Goal: Transaction & Acquisition: Book appointment/travel/reservation

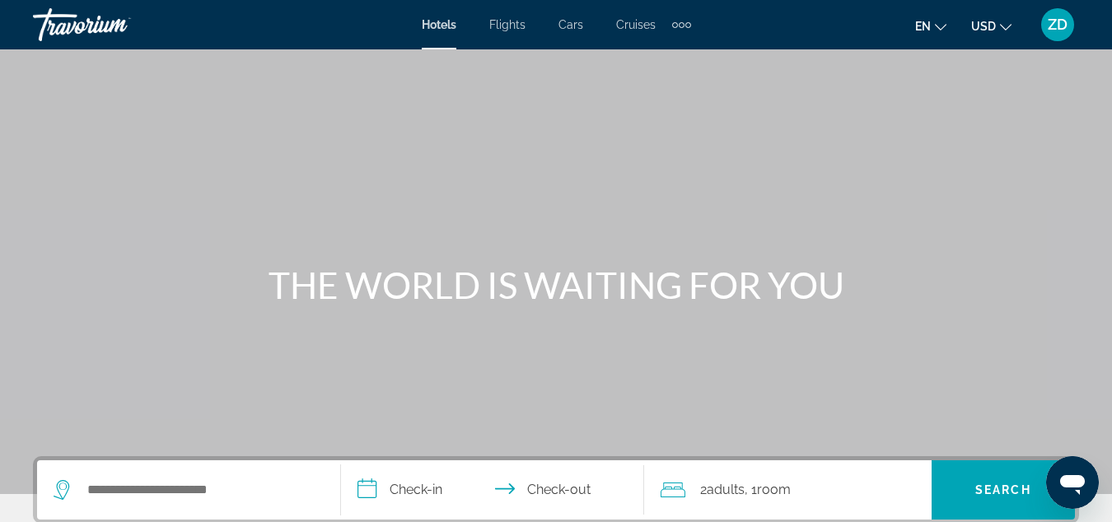
click at [190, 502] on div "Search widget" at bounding box center [189, 489] width 270 height 59
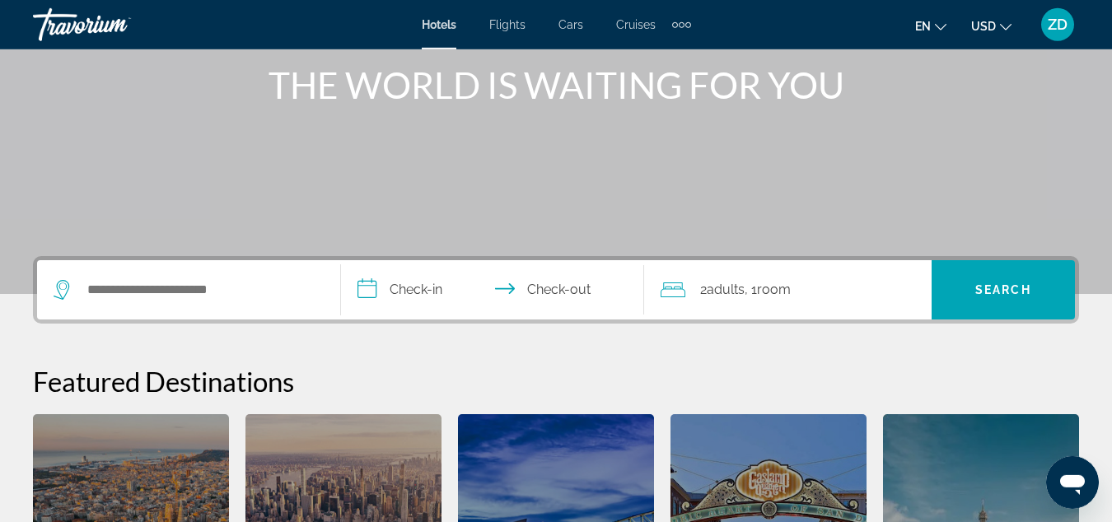
scroll to position [252, 0]
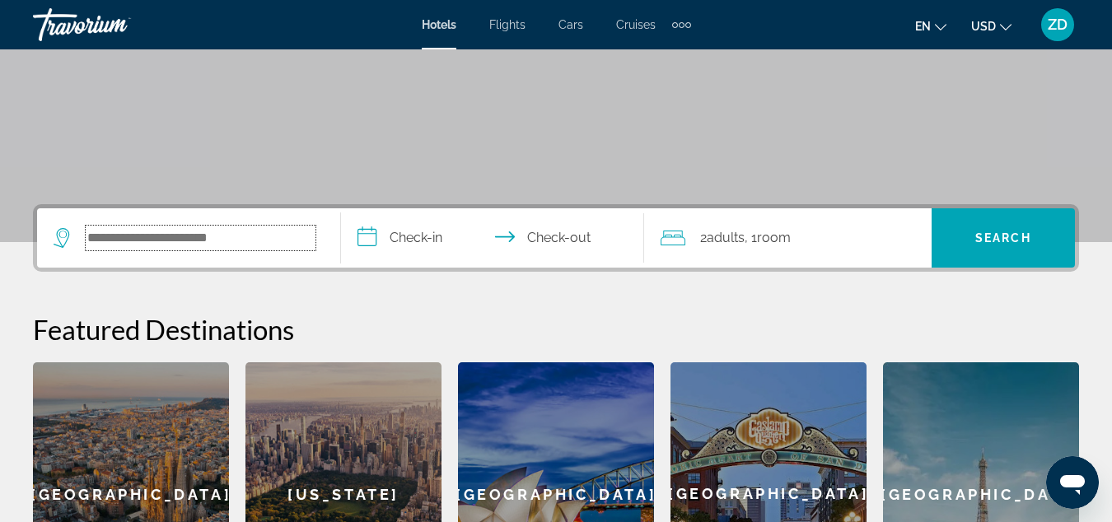
click at [235, 236] on input "Search hotel destination" at bounding box center [201, 238] width 230 height 25
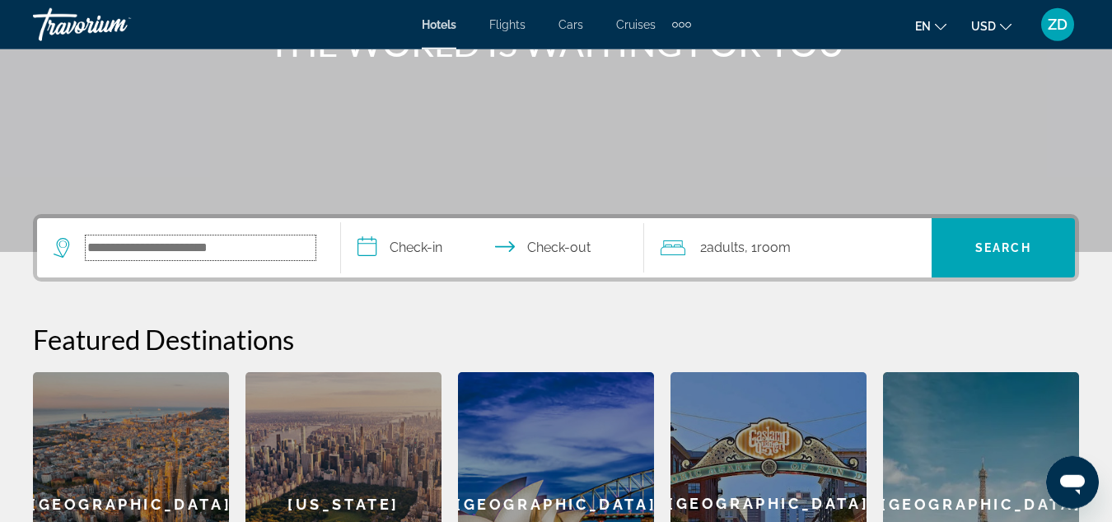
scroll to position [235, 0]
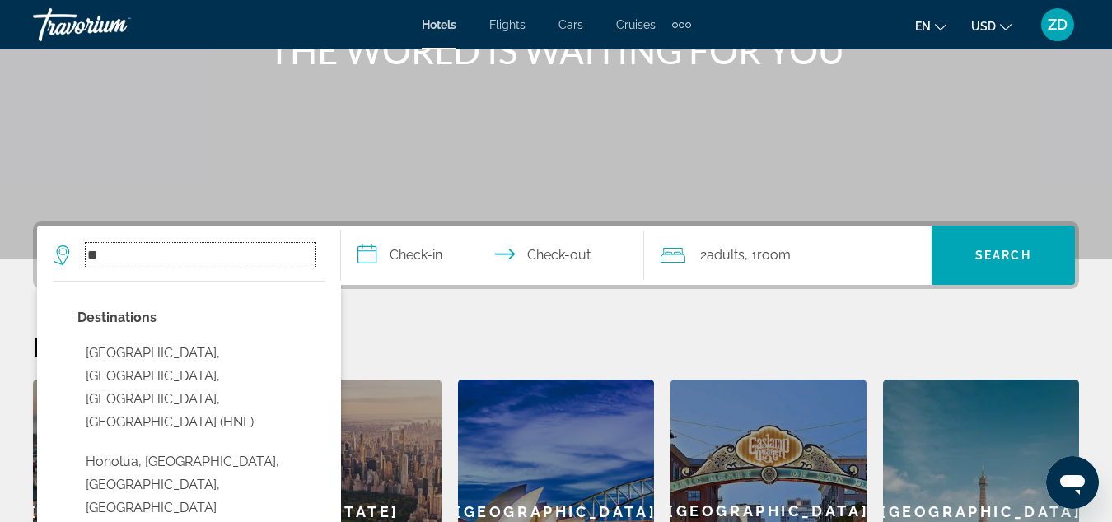
type input "*"
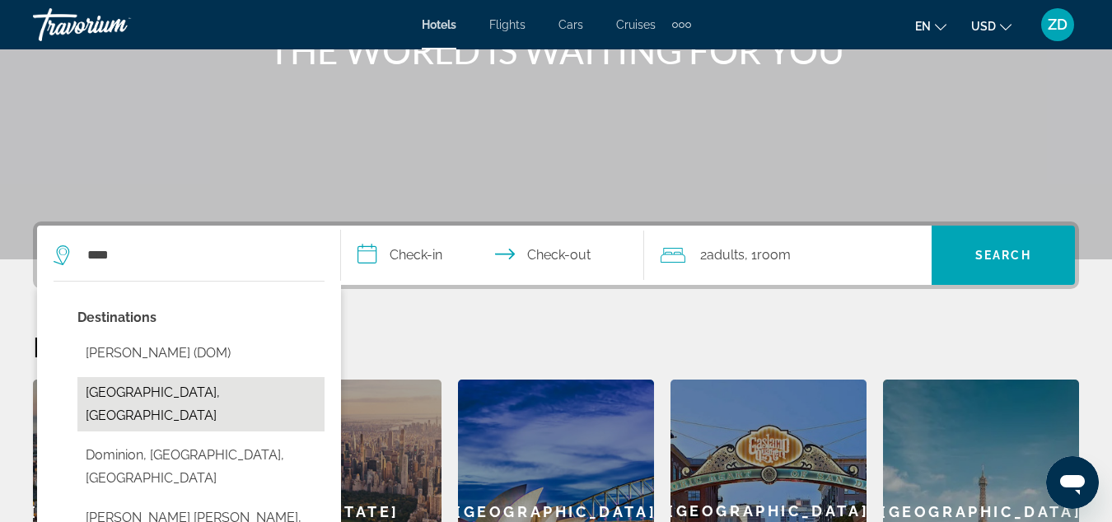
click at [199, 406] on button "[GEOGRAPHIC_DATA], [GEOGRAPHIC_DATA]" at bounding box center [200, 404] width 247 height 54
type input "**********"
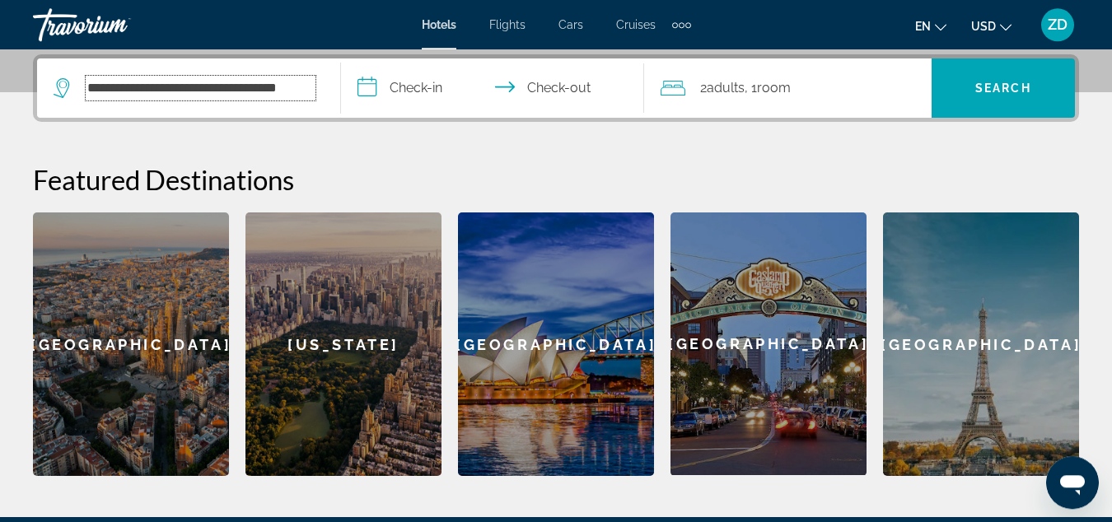
scroll to position [403, 0]
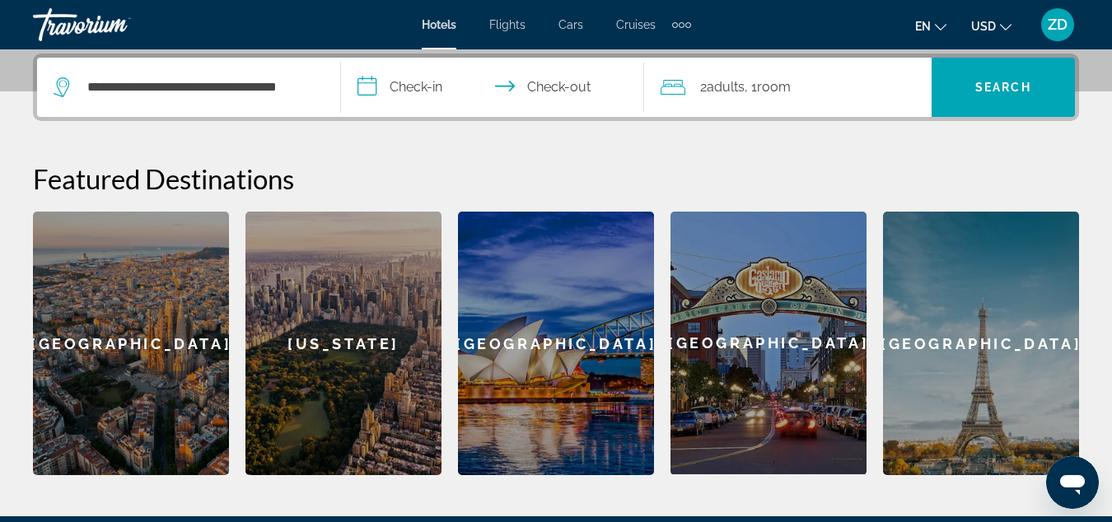
click at [421, 91] on input "**********" at bounding box center [496, 90] width 311 height 64
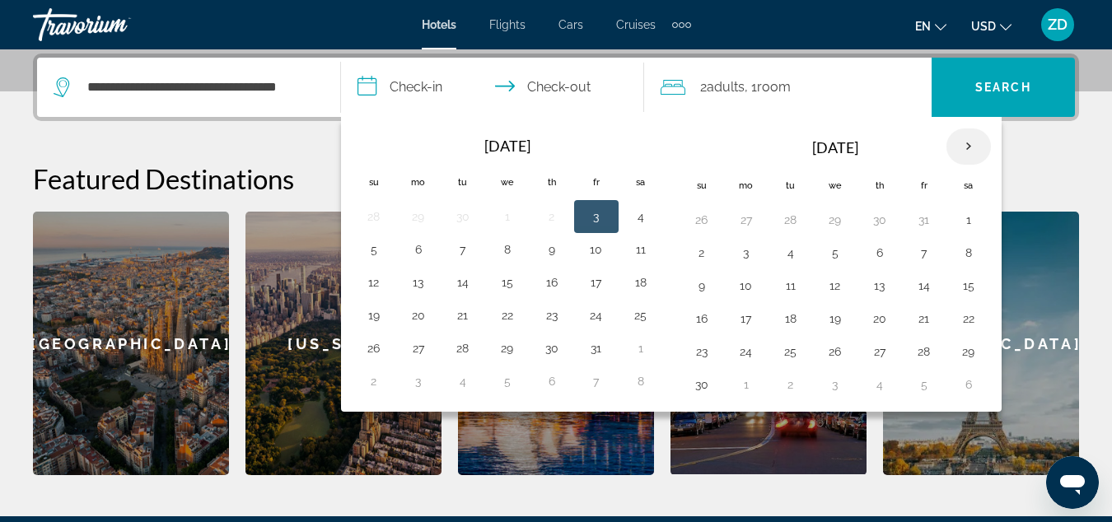
click at [965, 152] on th "Next month" at bounding box center [968, 146] width 44 height 36
click at [506, 219] on button "3" at bounding box center [507, 219] width 26 height 23
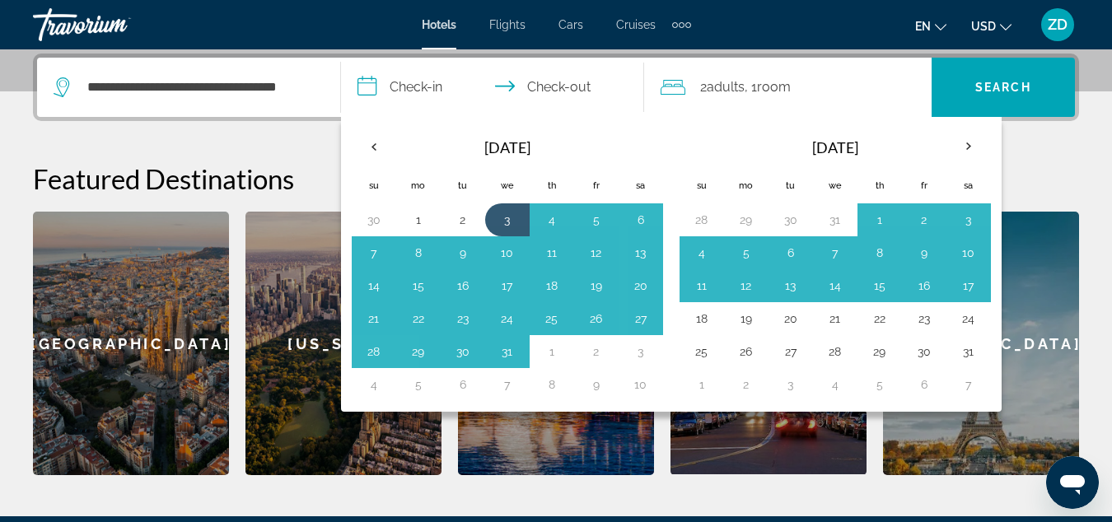
click at [283, 294] on div "[US_STATE]" at bounding box center [343, 344] width 196 height 264
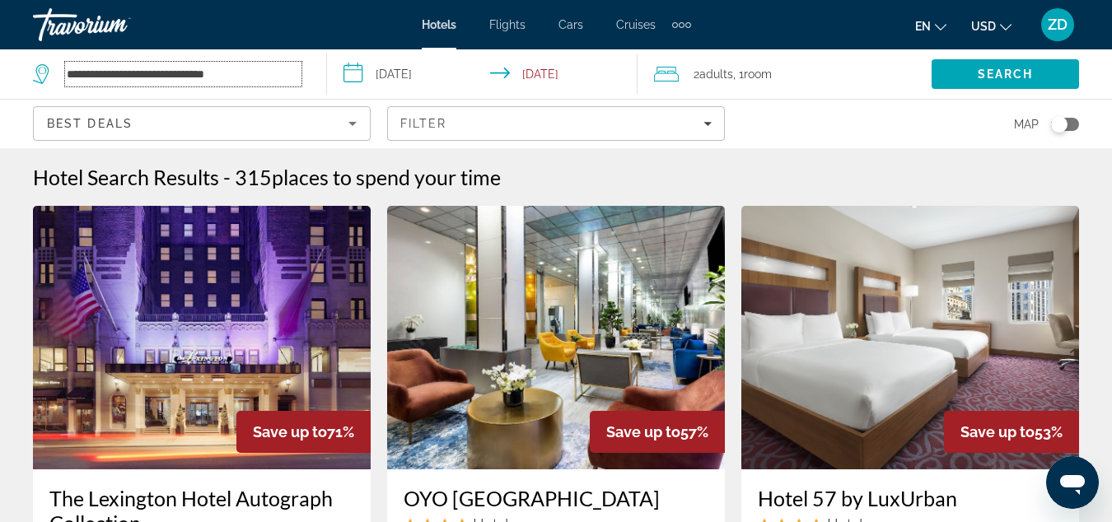
click at [290, 74] on input "**********" at bounding box center [183, 74] width 236 height 25
type input "*"
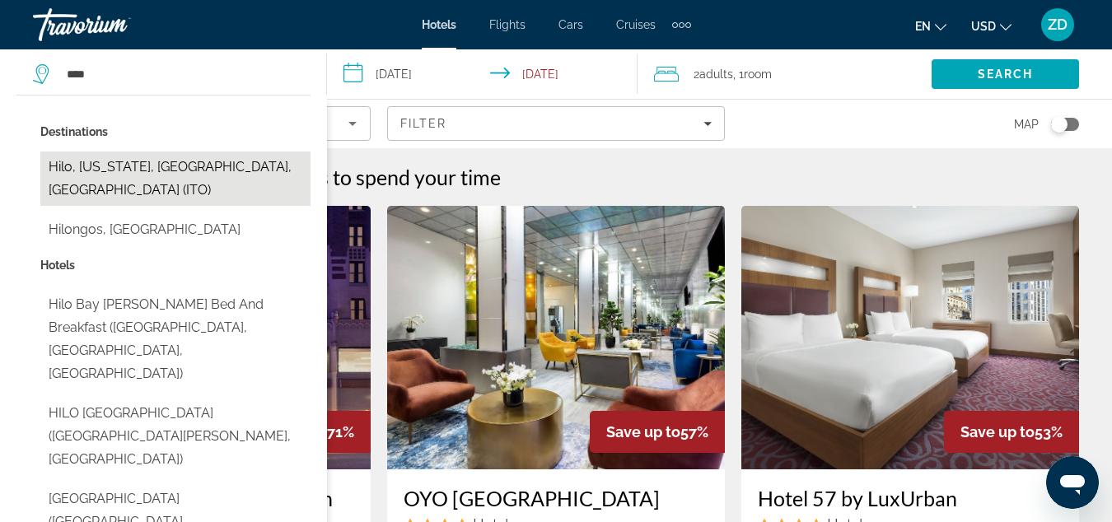
click at [225, 172] on button "Hilo, [US_STATE], [GEOGRAPHIC_DATA], [GEOGRAPHIC_DATA] (ITO)" at bounding box center [175, 179] width 270 height 54
type input "**********"
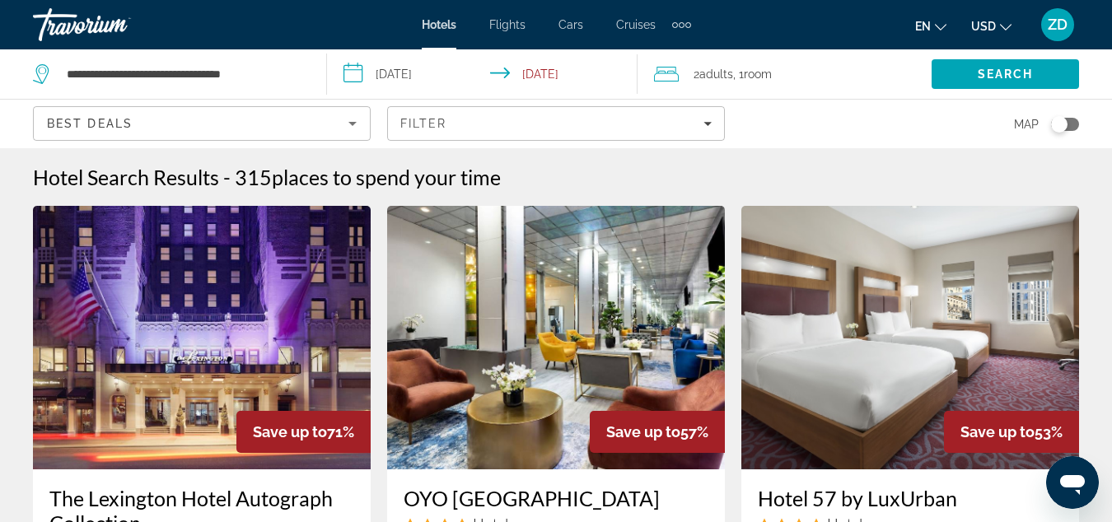
click at [416, 77] on input "**********" at bounding box center [485, 76] width 317 height 54
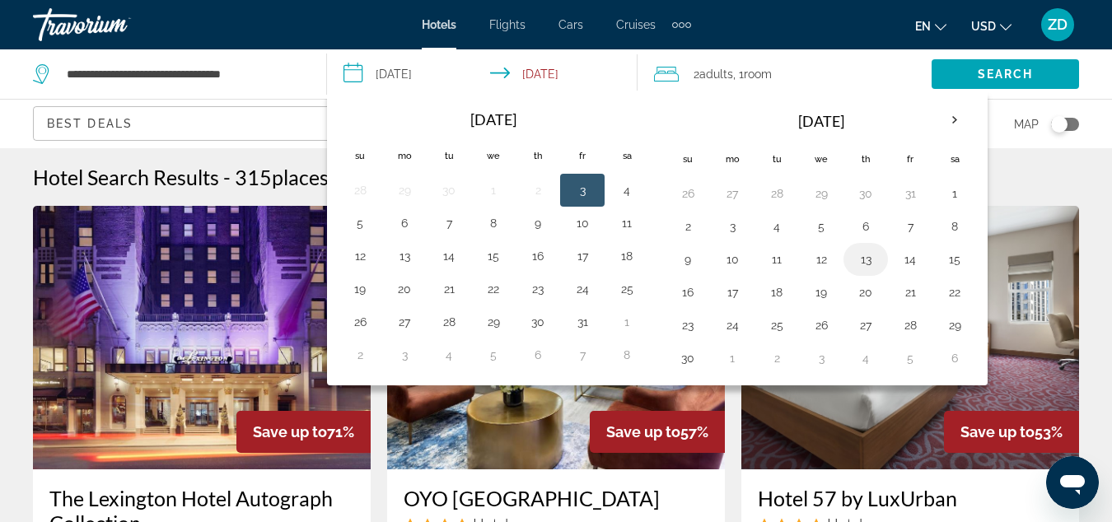
click at [869, 268] on button "13" at bounding box center [865, 259] width 26 height 23
click at [726, 260] on button "10" at bounding box center [732, 259] width 26 height 23
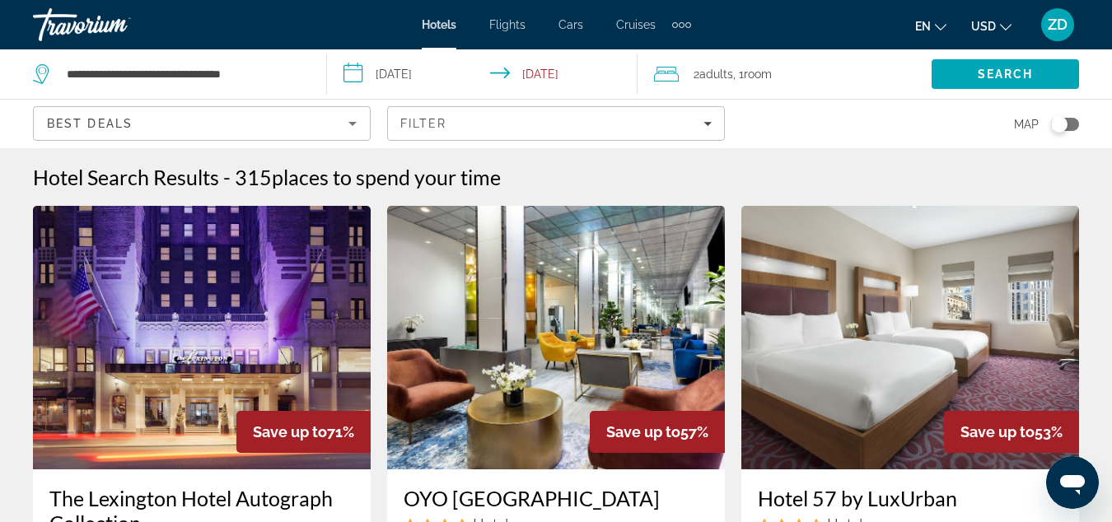
click at [541, 68] on input "**********" at bounding box center [485, 76] width 317 height 54
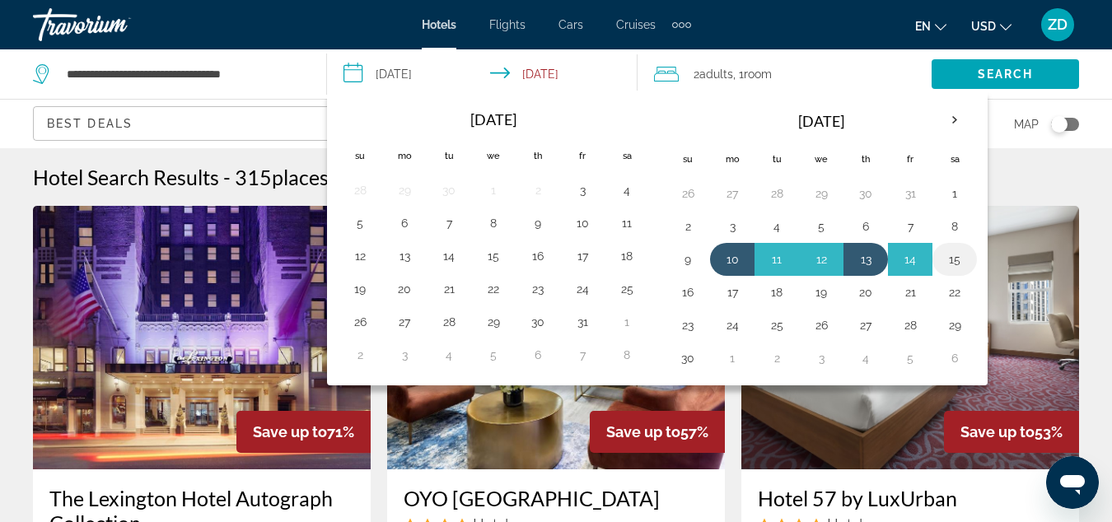
click at [951, 255] on button "15" at bounding box center [954, 259] width 26 height 23
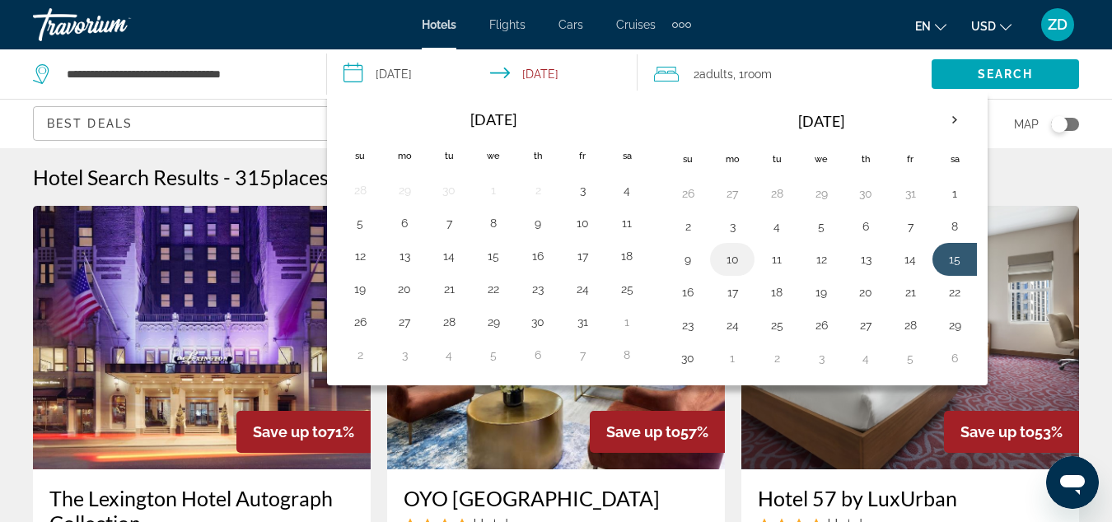
click at [729, 262] on button "10" at bounding box center [732, 259] width 26 height 23
type input "**********"
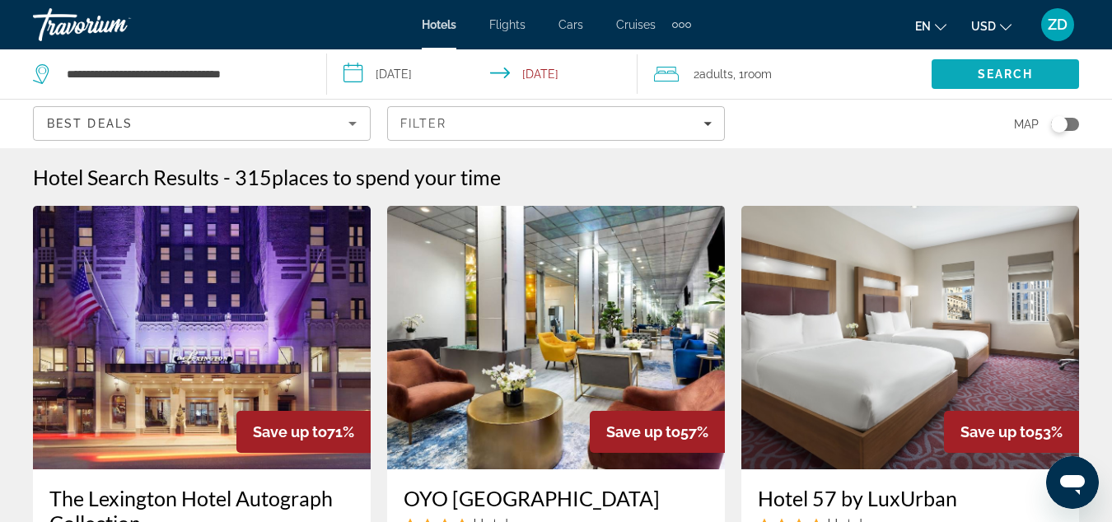
click at [997, 78] on span "Search" at bounding box center [1006, 74] width 56 height 13
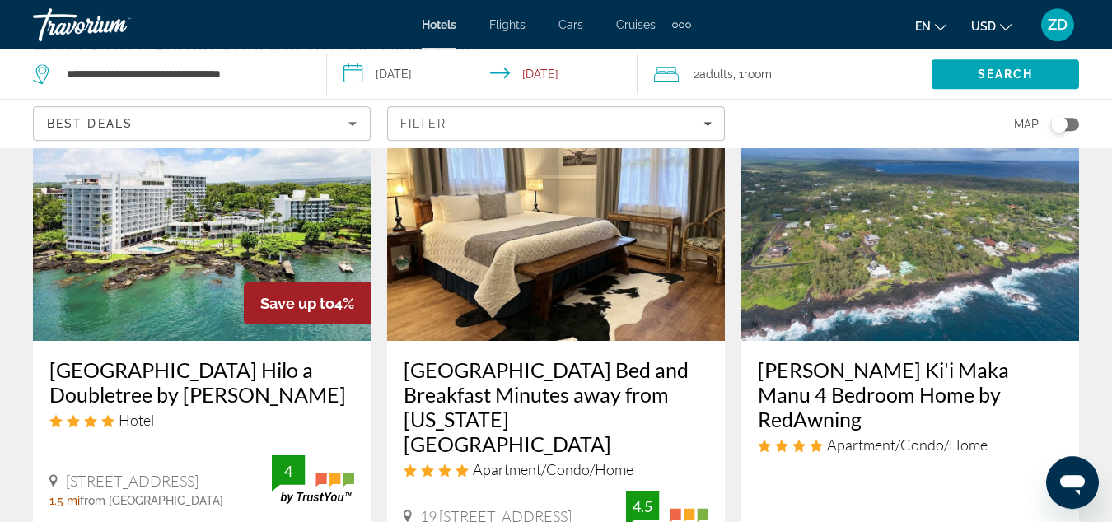
scroll to position [168, 0]
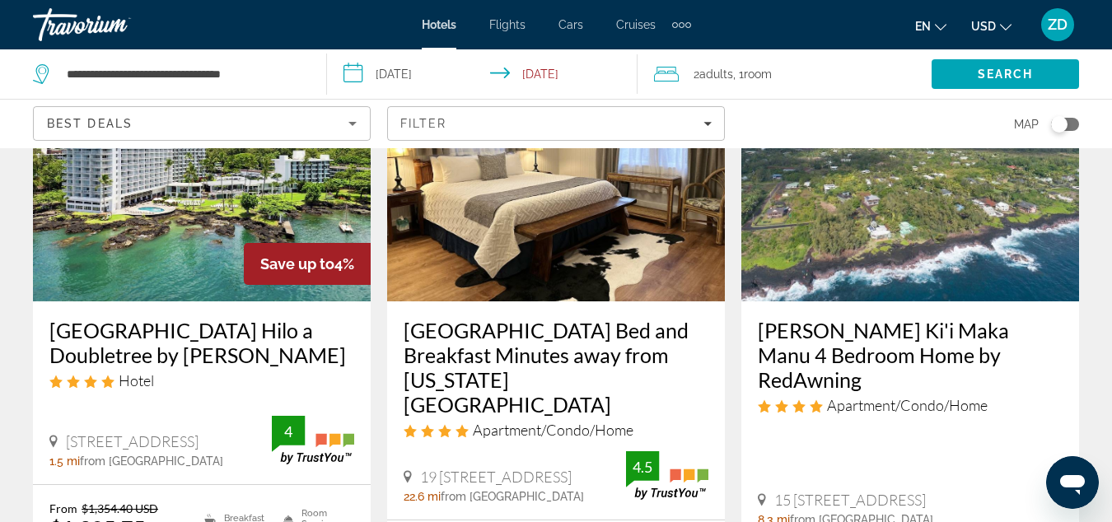
click at [645, 327] on h3 "[GEOGRAPHIC_DATA] Bed and Breakfast Minutes away from [US_STATE][GEOGRAPHIC_DAT…" at bounding box center [556, 367] width 305 height 99
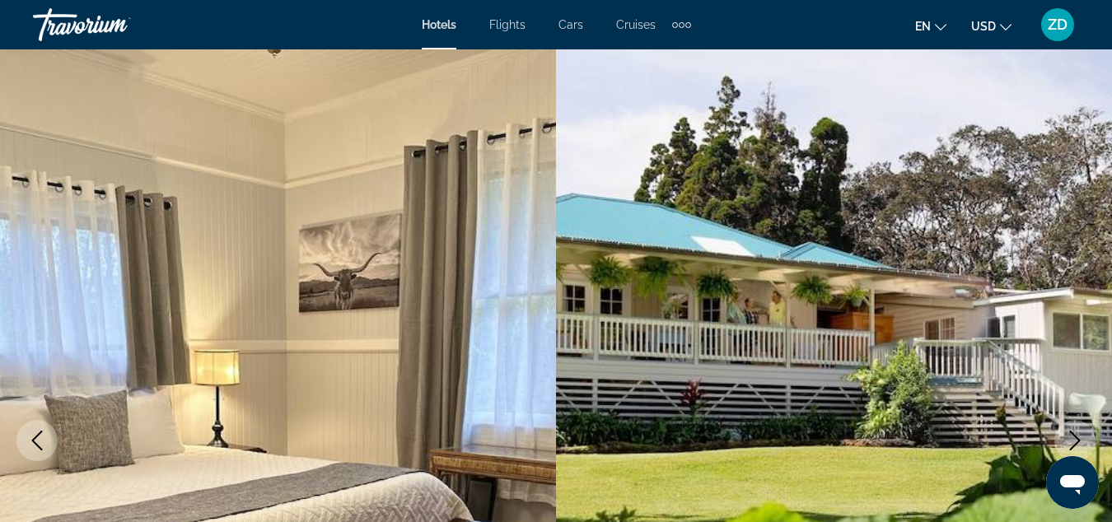
click at [443, 24] on span "Hotels" at bounding box center [439, 24] width 35 height 13
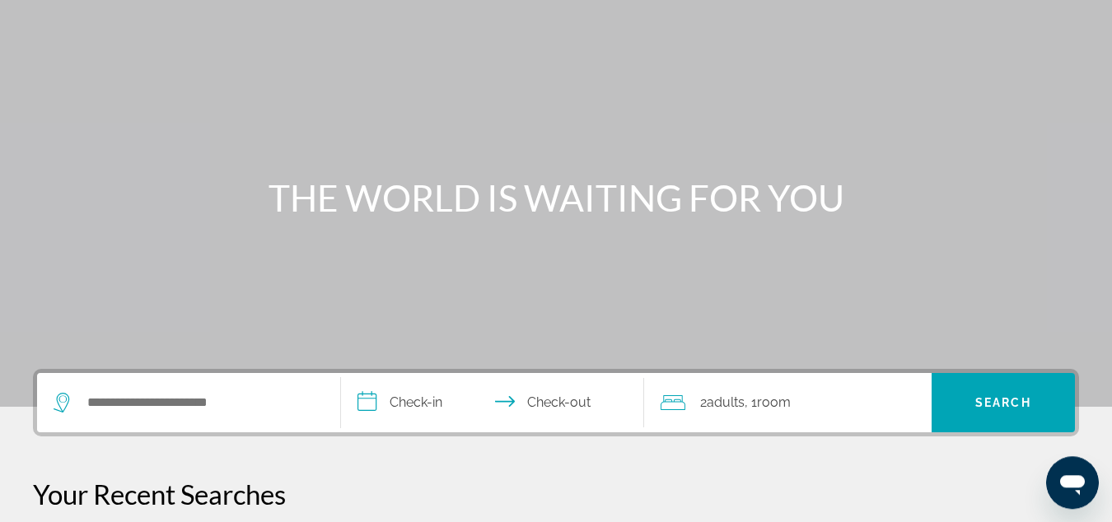
scroll to position [168, 0]
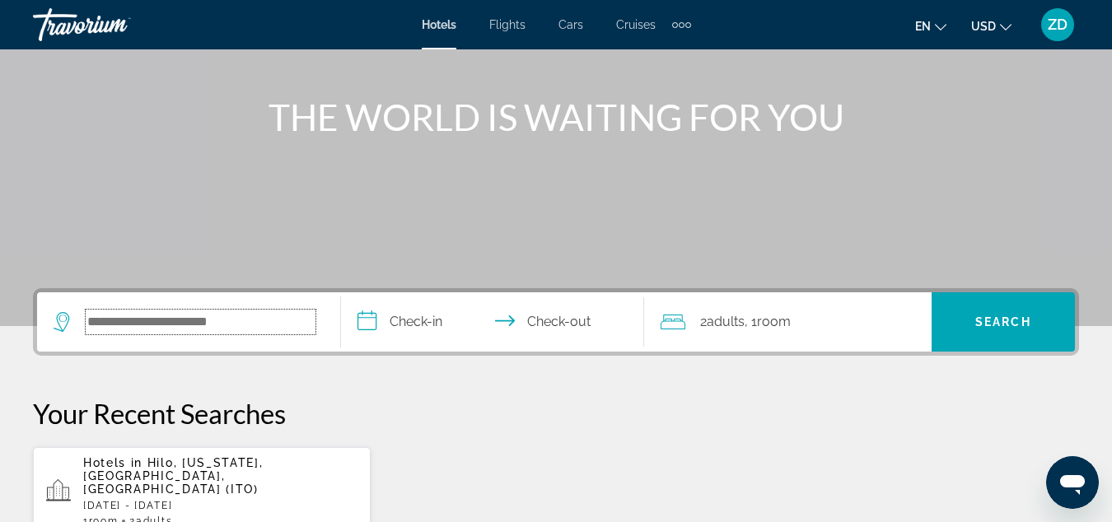
click at [207, 327] on input "Search hotel destination" at bounding box center [201, 322] width 230 height 25
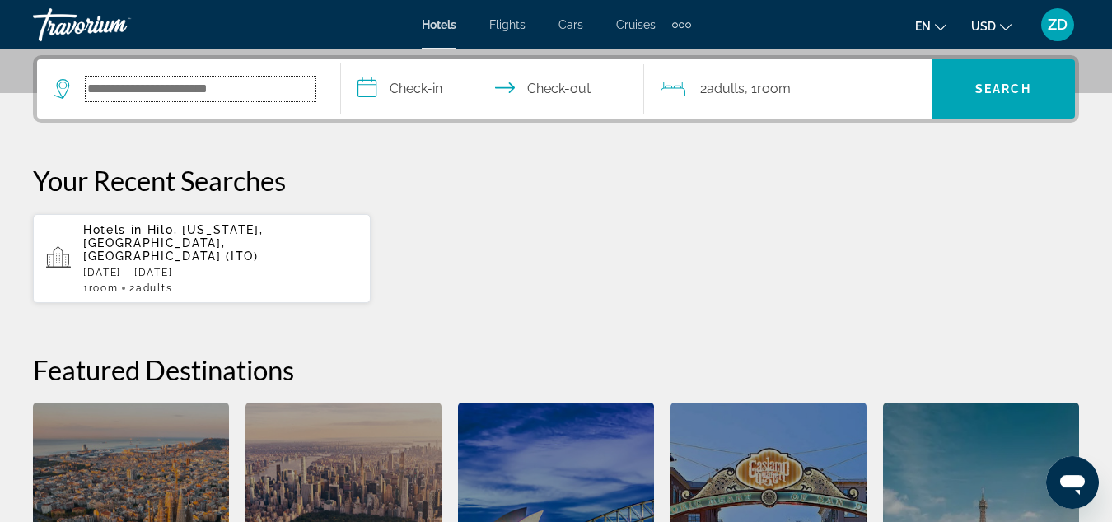
scroll to position [403, 0]
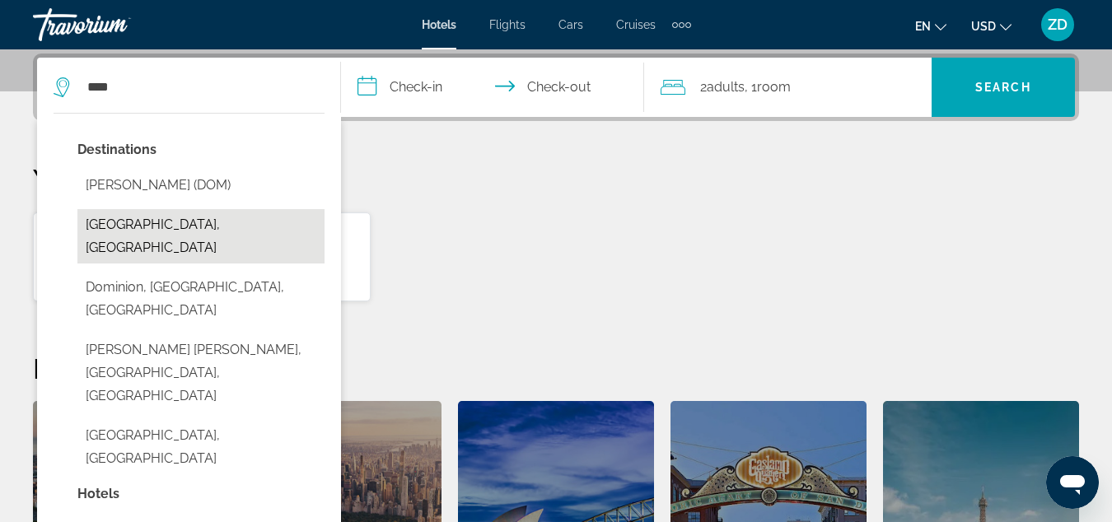
click at [236, 245] on button "[GEOGRAPHIC_DATA], [GEOGRAPHIC_DATA]" at bounding box center [200, 236] width 247 height 54
type input "**********"
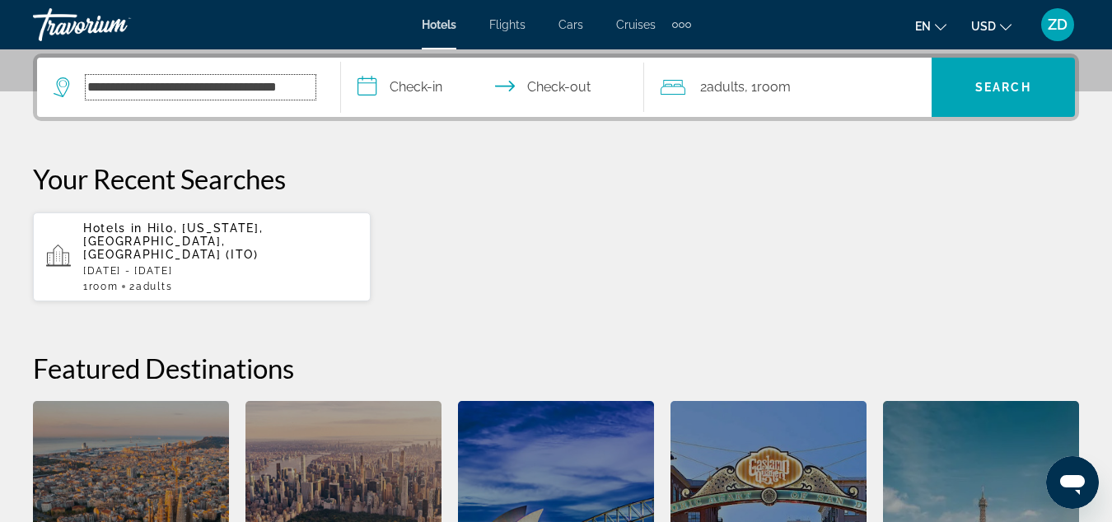
scroll to position [0, 24]
click at [417, 85] on input "**********" at bounding box center [496, 90] width 311 height 64
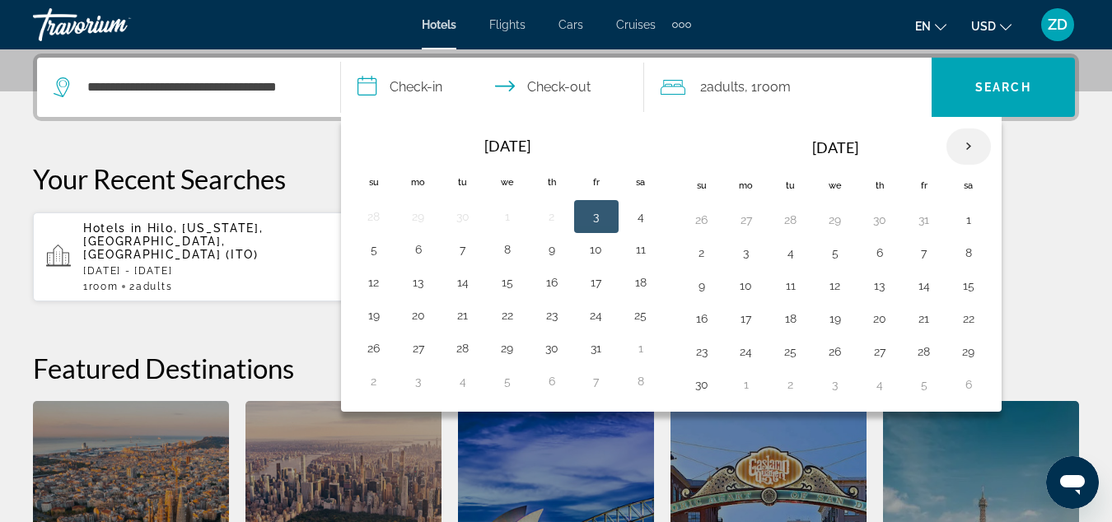
click at [965, 144] on th "Next month" at bounding box center [968, 146] width 44 height 36
click at [879, 355] on button "1" at bounding box center [879, 351] width 26 height 23
click at [415, 220] on button "29" at bounding box center [418, 219] width 26 height 23
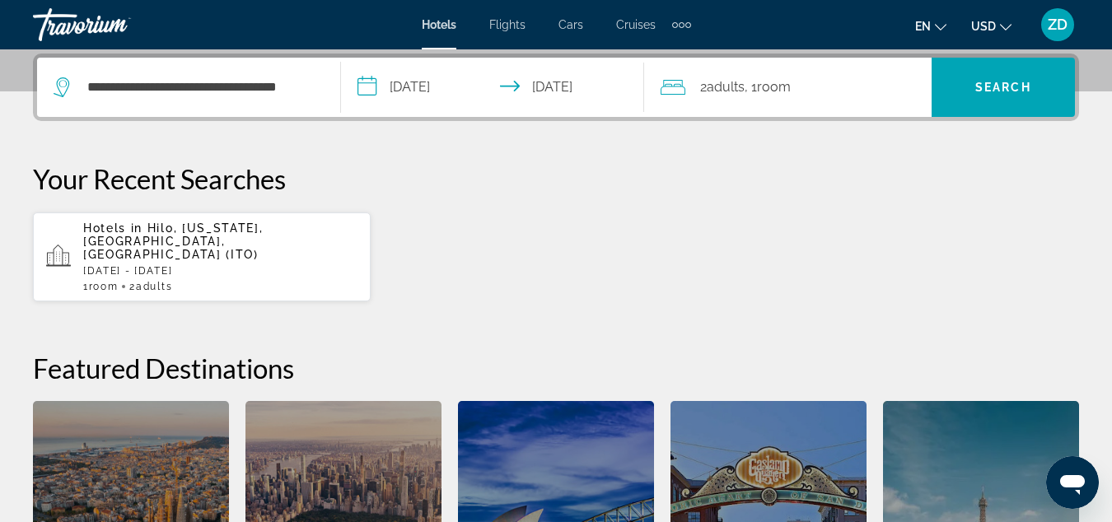
click at [576, 91] on input "**********" at bounding box center [496, 90] width 311 height 64
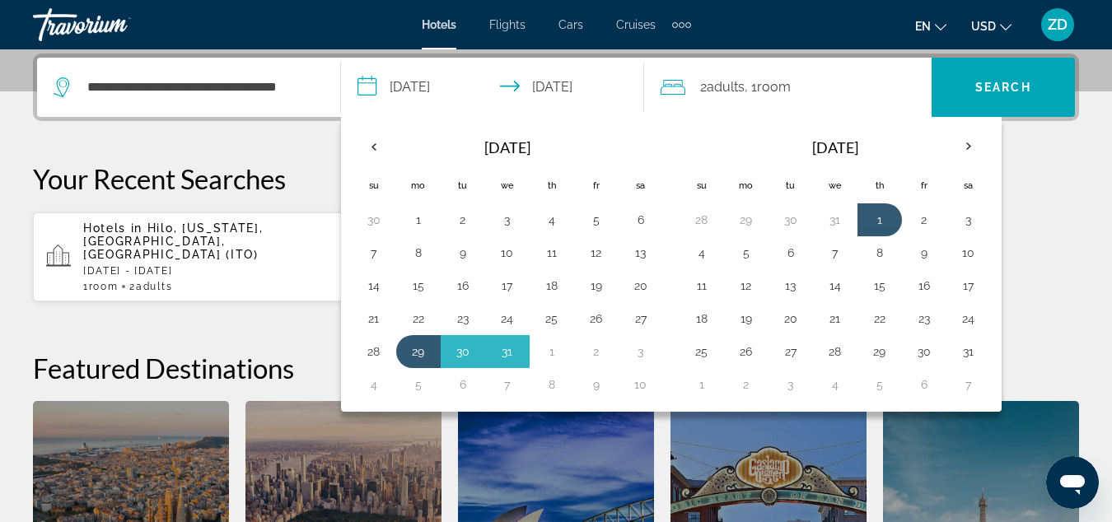
click at [577, 92] on input "**********" at bounding box center [496, 90] width 311 height 64
click at [573, 355] on td "1" at bounding box center [552, 351] width 44 height 33
click at [600, 358] on button "2" at bounding box center [596, 351] width 26 height 23
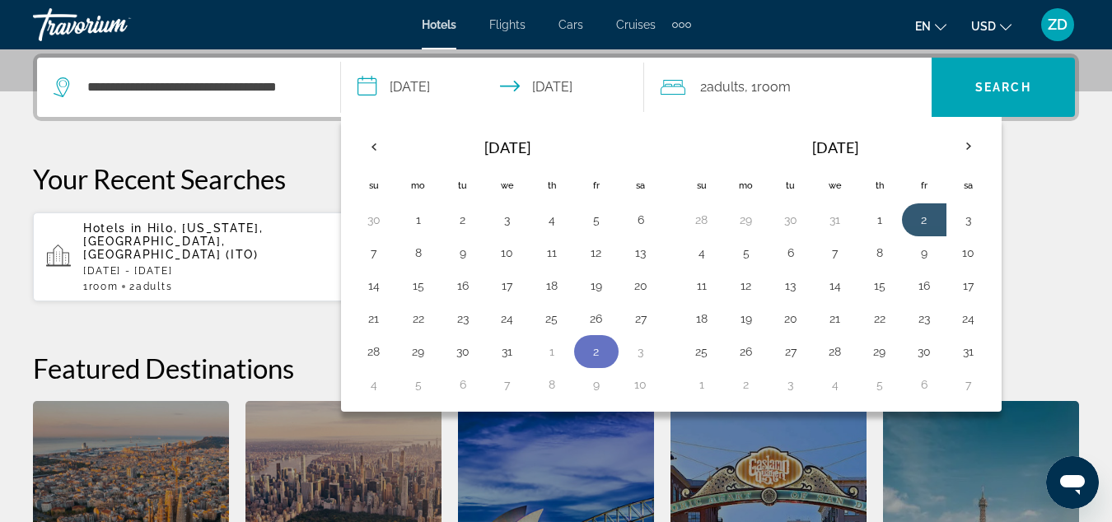
click at [600, 358] on button "2" at bounding box center [596, 351] width 26 height 23
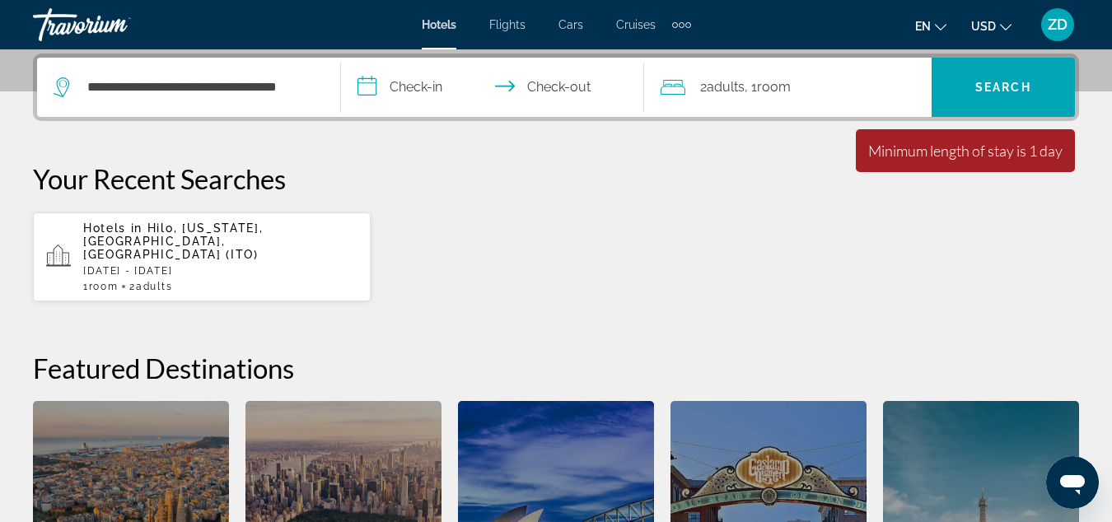
click at [414, 88] on input "**********" at bounding box center [496, 90] width 311 height 64
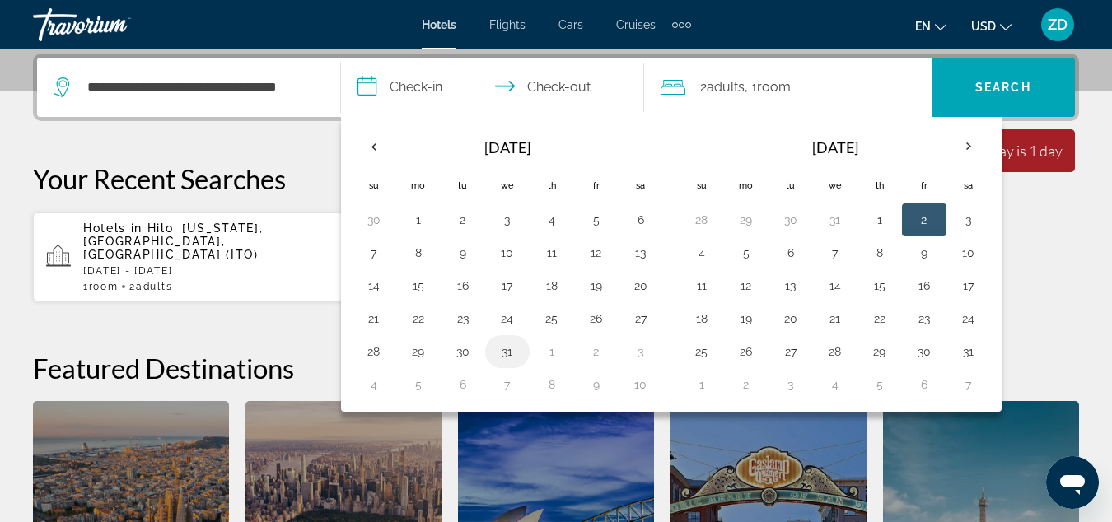
click at [502, 352] on button "31" at bounding box center [507, 351] width 26 height 23
click at [922, 215] on button "2" at bounding box center [924, 219] width 26 height 23
type input "**********"
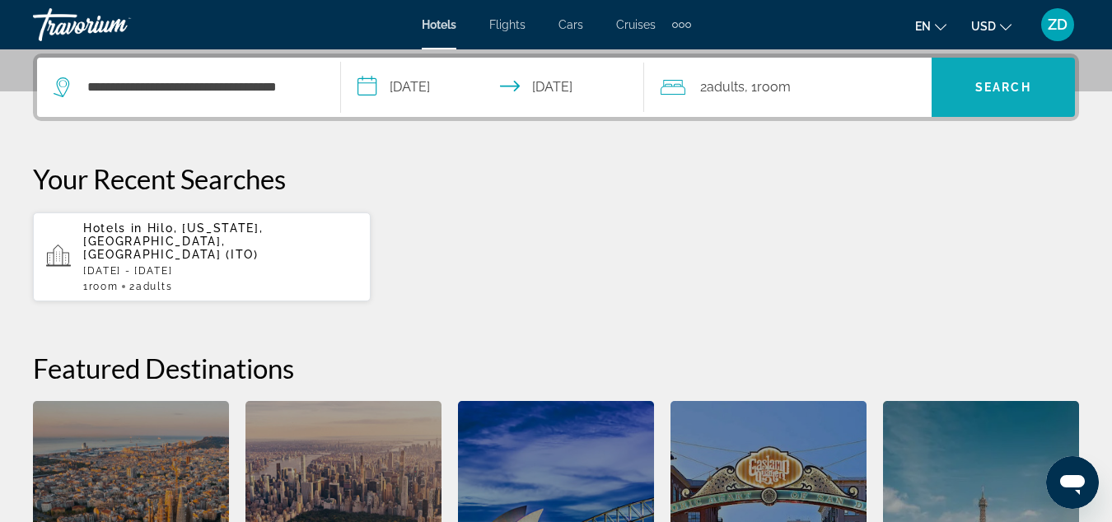
click at [1011, 91] on span "Search" at bounding box center [1003, 87] width 56 height 13
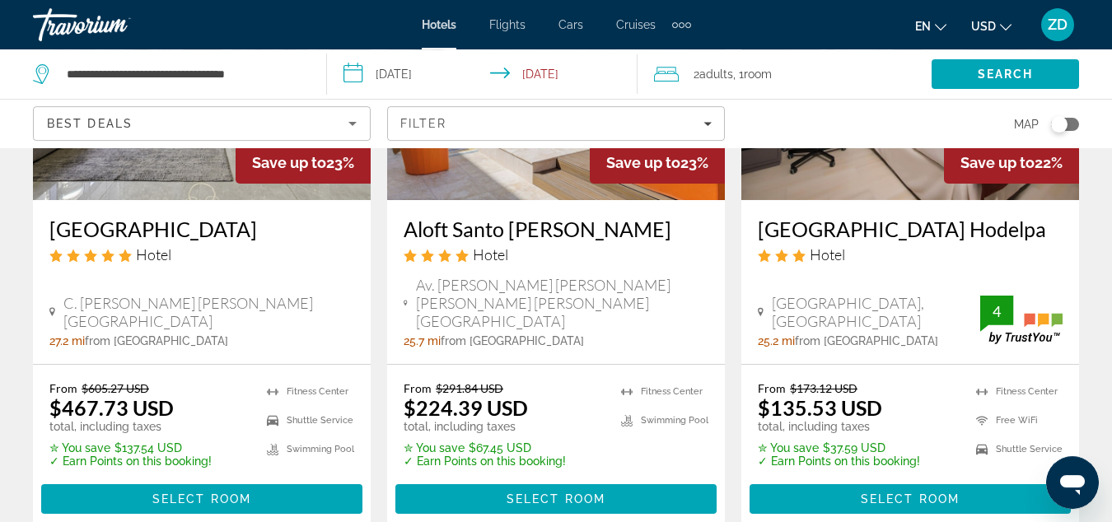
scroll to position [2352, 0]
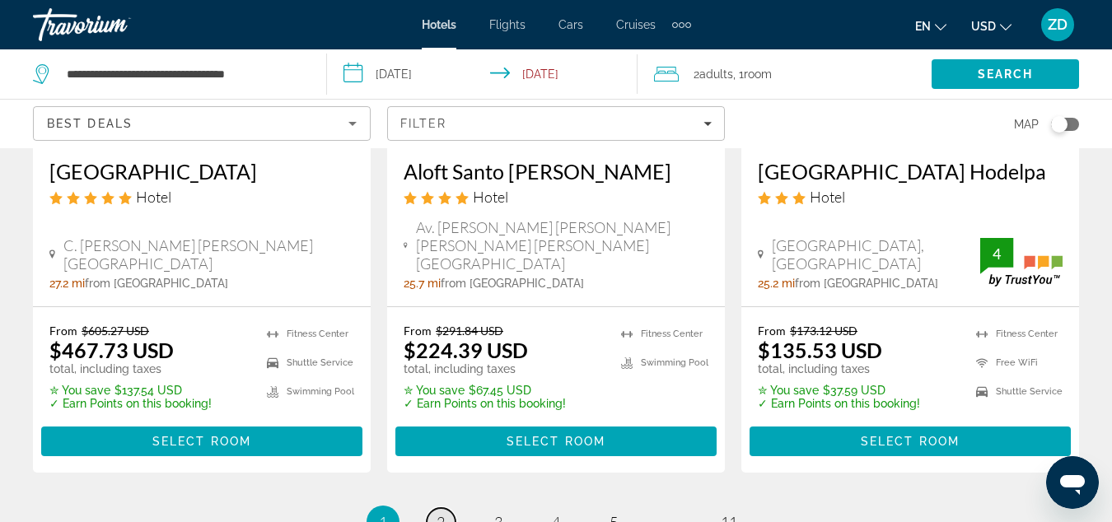
click at [440, 513] on span "2" at bounding box center [441, 522] width 8 height 18
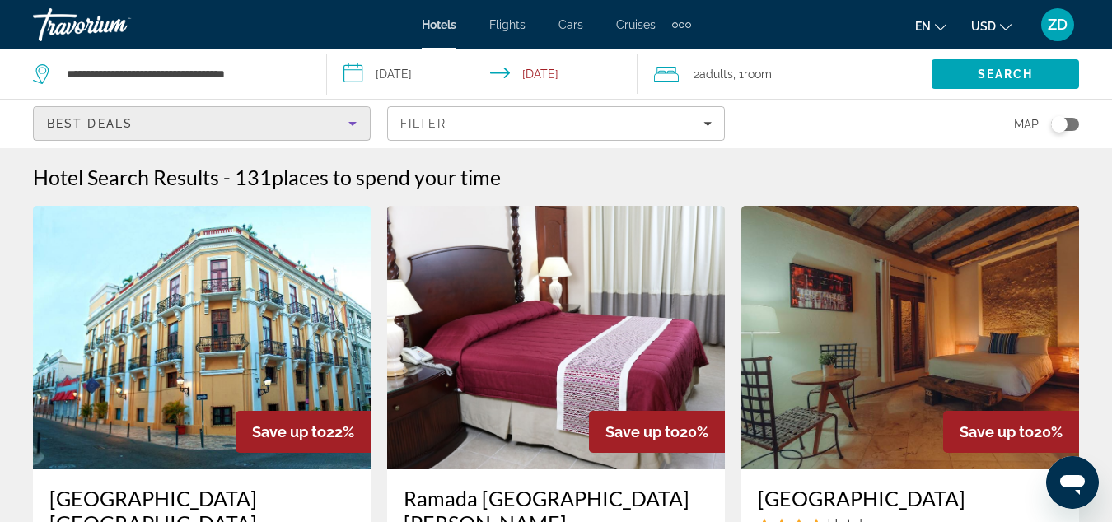
click at [349, 122] on icon "Sort by" at bounding box center [352, 124] width 8 height 4
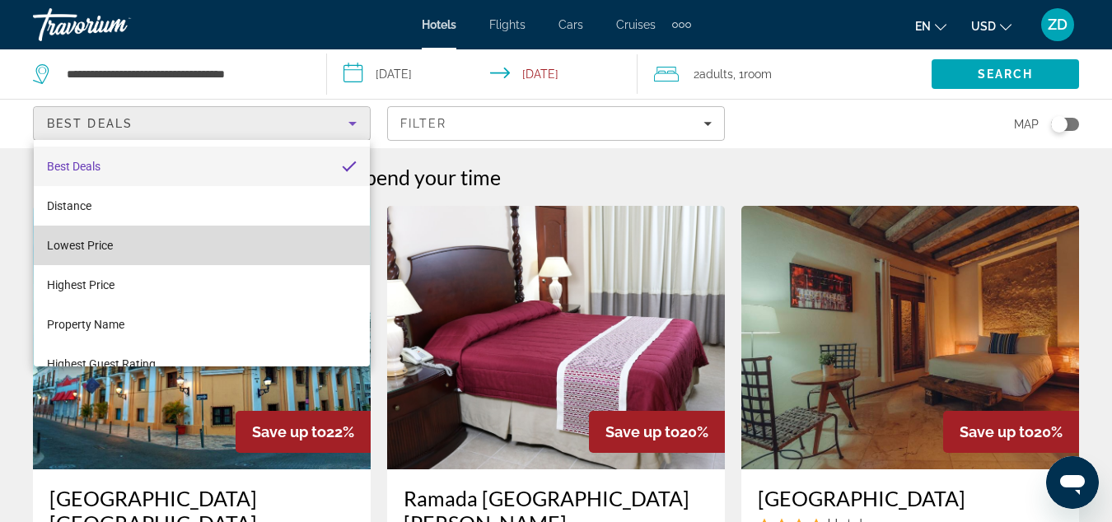
click at [133, 254] on mat-option "Lowest Price" at bounding box center [202, 246] width 336 height 40
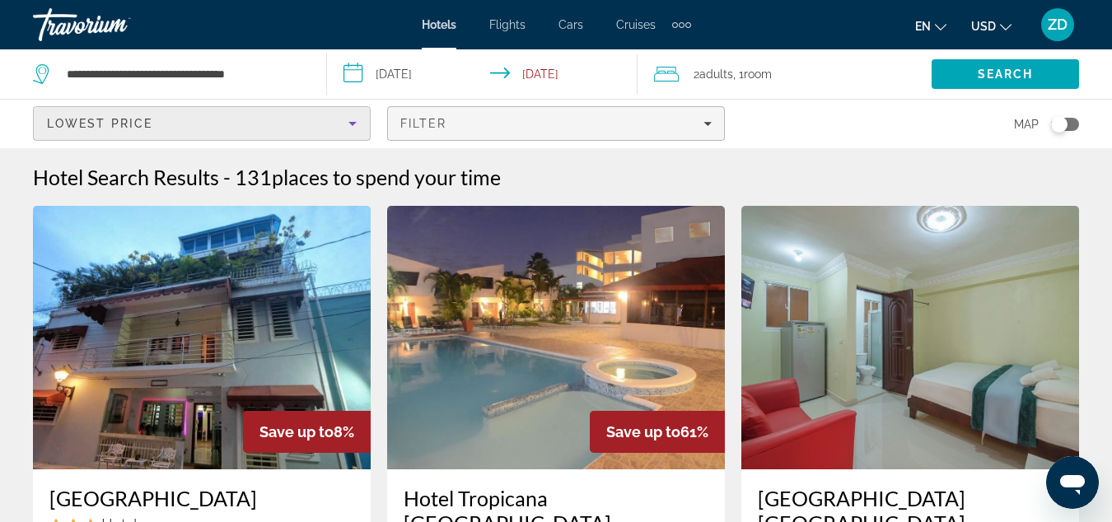
click at [569, 128] on div "Filter" at bounding box center [555, 123] width 311 height 13
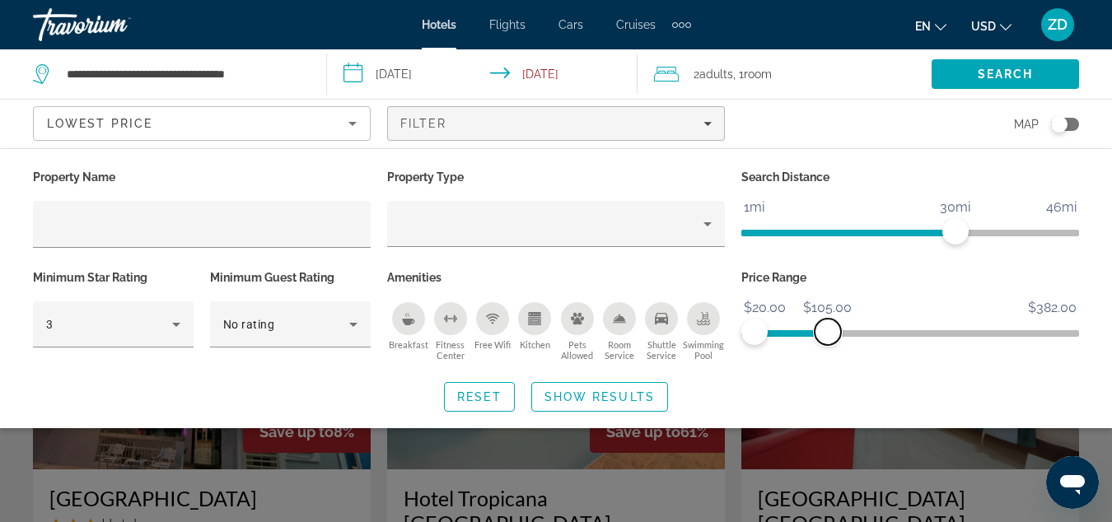
drag, startPoint x: 1064, startPoint y: 330, endPoint x: 828, endPoint y: 369, distance: 239.5
click at [828, 369] on div "Property Name Property Type Search Distance 1mi 46mi 30mi Minimum Star Rating 3…" at bounding box center [556, 289] width 1112 height 246
drag, startPoint x: 916, startPoint y: 232, endPoint x: 803, endPoint y: 241, distance: 113.1
click at [803, 241] on span "ngx-slider" at bounding box center [834, 230] width 186 height 26
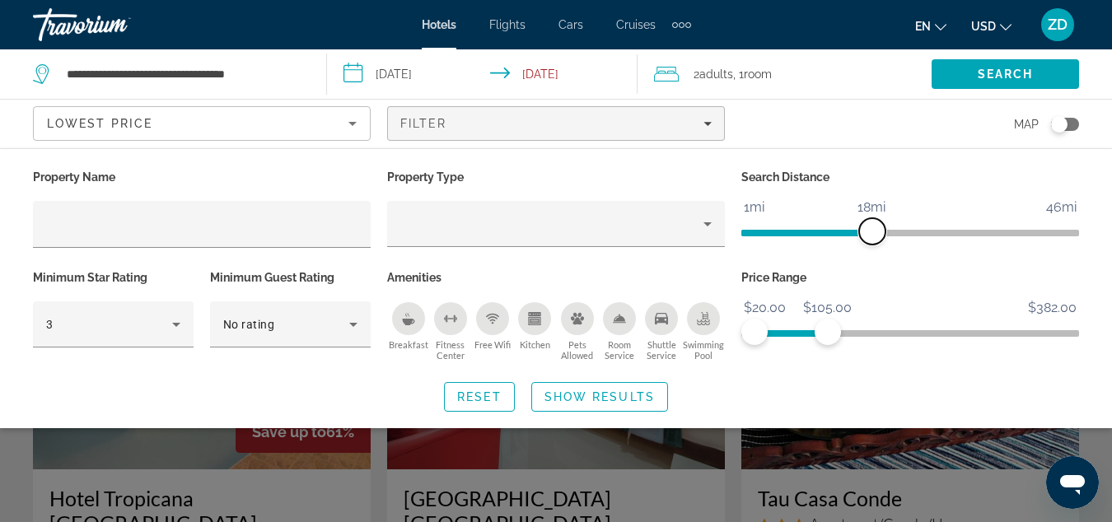
drag, startPoint x: 898, startPoint y: 234, endPoint x: 868, endPoint y: 233, distance: 29.7
click at [868, 233] on span "ngx-slider" at bounding box center [872, 231] width 26 height 26
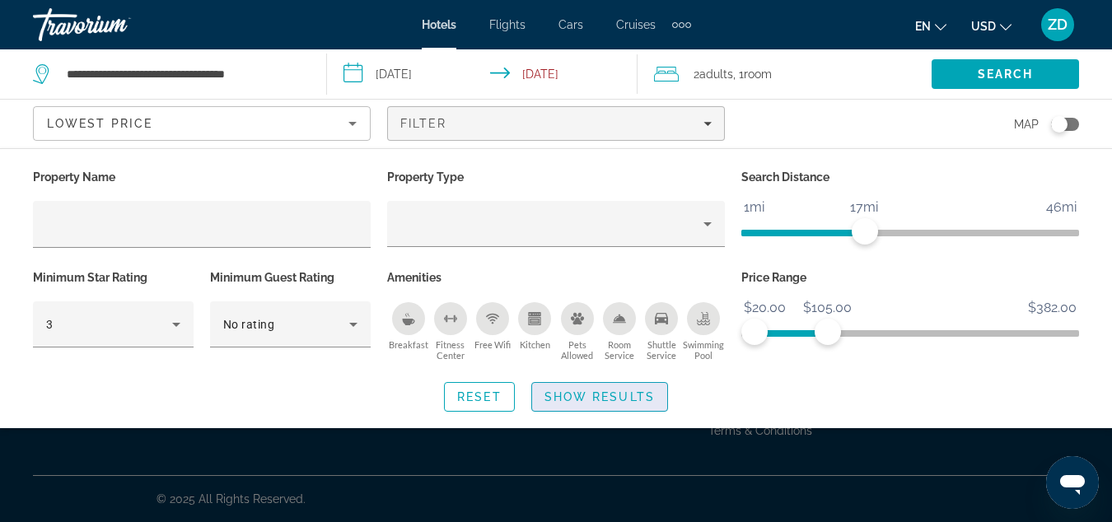
click at [586, 388] on span "Search widget" at bounding box center [599, 397] width 135 height 40
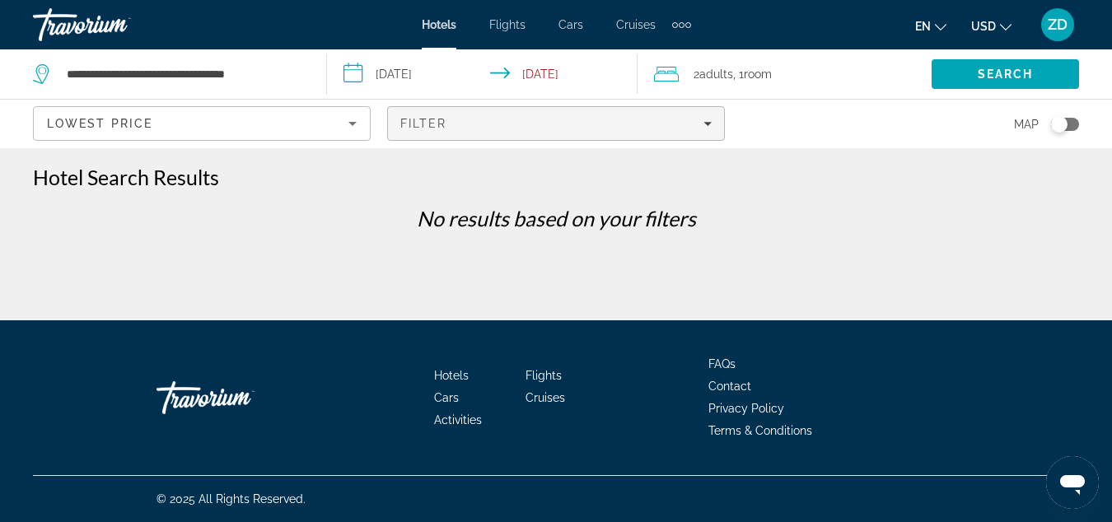
click at [637, 117] on div "Filter" at bounding box center [555, 123] width 311 height 13
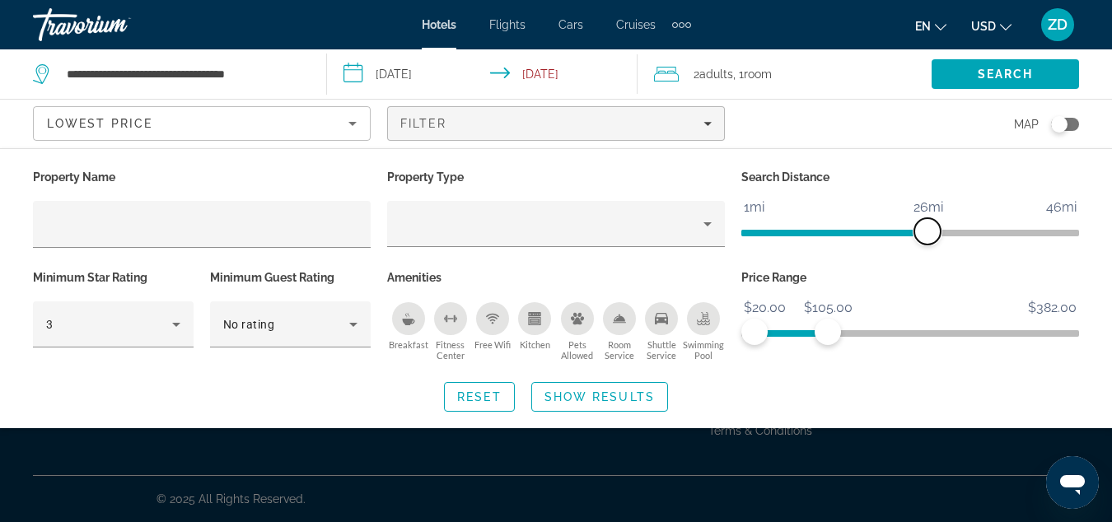
drag, startPoint x: 913, startPoint y: 221, endPoint x: 930, endPoint y: 214, distance: 17.7
click at [930, 230] on ngx-slider "1mi 46mi 26mi" at bounding box center [910, 231] width 338 height 3
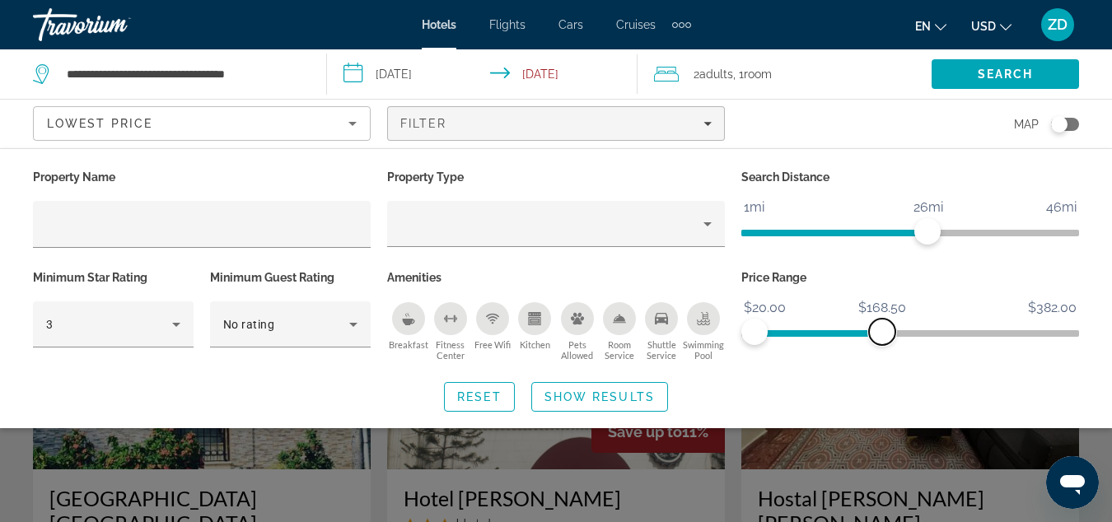
drag, startPoint x: 882, startPoint y: 318, endPoint x: 908, endPoint y: 315, distance: 25.7
click at [908, 330] on ngx-slider "$20.00 $382.00 $20.00 $168.50" at bounding box center [910, 331] width 338 height 3
click at [605, 403] on span "Search widget" at bounding box center [599, 397] width 135 height 40
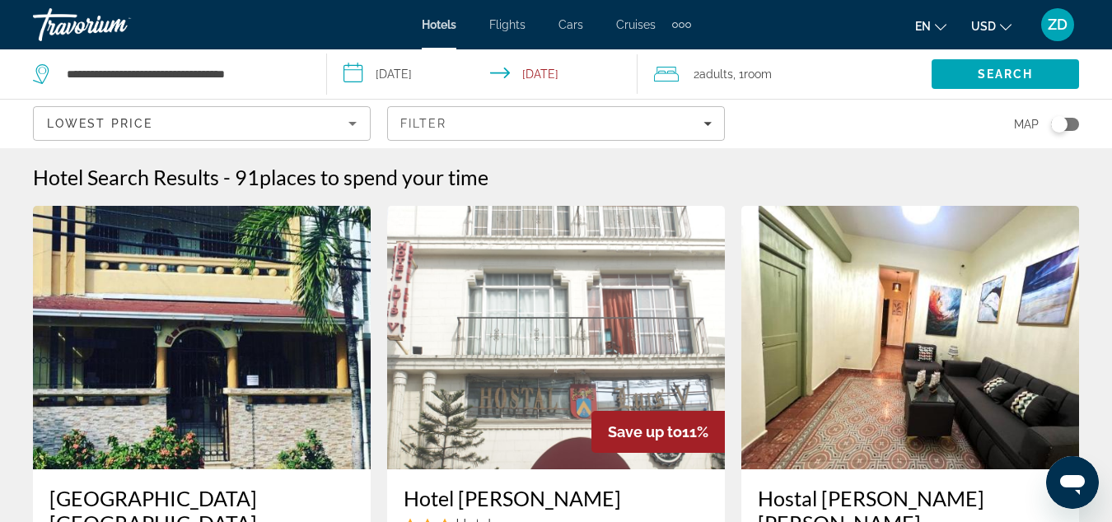
click at [429, 30] on span "Hotels" at bounding box center [439, 24] width 35 height 13
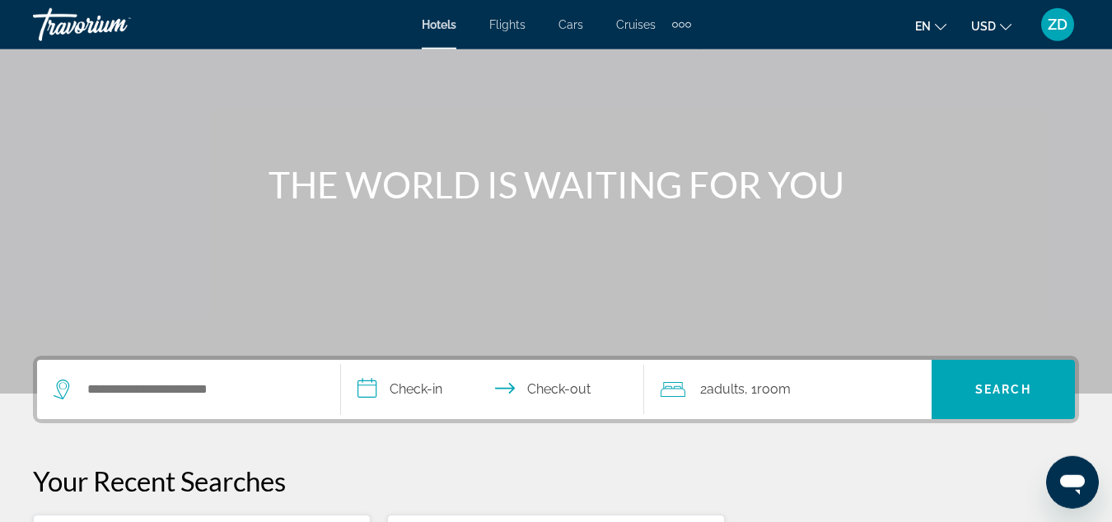
scroll to position [168, 0]
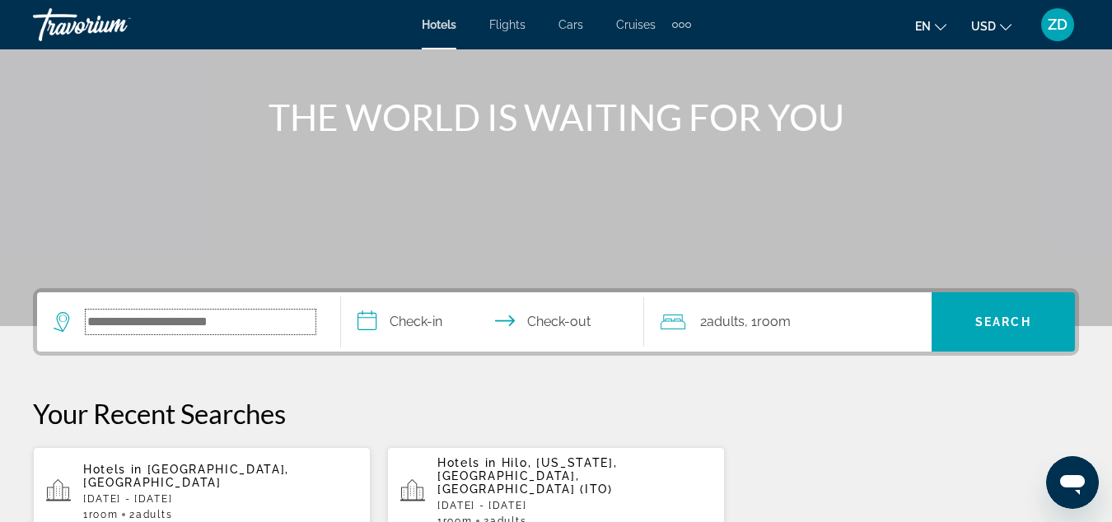
click at [215, 323] on input "Search hotel destination" at bounding box center [201, 322] width 230 height 25
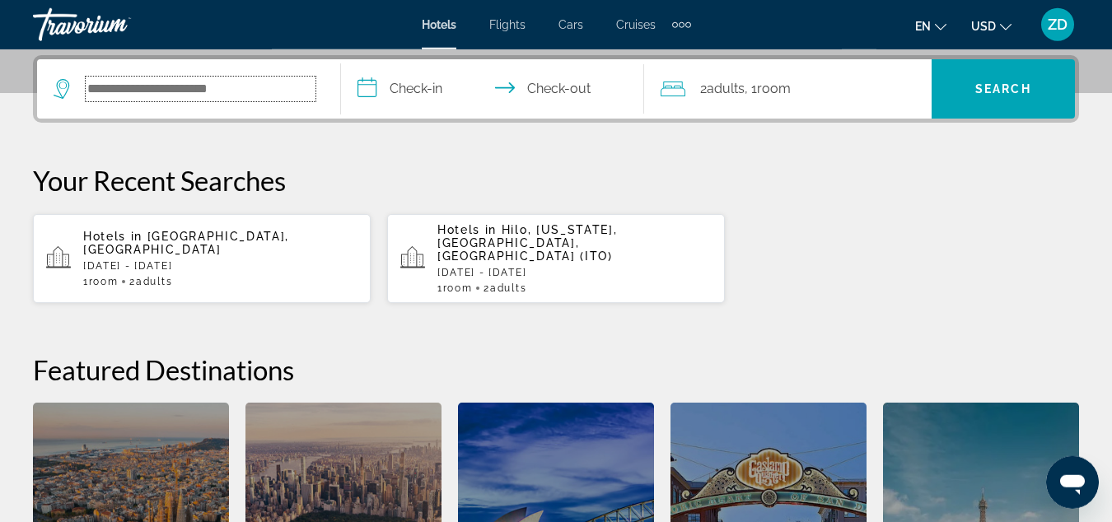
scroll to position [403, 0]
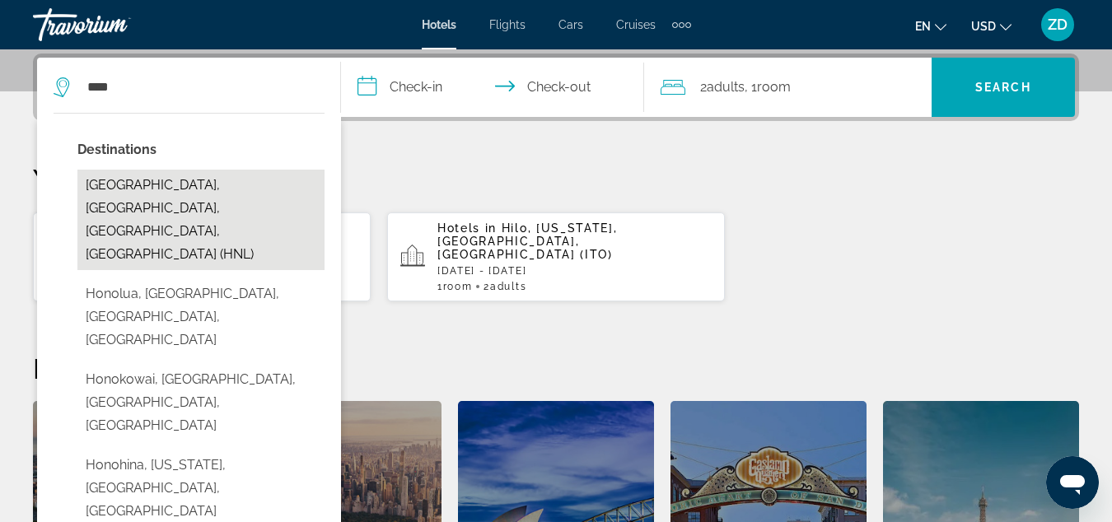
click at [226, 194] on button "[GEOGRAPHIC_DATA], [GEOGRAPHIC_DATA], [GEOGRAPHIC_DATA], [GEOGRAPHIC_DATA] (HNL)" at bounding box center [200, 220] width 247 height 100
type input "**********"
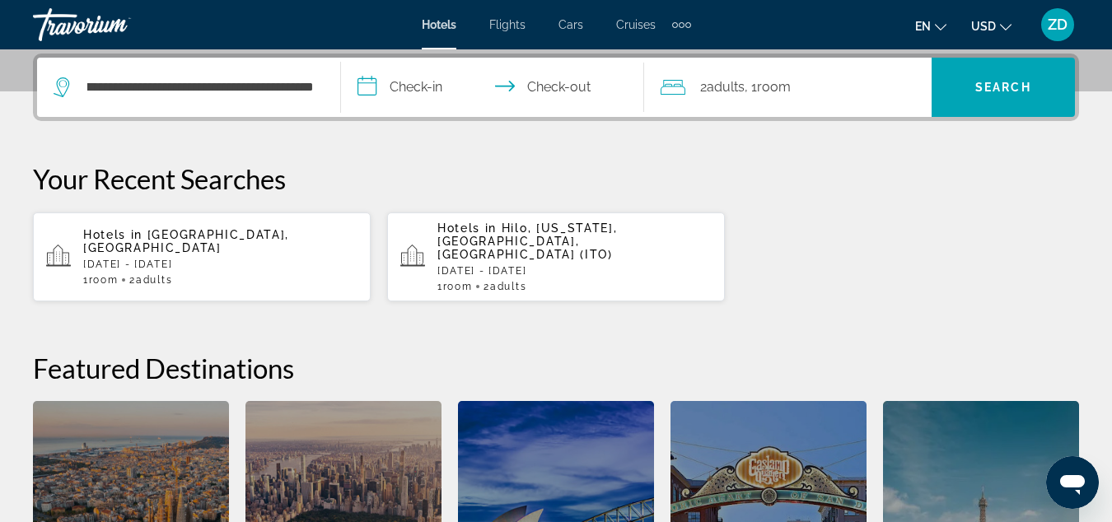
click at [419, 93] on input "**********" at bounding box center [496, 90] width 311 height 64
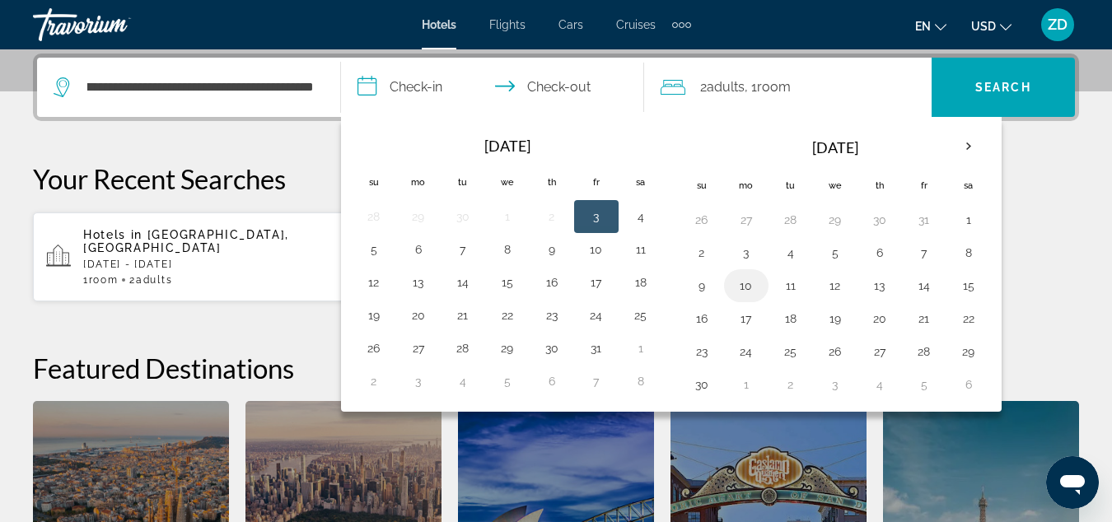
click at [738, 290] on button "10" at bounding box center [746, 285] width 26 height 23
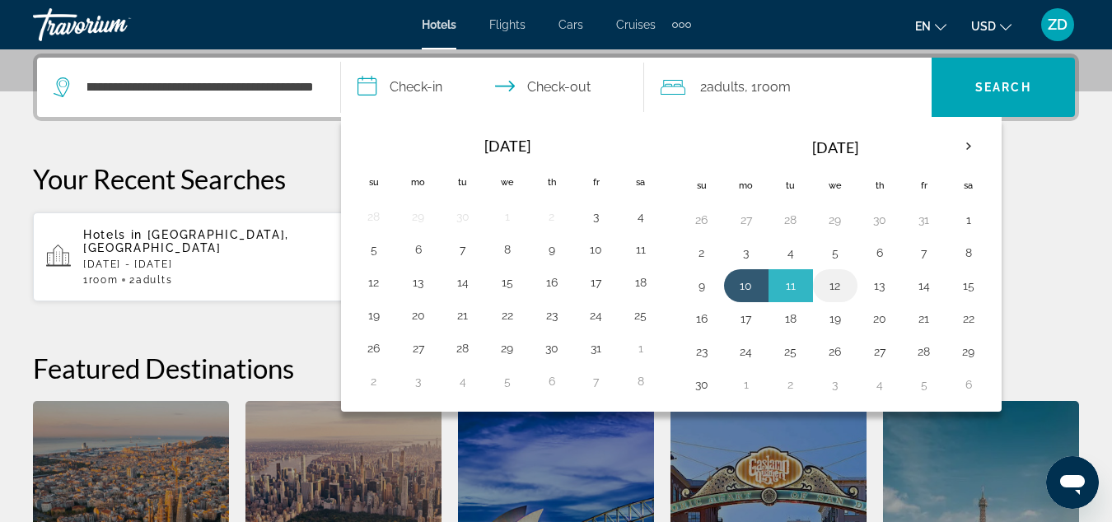
click at [834, 283] on button "12" at bounding box center [835, 285] width 26 height 23
type input "**********"
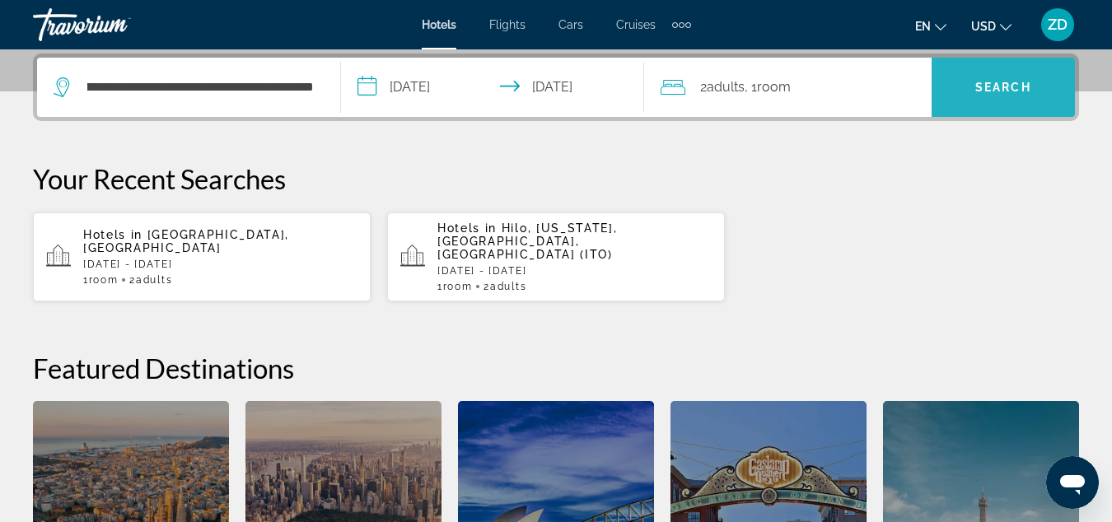
click at [1007, 82] on span "Search" at bounding box center [1003, 87] width 56 height 13
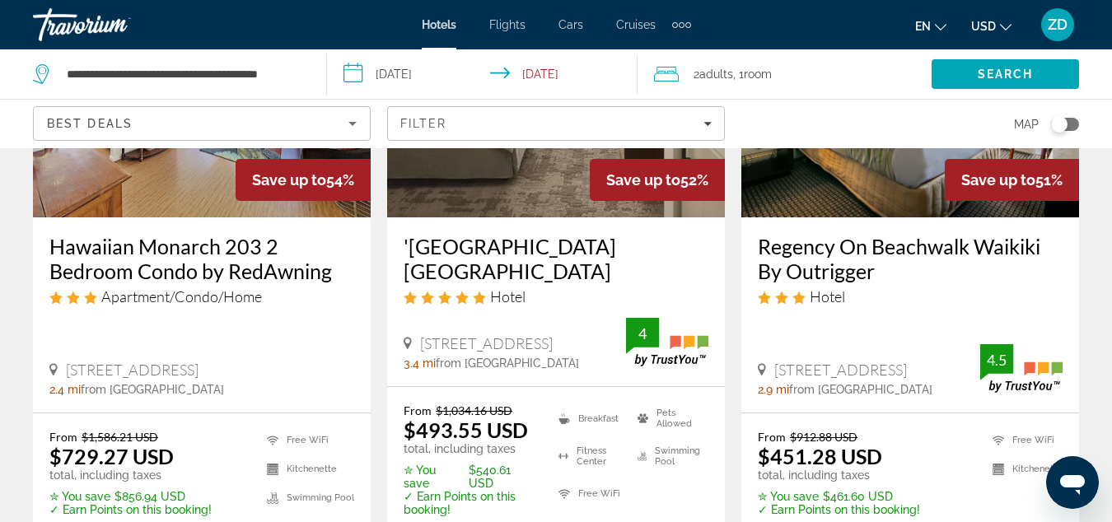
scroll to position [84, 0]
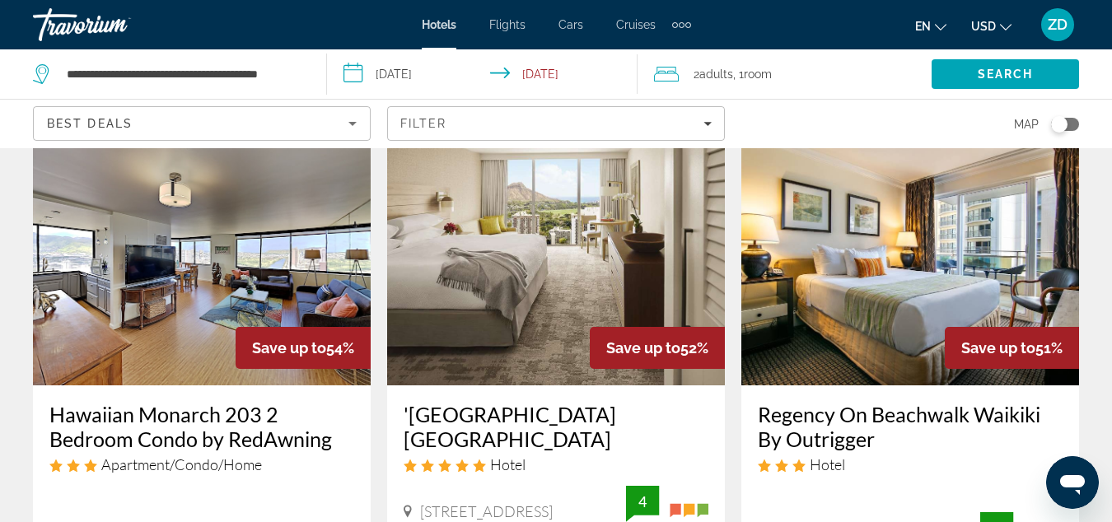
click at [956, 420] on h3 "Regency On Beachwalk Waikiki By Outrigger" at bounding box center [910, 426] width 305 height 49
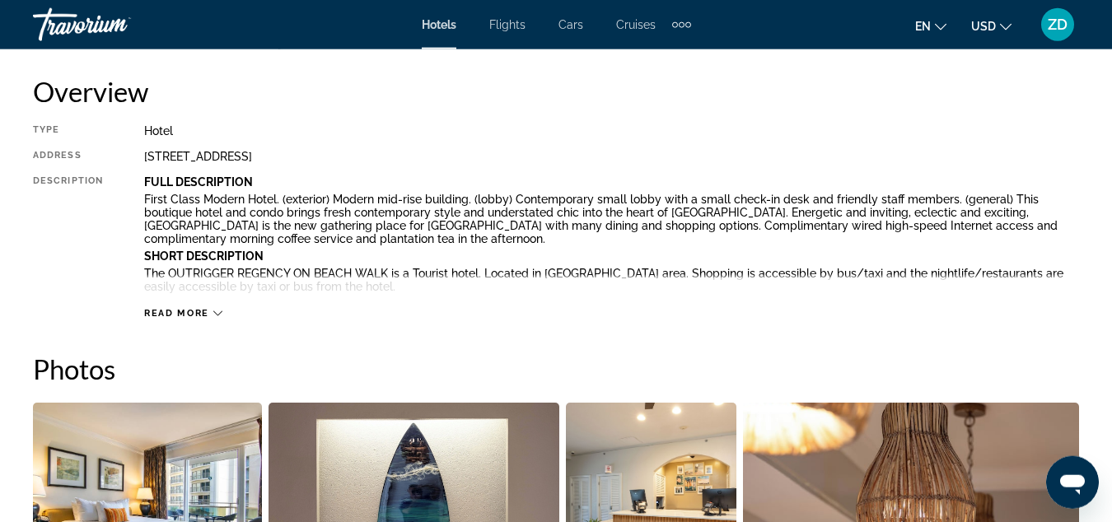
scroll to position [840, 0]
click at [183, 314] on span "Read more" at bounding box center [176, 312] width 65 height 11
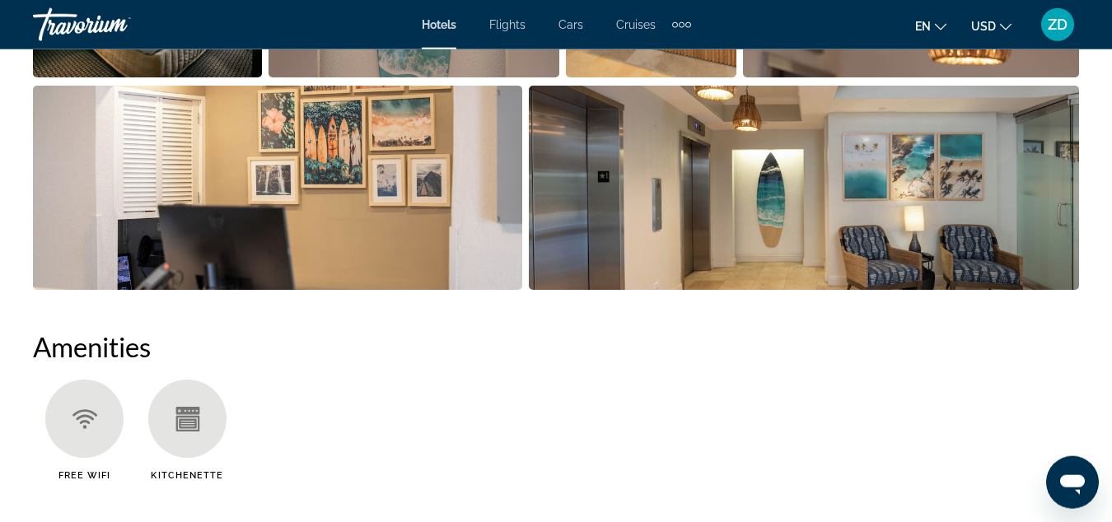
scroll to position [1848, 0]
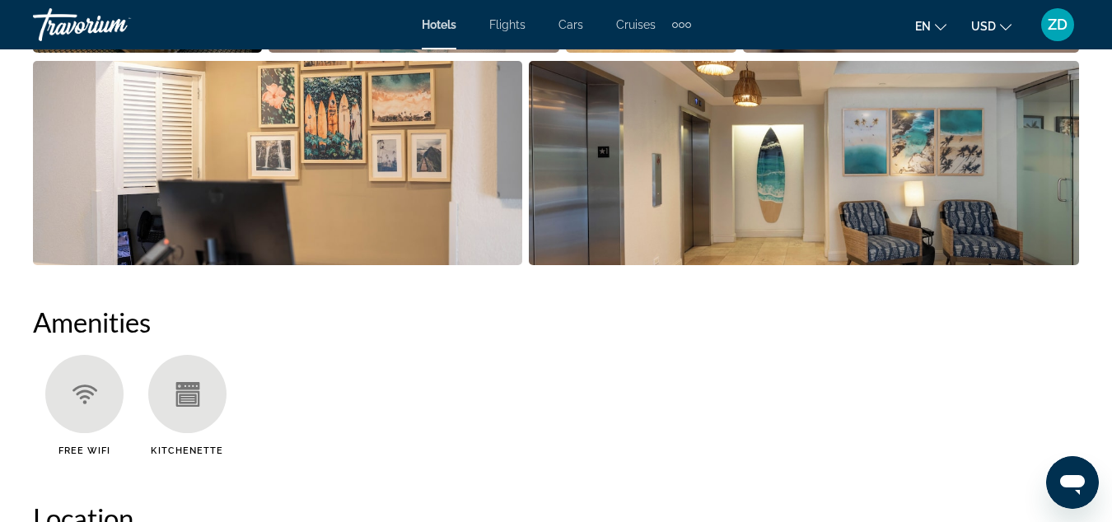
click at [353, 199] on img "Open full-screen image slider" at bounding box center [277, 163] width 489 height 204
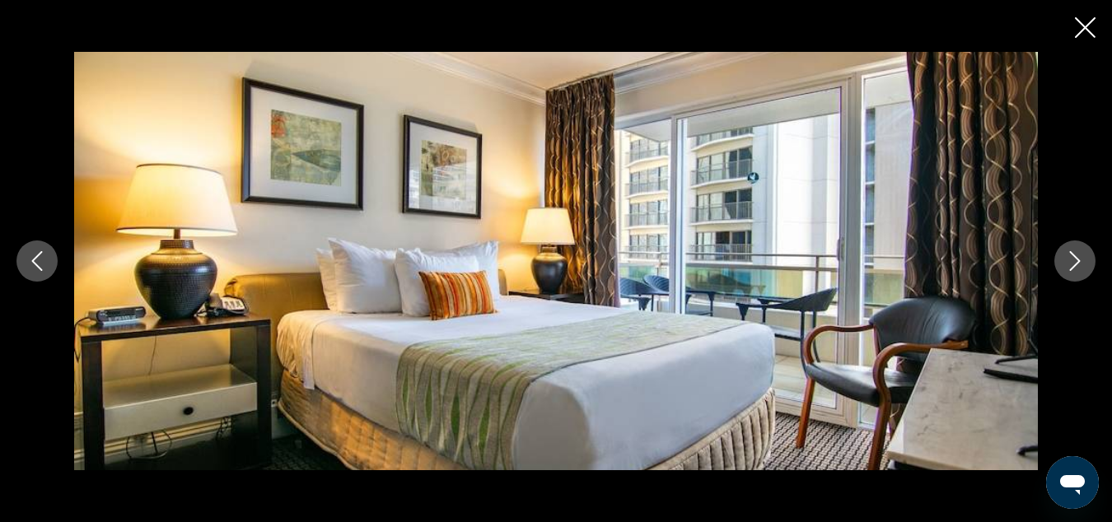
click at [1072, 259] on icon "Next image" at bounding box center [1075, 261] width 20 height 20
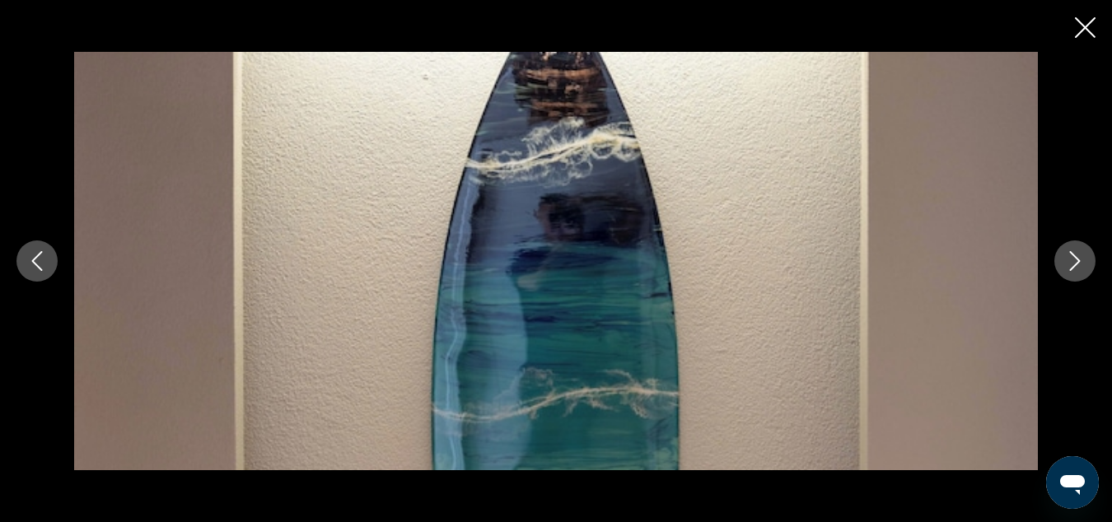
click at [1072, 260] on icon "Next image" at bounding box center [1075, 261] width 20 height 20
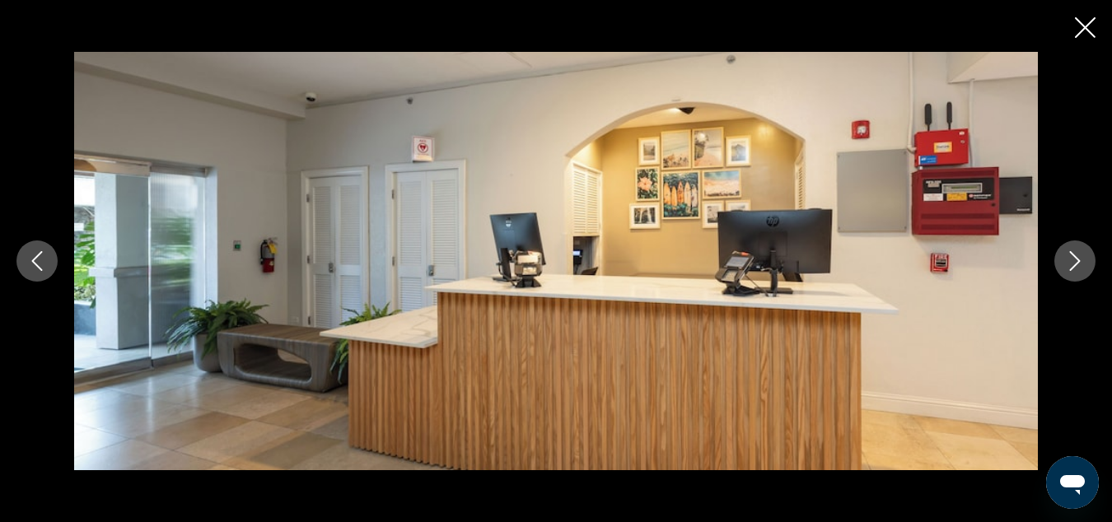
click at [1072, 260] on icon "Next image" at bounding box center [1075, 261] width 20 height 20
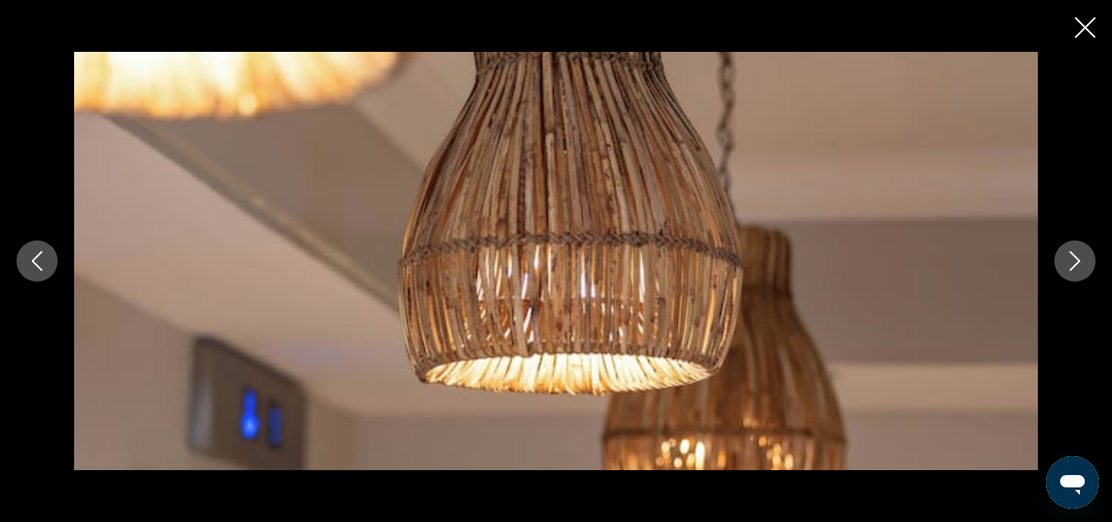
click at [1072, 260] on icon "Next image" at bounding box center [1075, 261] width 20 height 20
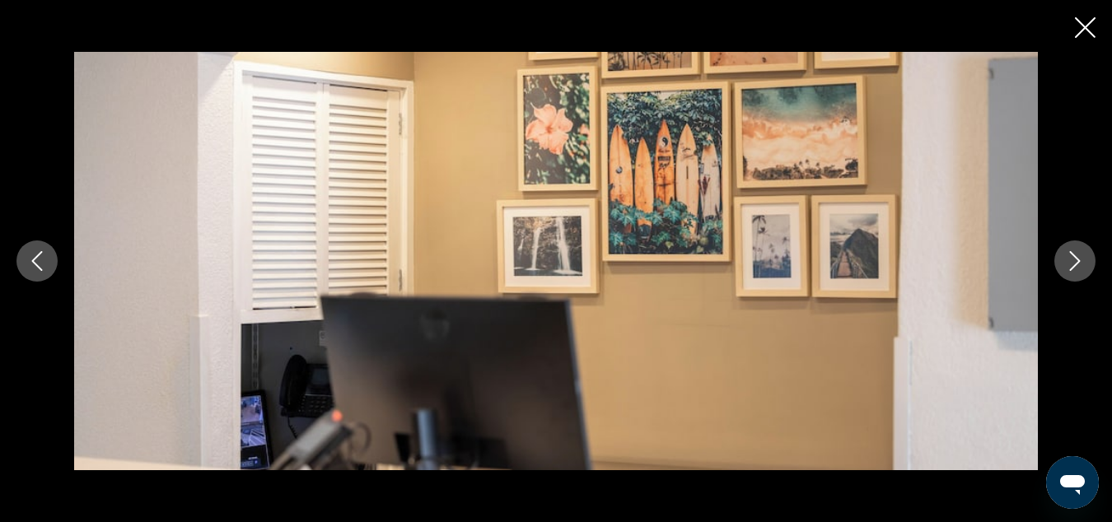
click at [1072, 260] on icon "Next image" at bounding box center [1075, 261] width 20 height 20
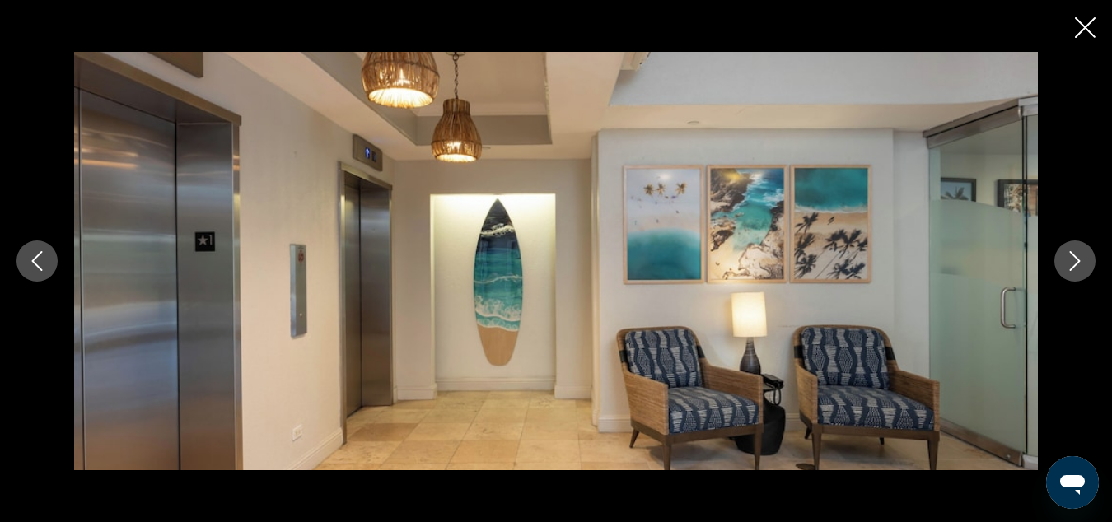
click at [1072, 260] on icon "Next image" at bounding box center [1075, 261] width 20 height 20
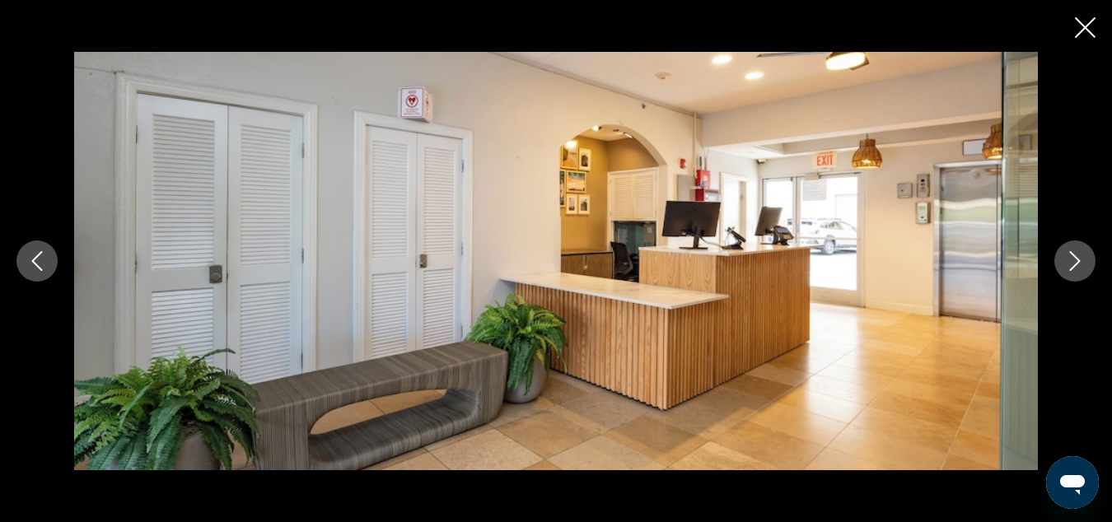
click at [1072, 260] on icon "Next image" at bounding box center [1075, 261] width 20 height 20
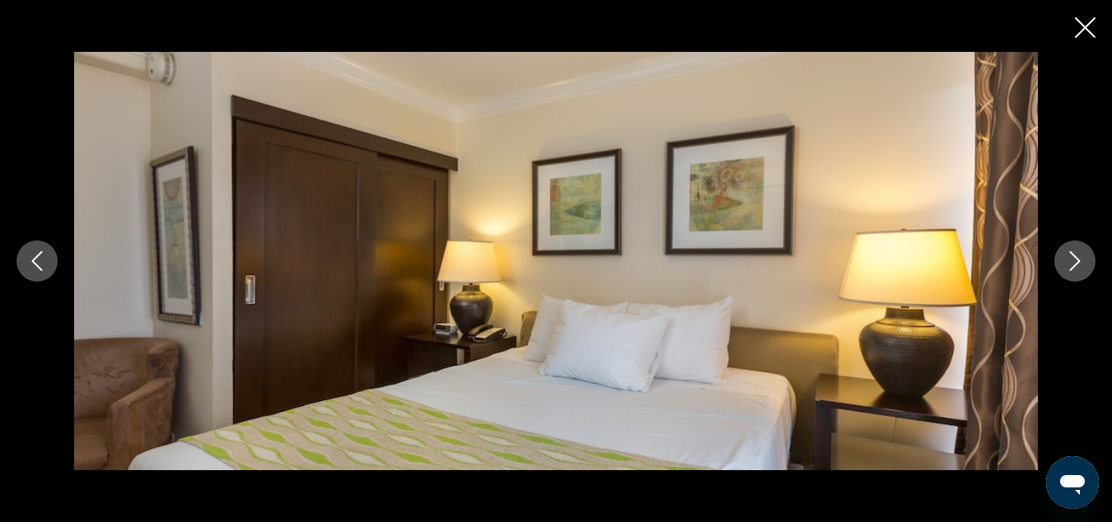
click at [1072, 260] on icon "Next image" at bounding box center [1075, 261] width 20 height 20
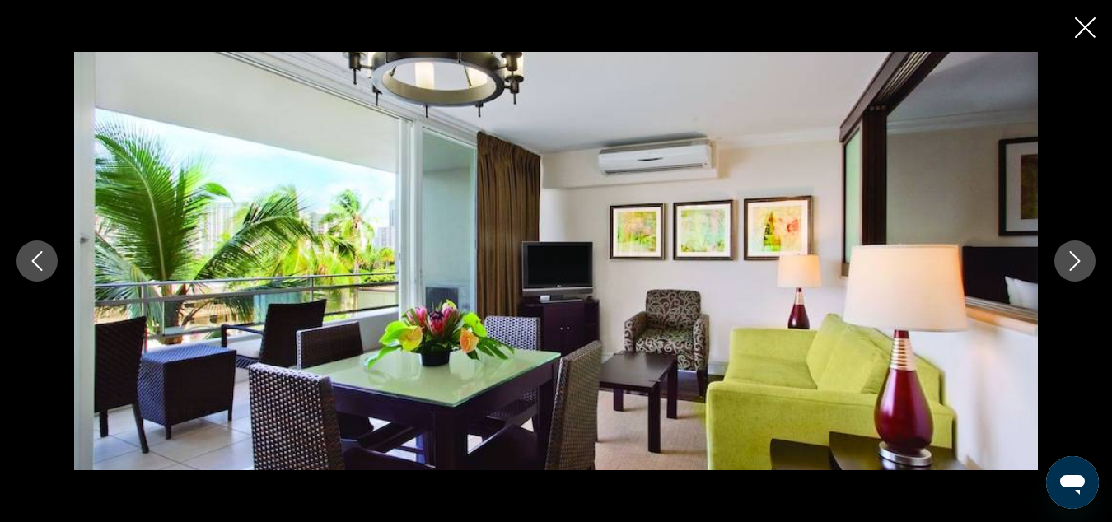
click at [1072, 260] on icon "Next image" at bounding box center [1075, 261] width 20 height 20
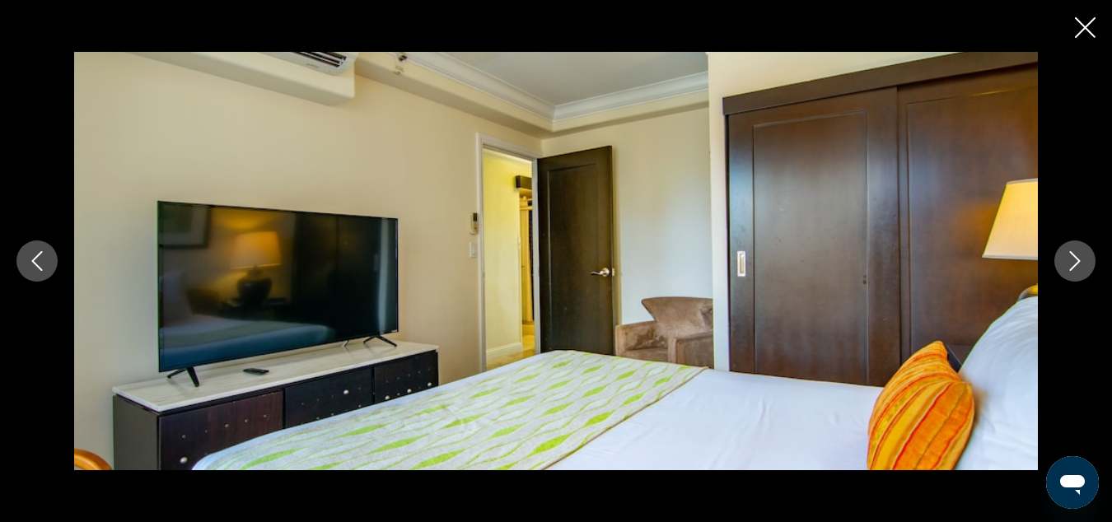
click at [1072, 260] on icon "Next image" at bounding box center [1075, 261] width 20 height 20
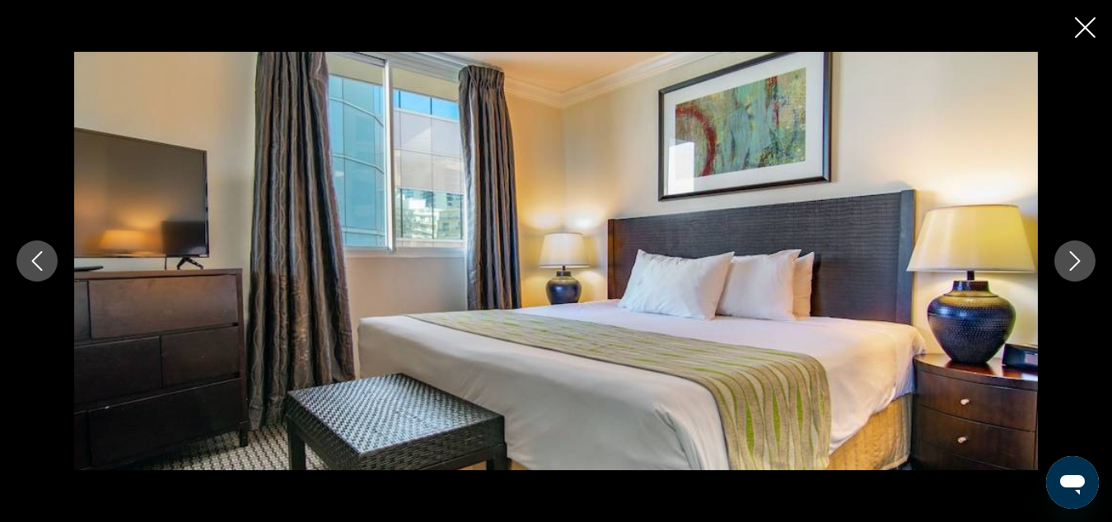
click at [1072, 260] on icon "Next image" at bounding box center [1075, 261] width 20 height 20
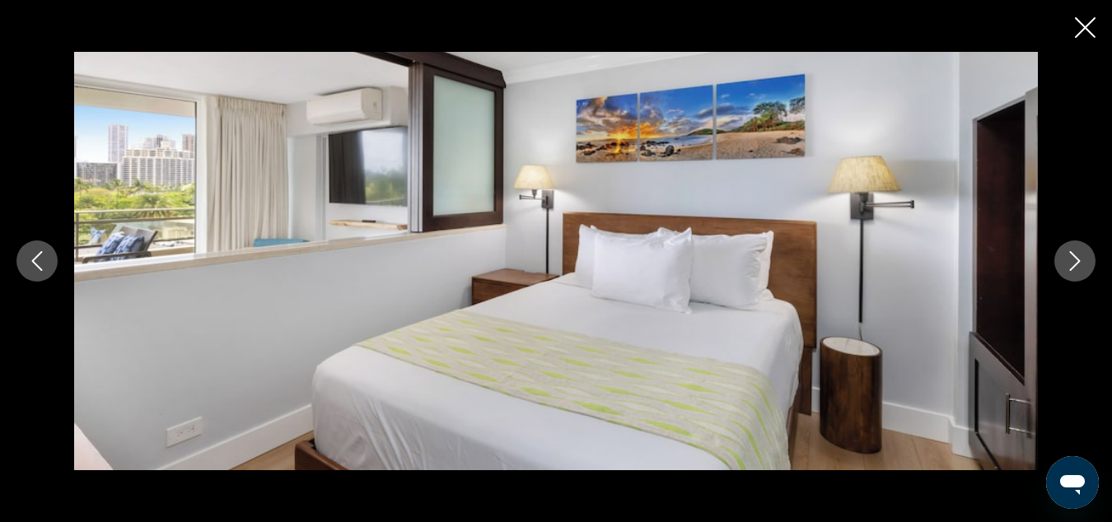
click at [1081, 36] on icon "Close slideshow" at bounding box center [1085, 27] width 21 height 21
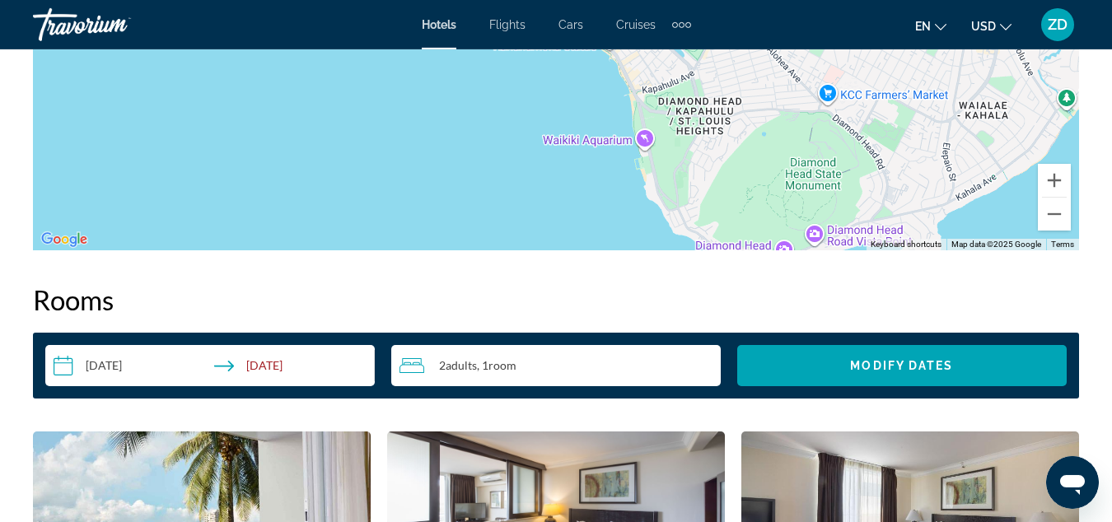
scroll to position [2606, 0]
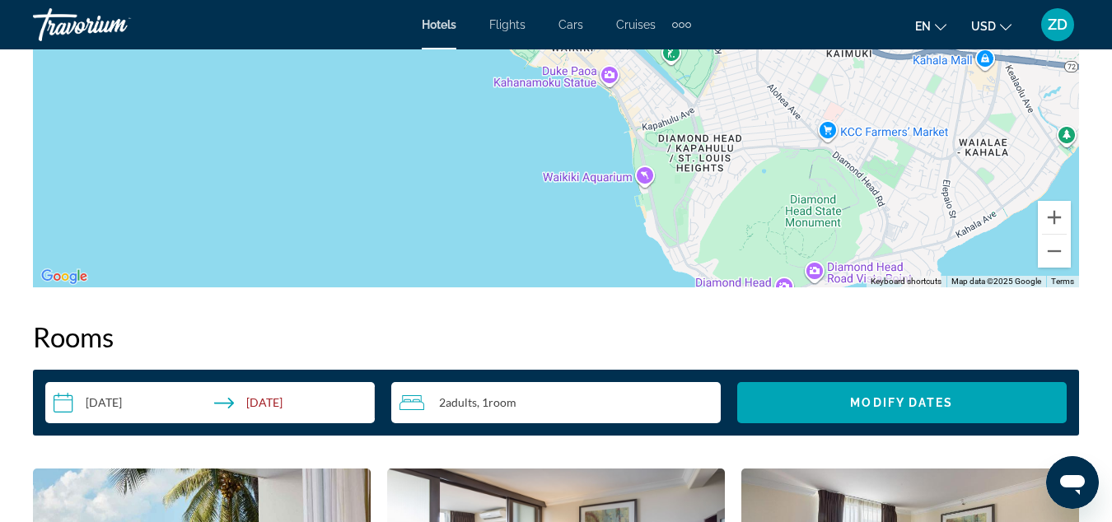
click at [295, 405] on input "**********" at bounding box center [213, 405] width 336 height 46
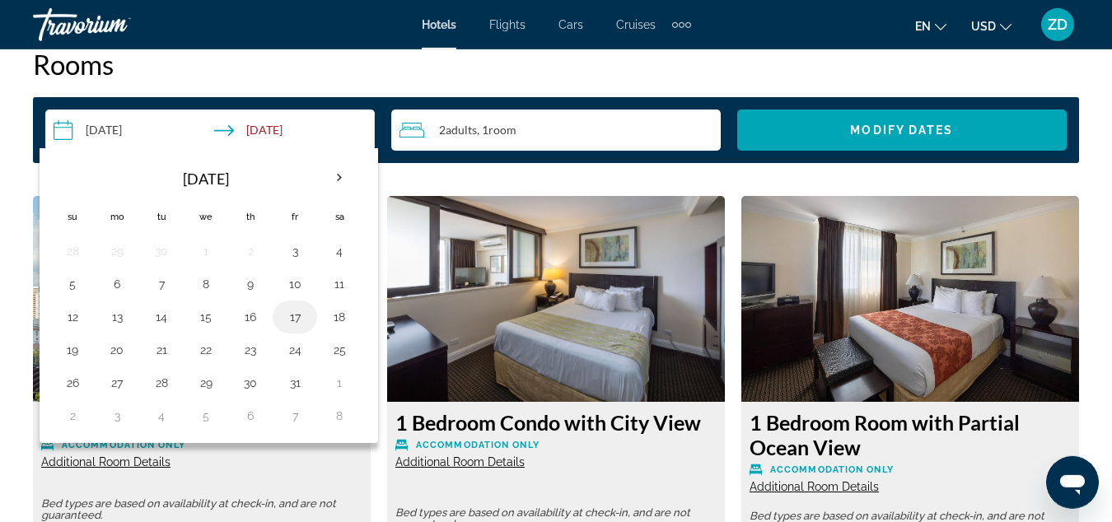
scroll to position [2942, 0]
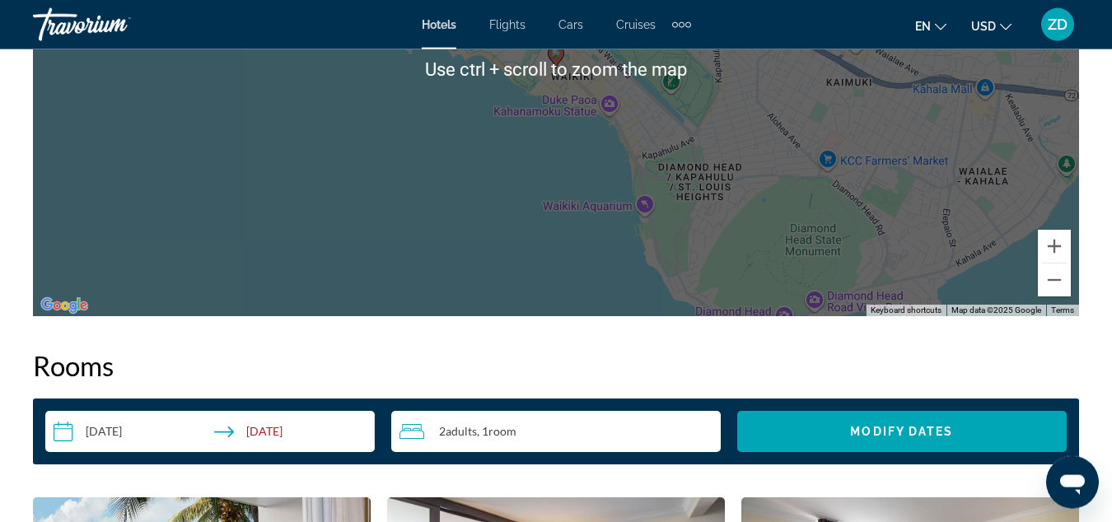
scroll to position [2606, 0]
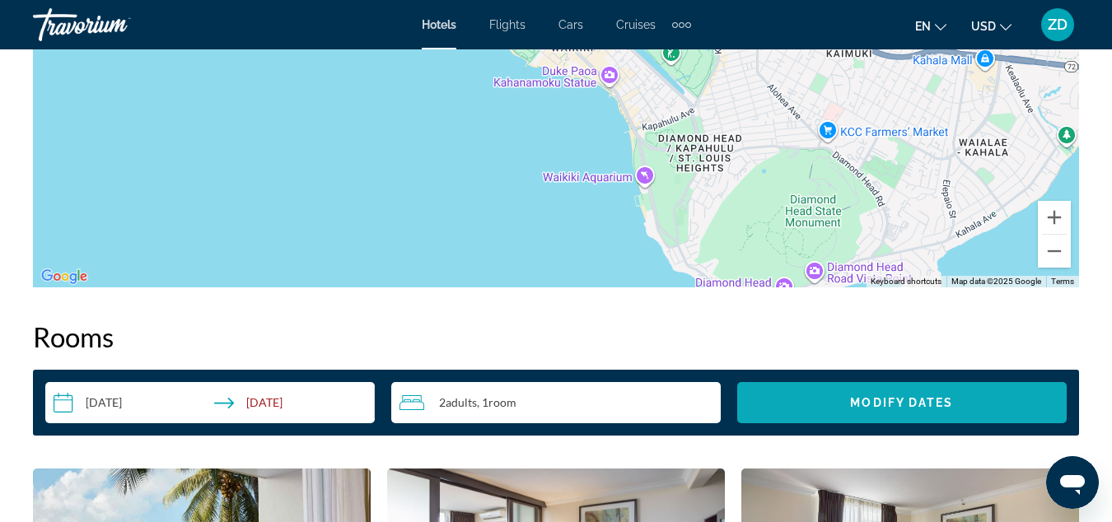
click at [836, 409] on span "Search widget" at bounding box center [901, 403] width 329 height 40
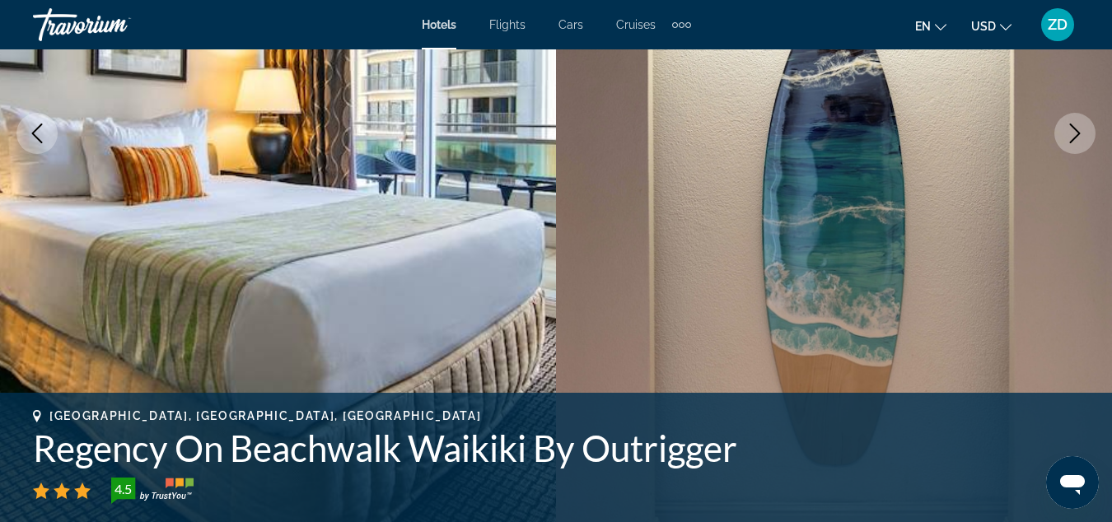
scroll to position [475, 0]
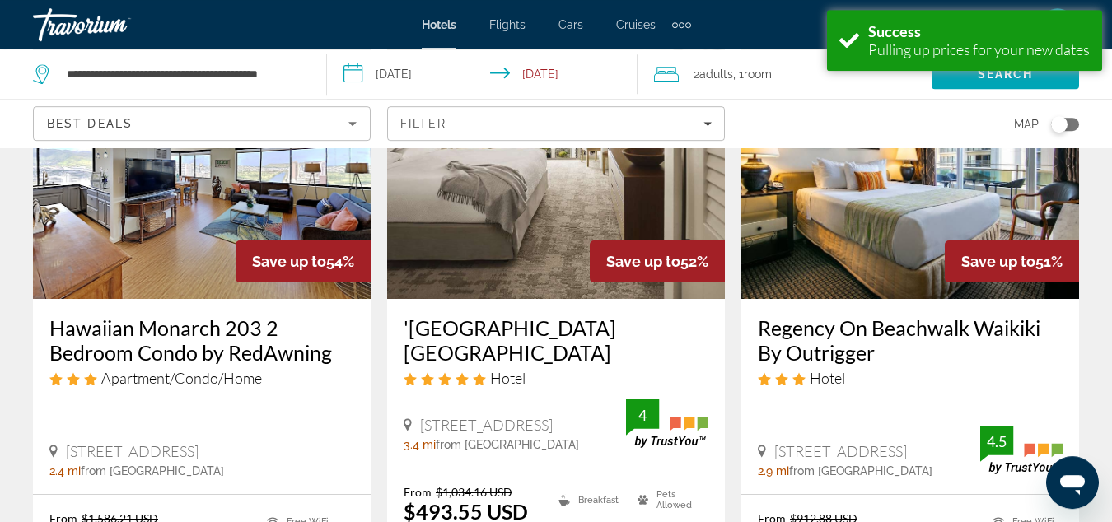
scroll to position [168, 0]
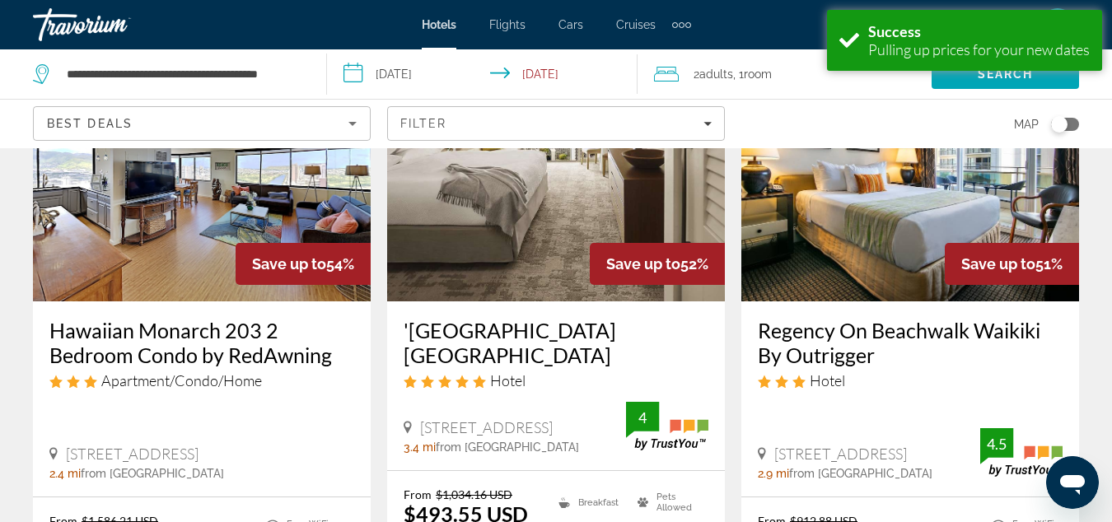
click at [581, 327] on h3 "'[GEOGRAPHIC_DATA] [GEOGRAPHIC_DATA]" at bounding box center [556, 342] width 305 height 49
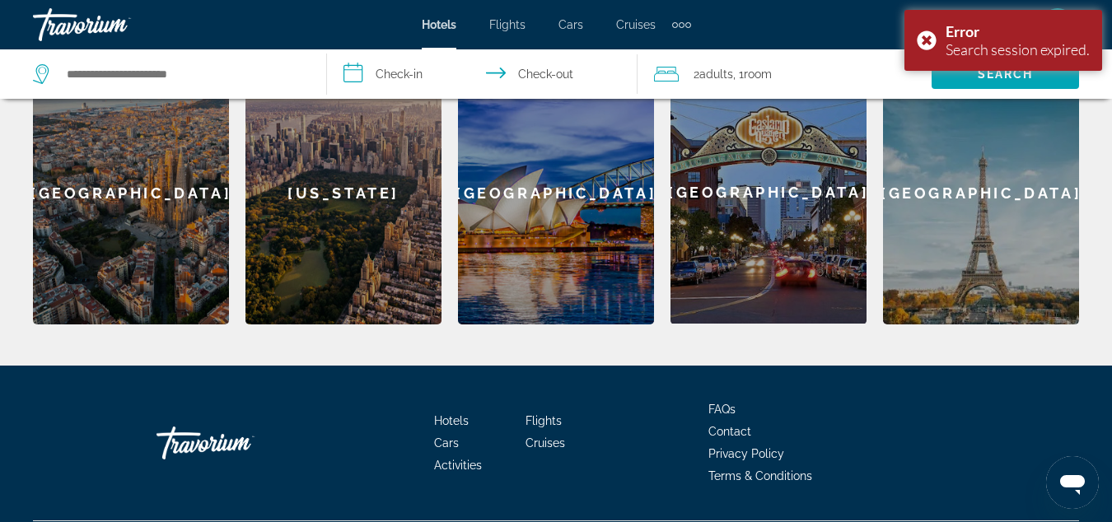
scroll to position [775, 0]
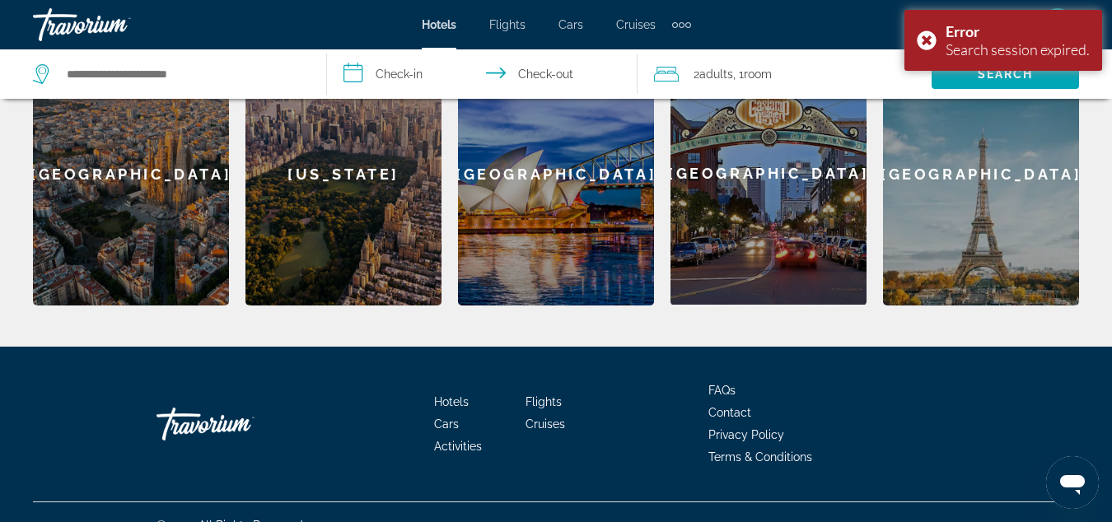
click at [718, 215] on div "[GEOGRAPHIC_DATA]" at bounding box center [768, 173] width 196 height 263
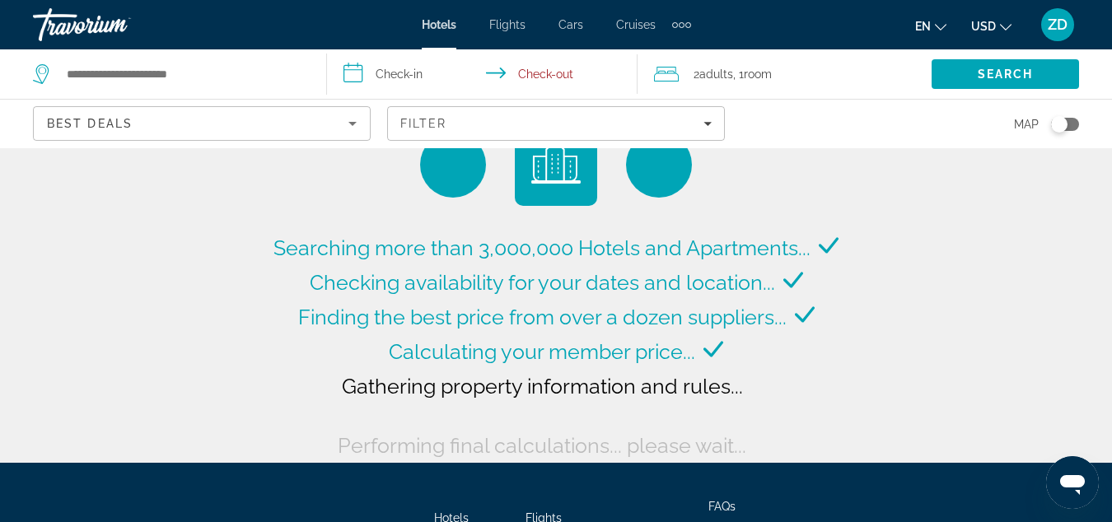
type input "**********"
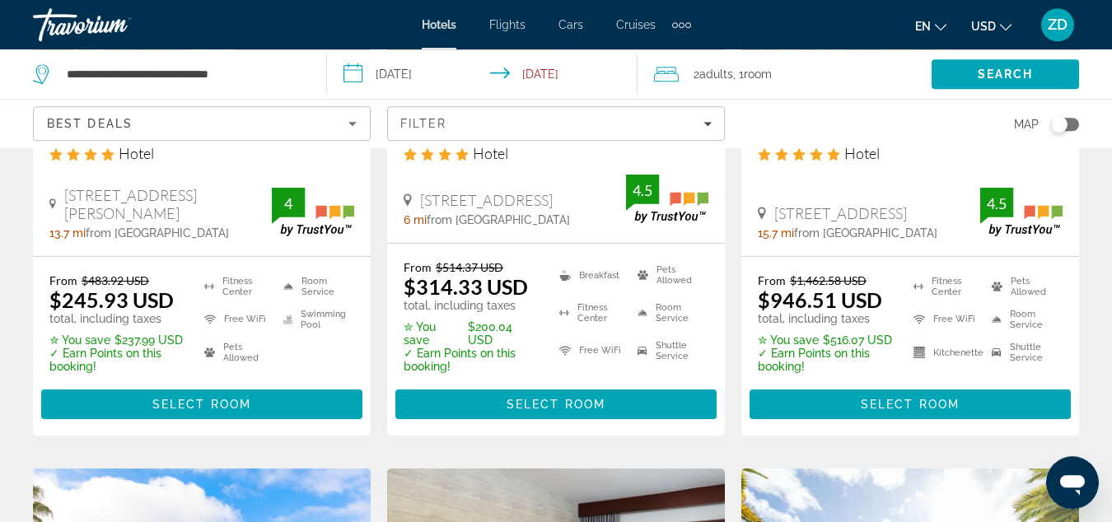
scroll to position [336, 0]
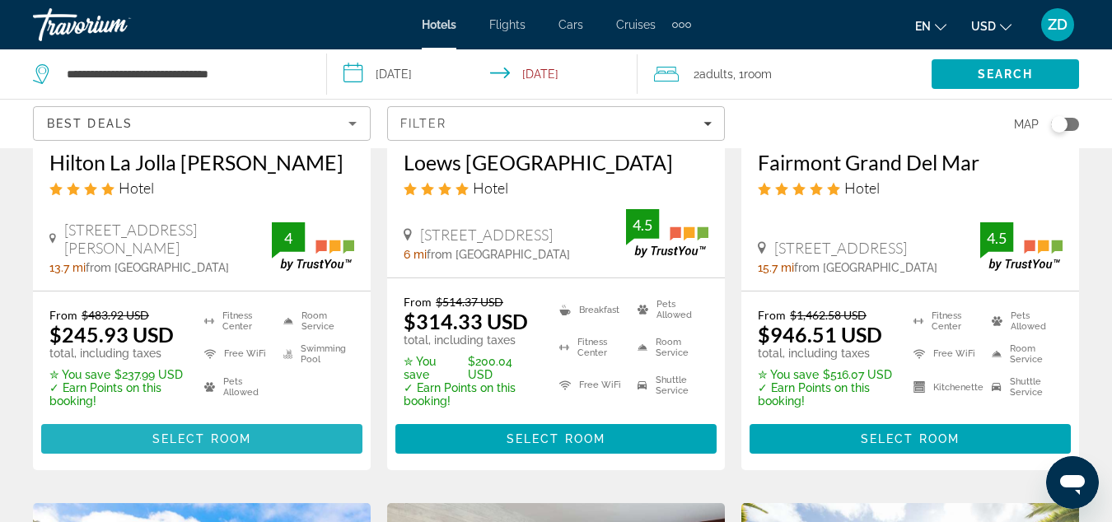
click at [245, 432] on span "Select Room" at bounding box center [201, 438] width 99 height 13
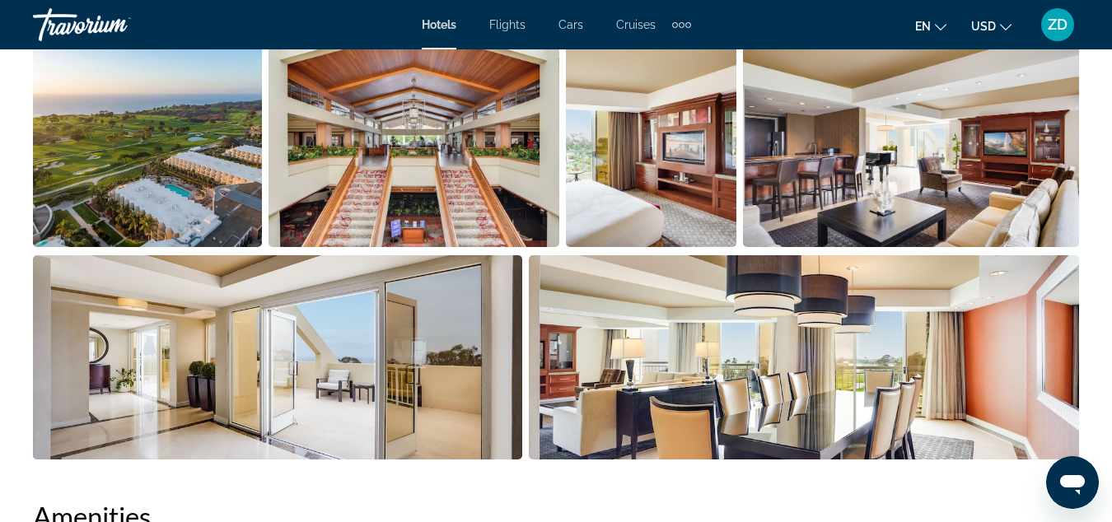
scroll to position [840, 0]
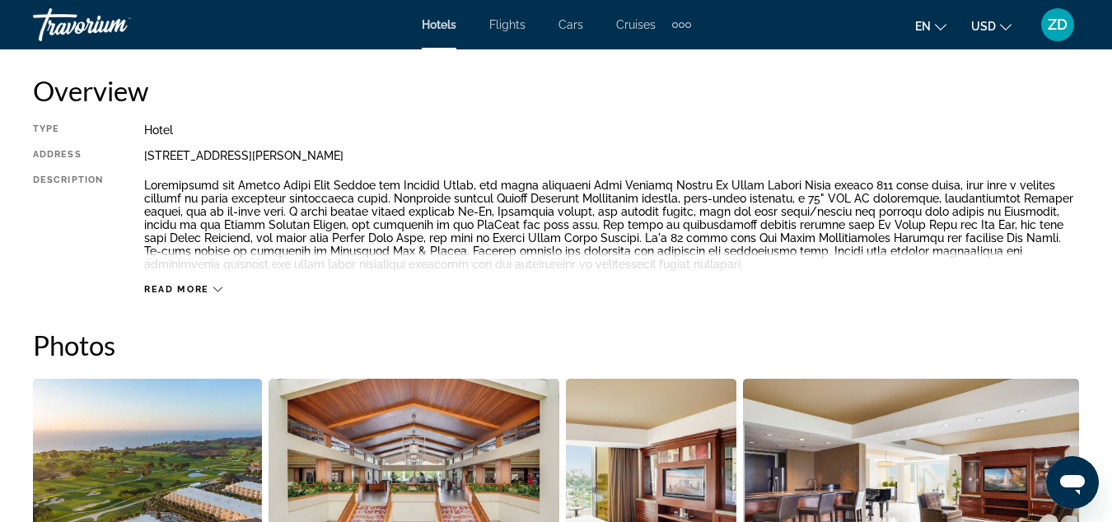
click at [493, 29] on span "Flights" at bounding box center [507, 24] width 36 height 13
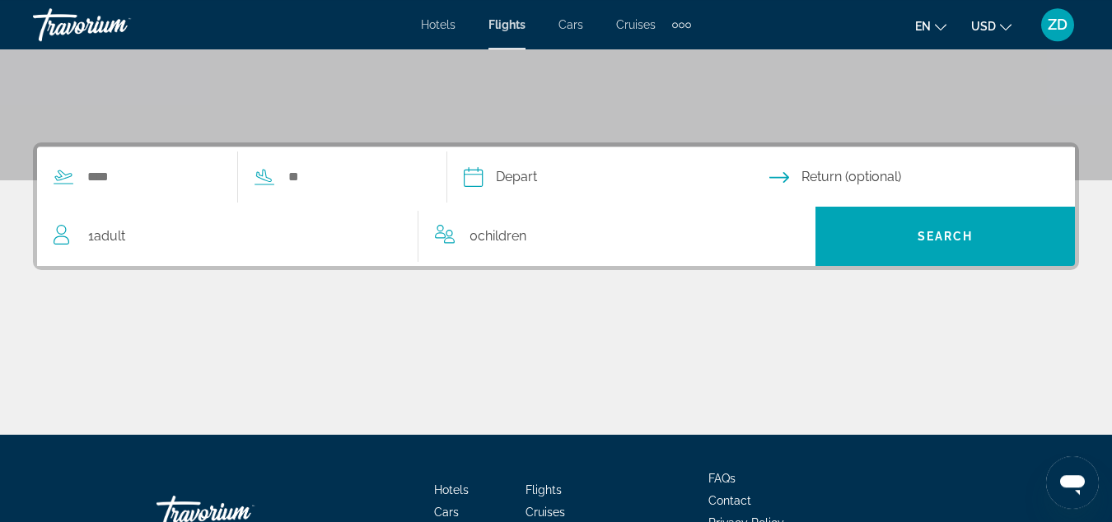
scroll to position [252, 0]
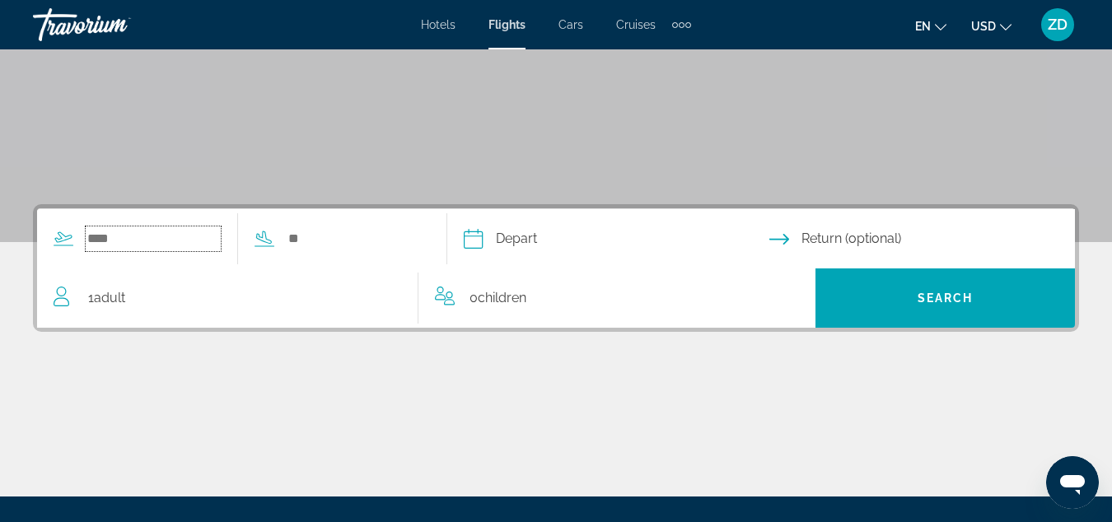
click at [117, 243] on input "Search widget" at bounding box center [153, 239] width 135 height 25
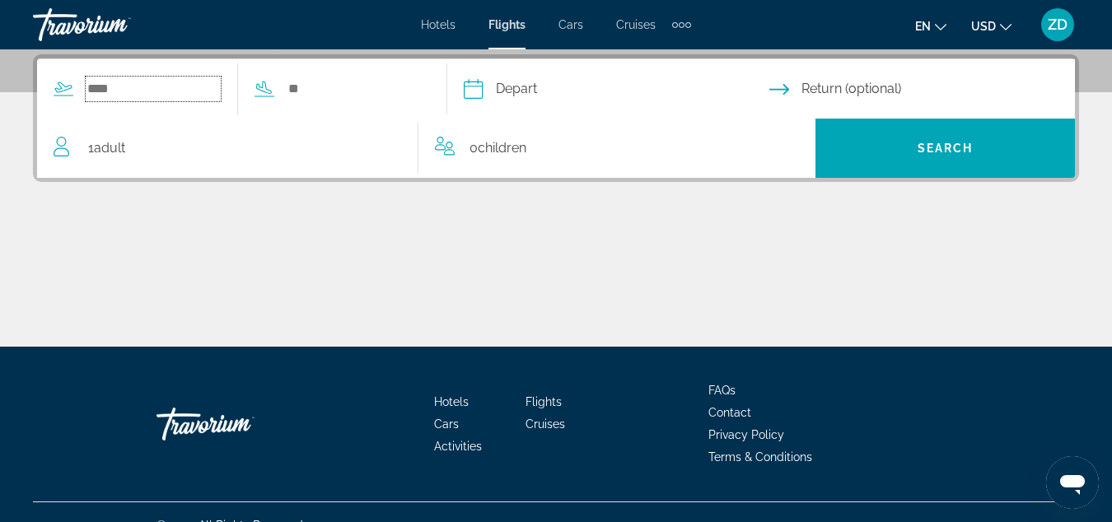
scroll to position [403, 0]
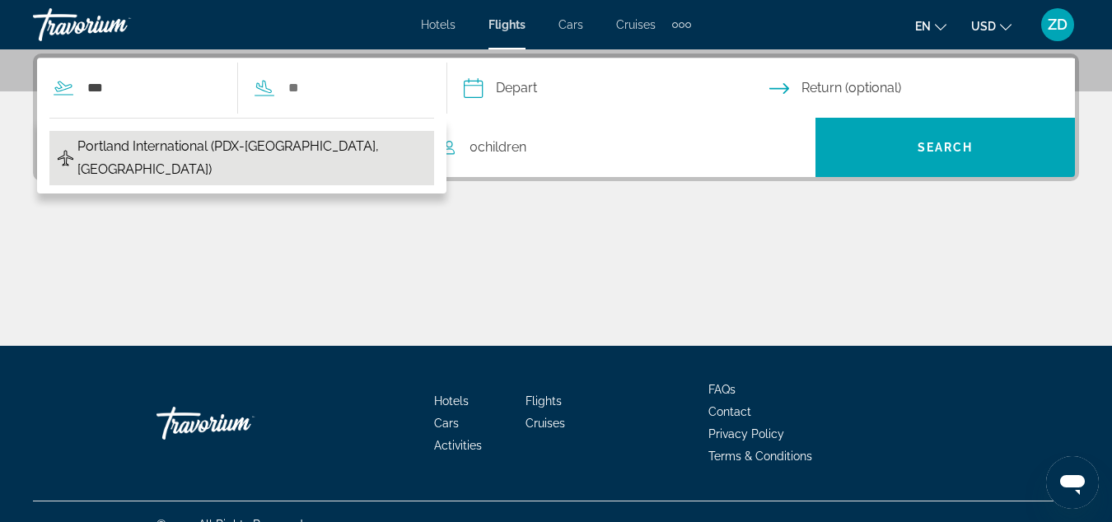
click at [195, 147] on span "Portland International (PDX-[GEOGRAPHIC_DATA], [GEOGRAPHIC_DATA])" at bounding box center [251, 158] width 348 height 46
type input "**********"
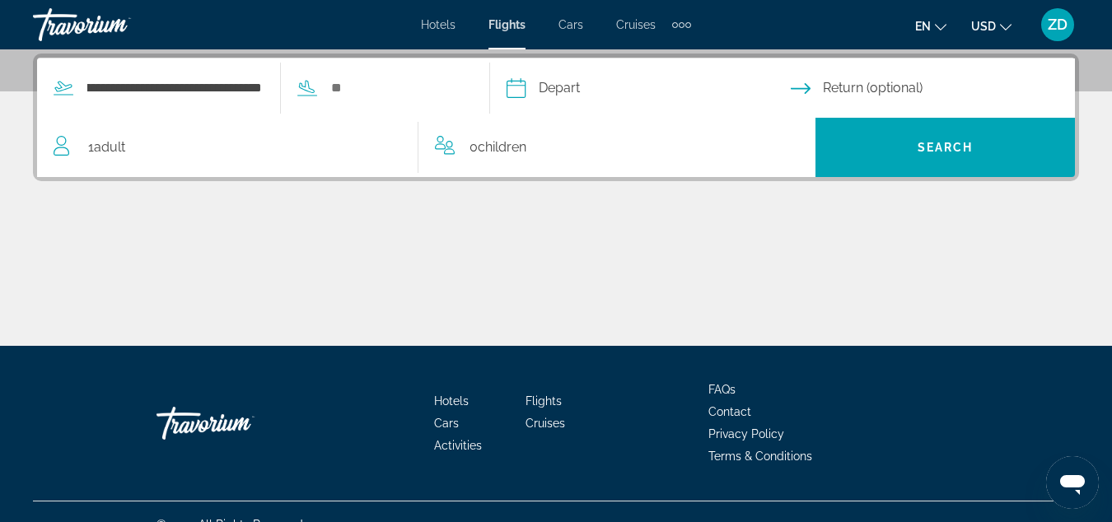
click at [368, 72] on div "**********" at bounding box center [250, 87] width 427 height 59
click at [366, 84] on input "Search widget" at bounding box center [396, 88] width 135 height 25
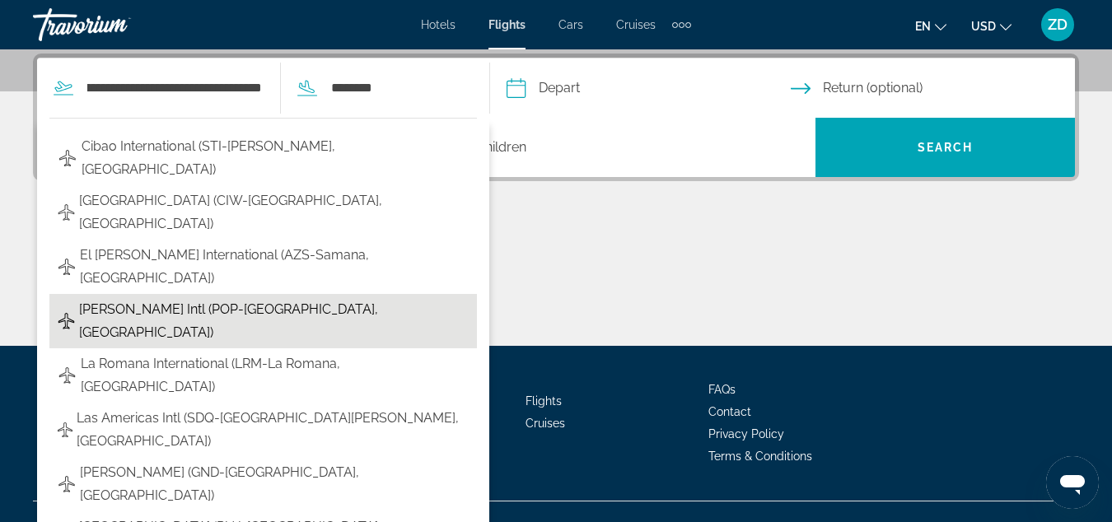
click at [273, 298] on span "[PERSON_NAME] Intl (POP-[GEOGRAPHIC_DATA], [GEOGRAPHIC_DATA])" at bounding box center [274, 321] width 390 height 46
type input "**********"
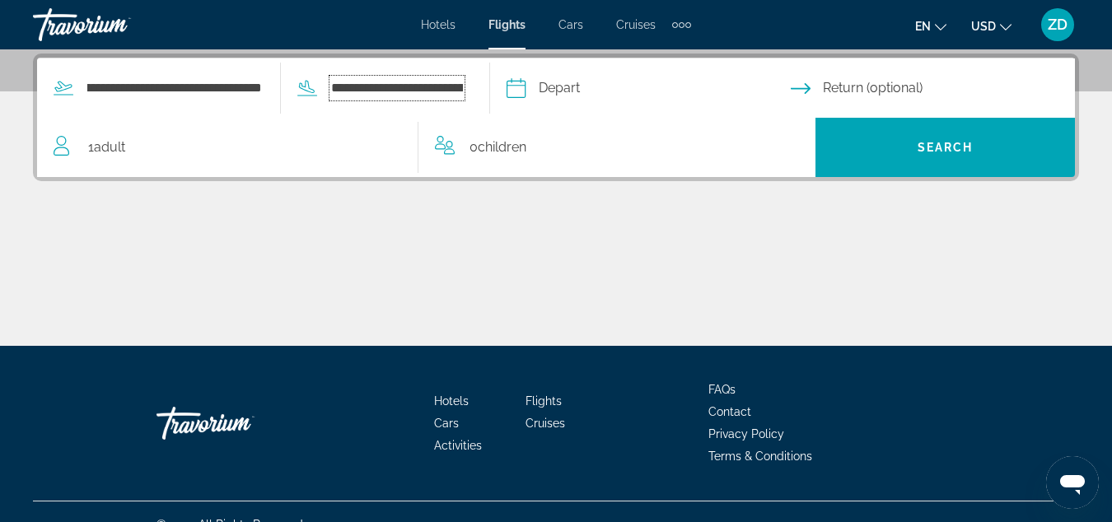
scroll to position [0, 200]
click at [599, 94] on input "Depart date" at bounding box center [679, 90] width 269 height 64
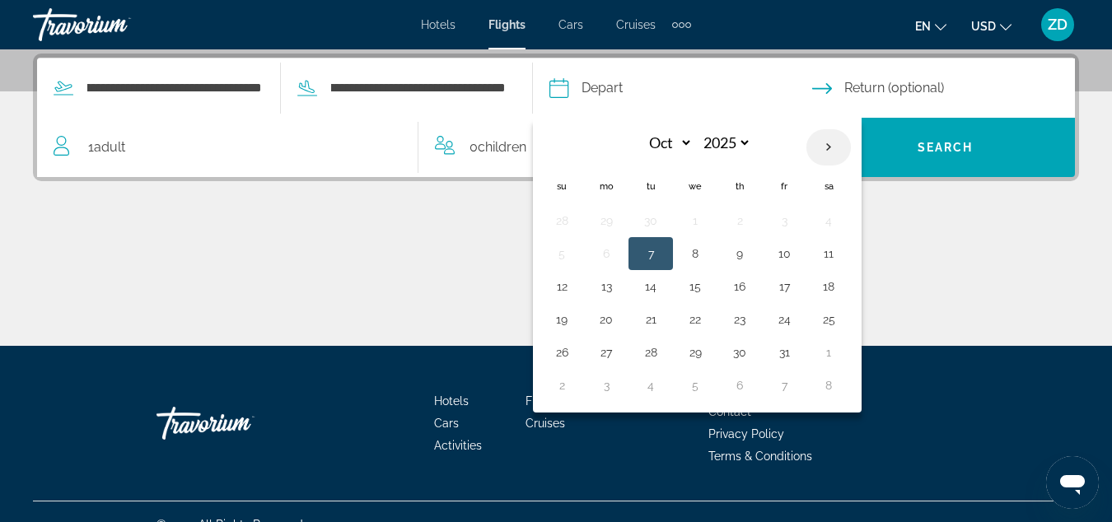
click at [824, 149] on th "Next month" at bounding box center [828, 147] width 44 height 36
select select "**"
click at [691, 351] on button "31" at bounding box center [695, 352] width 26 height 23
type input "**********"
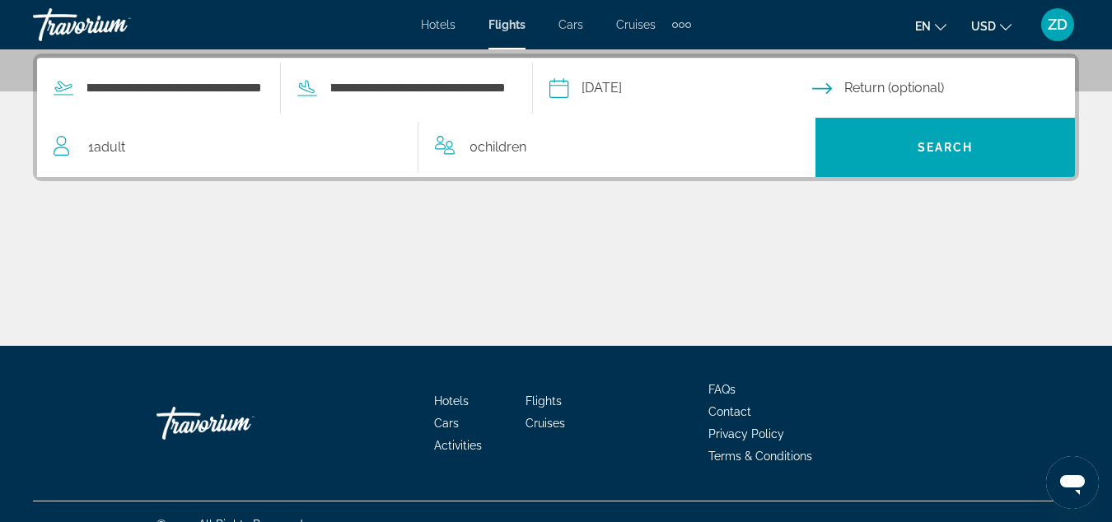
click at [857, 85] on input "Return date" at bounding box center [946, 90] width 269 height 64
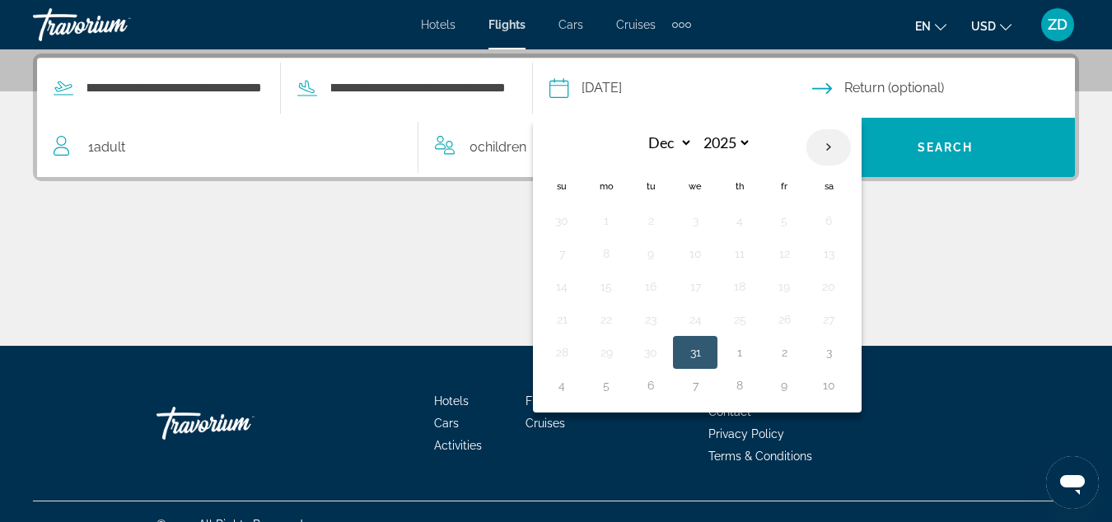
click at [828, 147] on th "Next month" at bounding box center [828, 147] width 44 height 36
select select "*"
select select "****"
click at [776, 225] on button "2" at bounding box center [784, 220] width 26 height 23
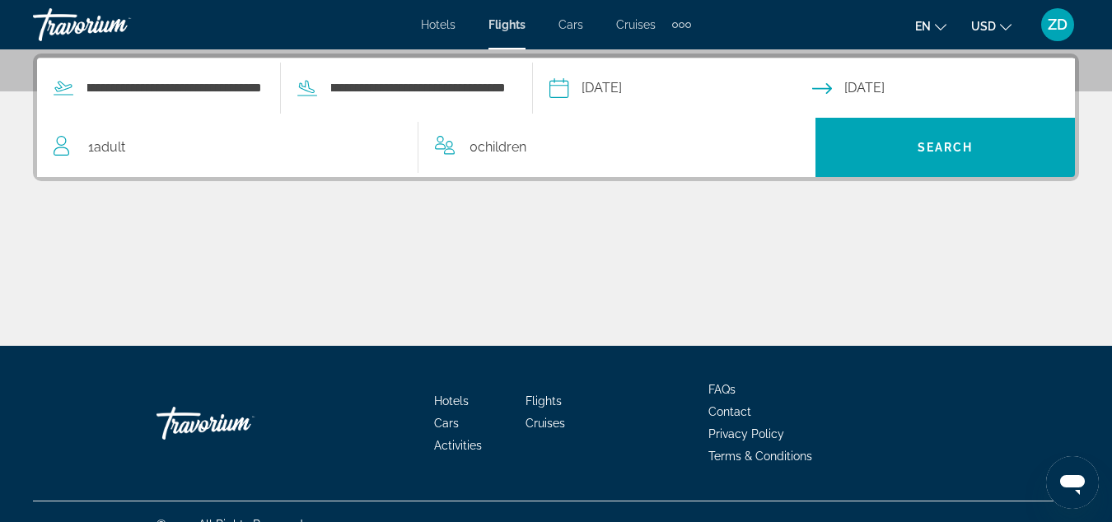
click at [876, 89] on input "**********" at bounding box center [946, 90] width 269 height 64
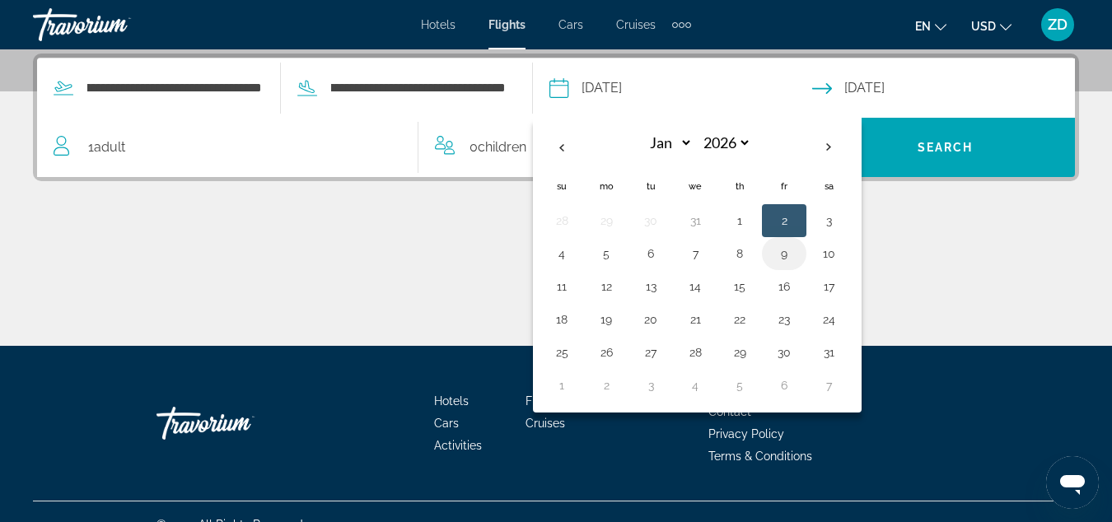
click at [785, 261] on button "9" at bounding box center [784, 253] width 26 height 23
type input "**********"
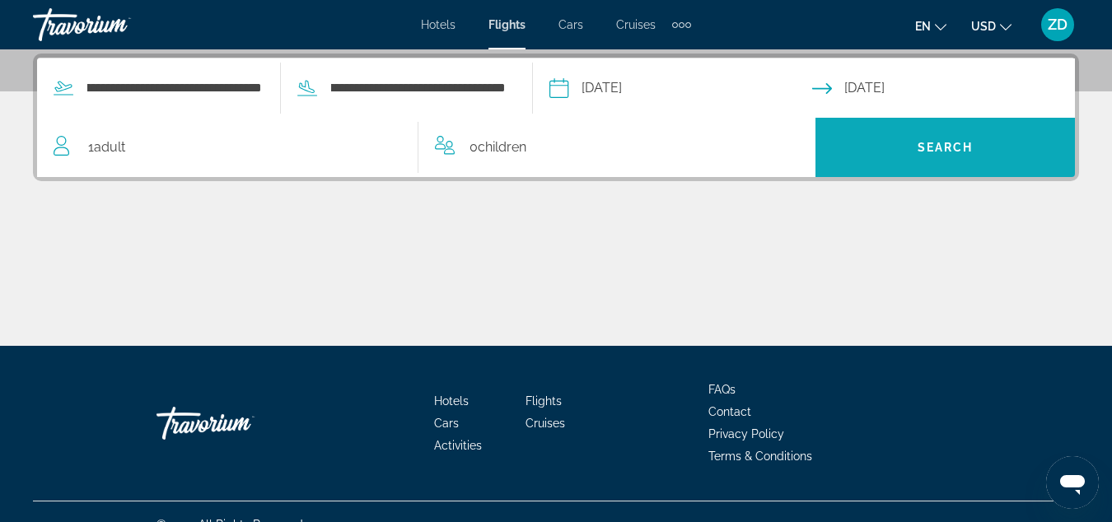
click at [908, 159] on span "Search" at bounding box center [944, 148] width 259 height 40
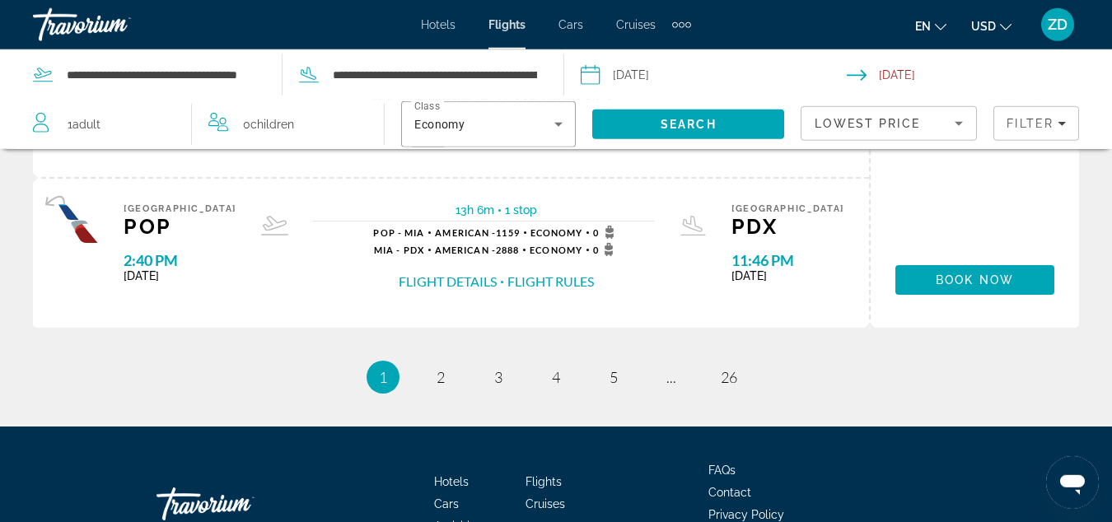
scroll to position [1849, 0]
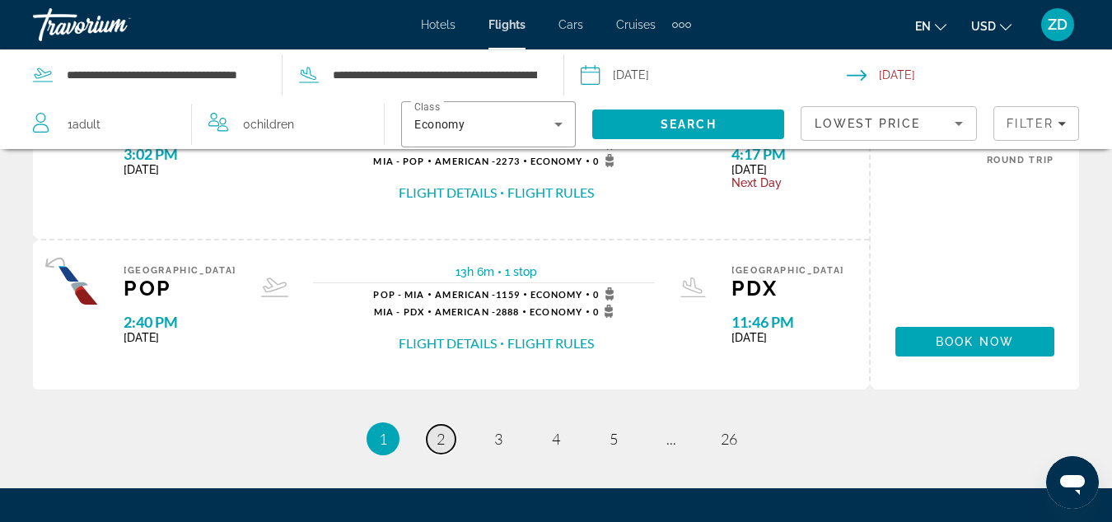
click at [434, 441] on link "page 2" at bounding box center [441, 439] width 29 height 29
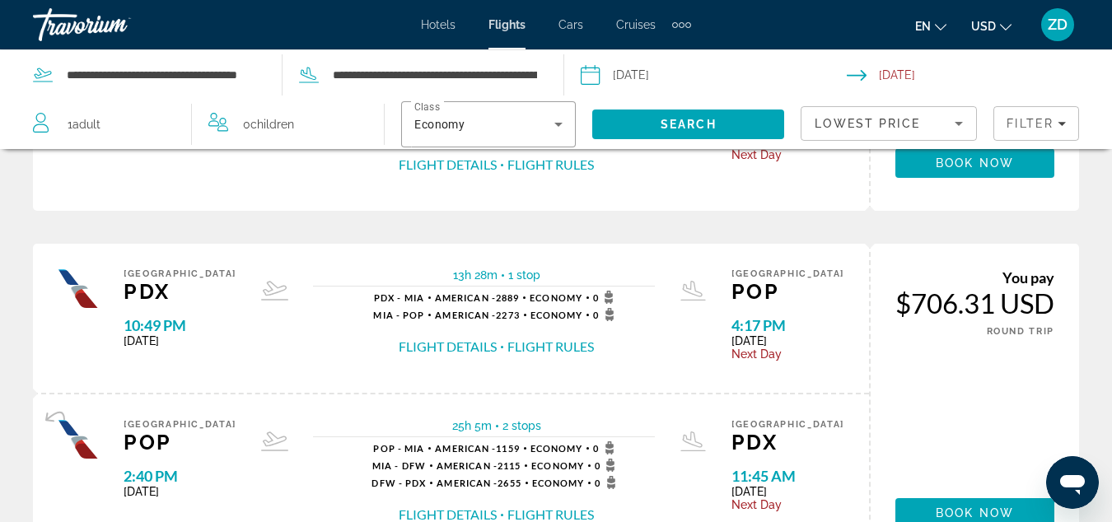
scroll to position [2016, 0]
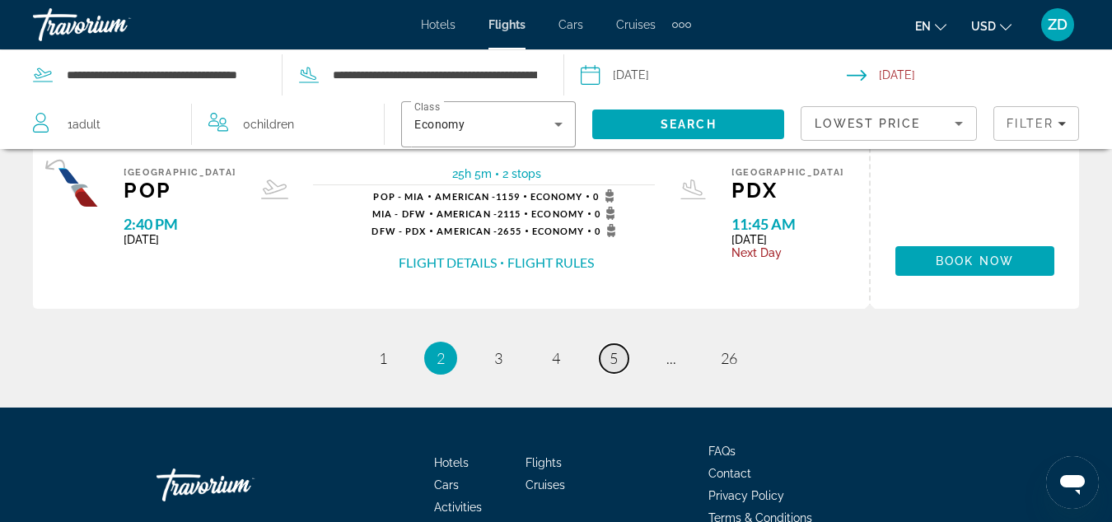
click at [610, 358] on span "5" at bounding box center [614, 358] width 8 height 18
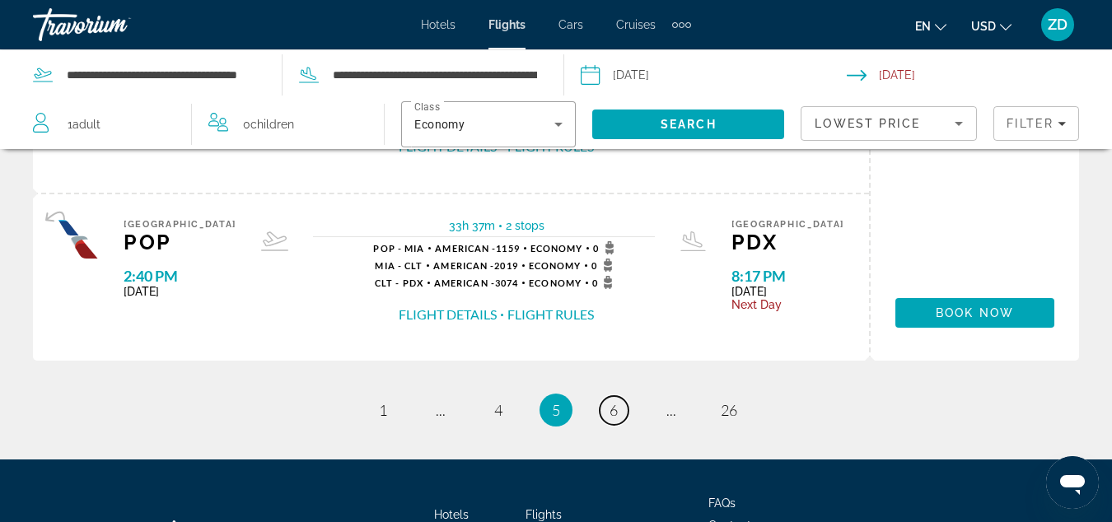
scroll to position [2156, 0]
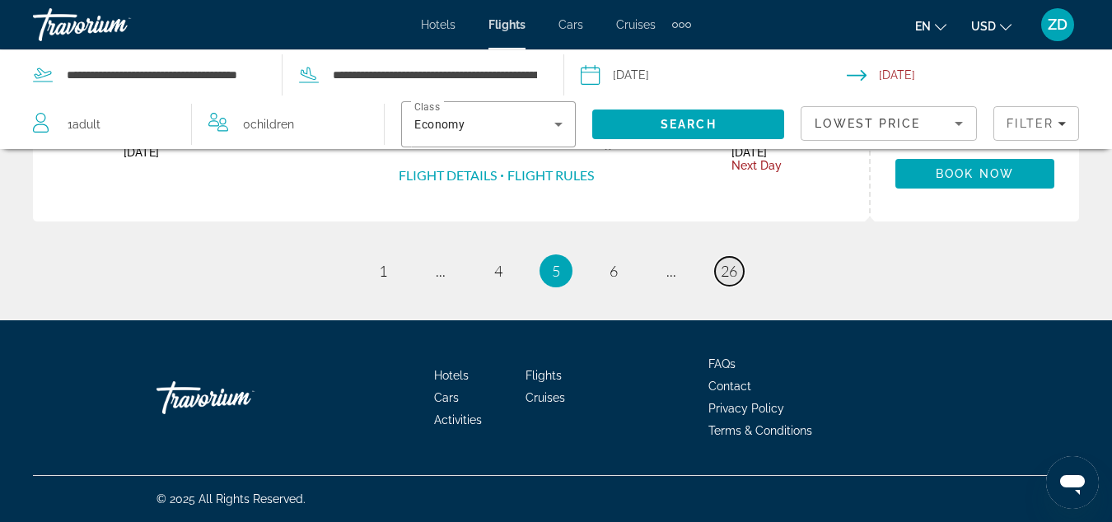
click at [725, 271] on span "26" at bounding box center [729, 271] width 16 height 18
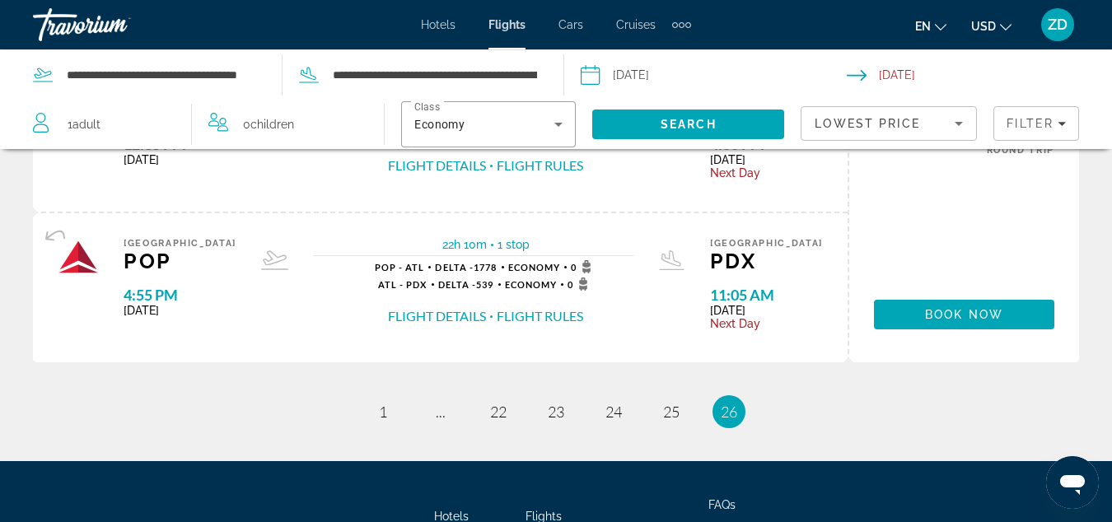
scroll to position [1317, 0]
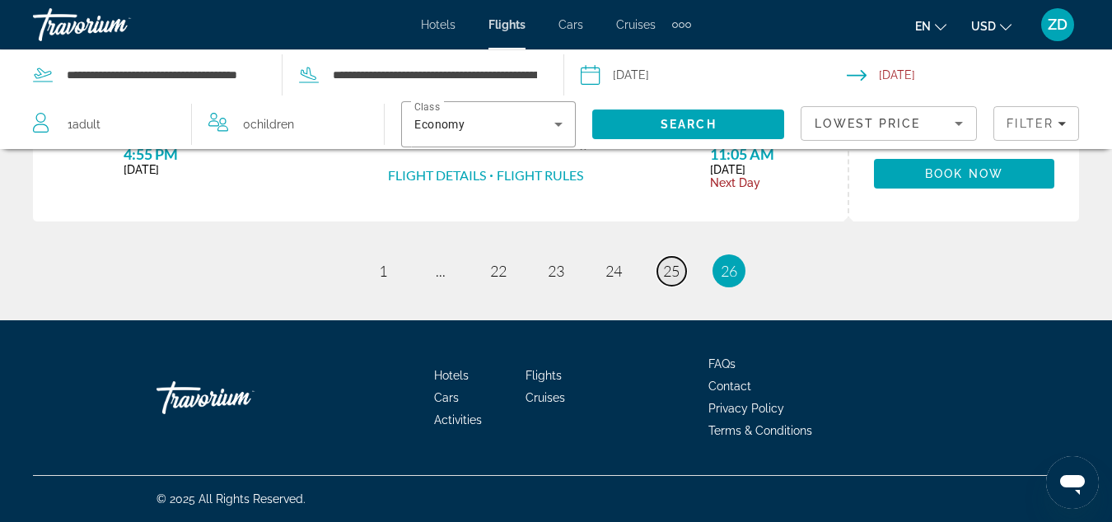
click at [665, 272] on span "25" at bounding box center [671, 271] width 16 height 18
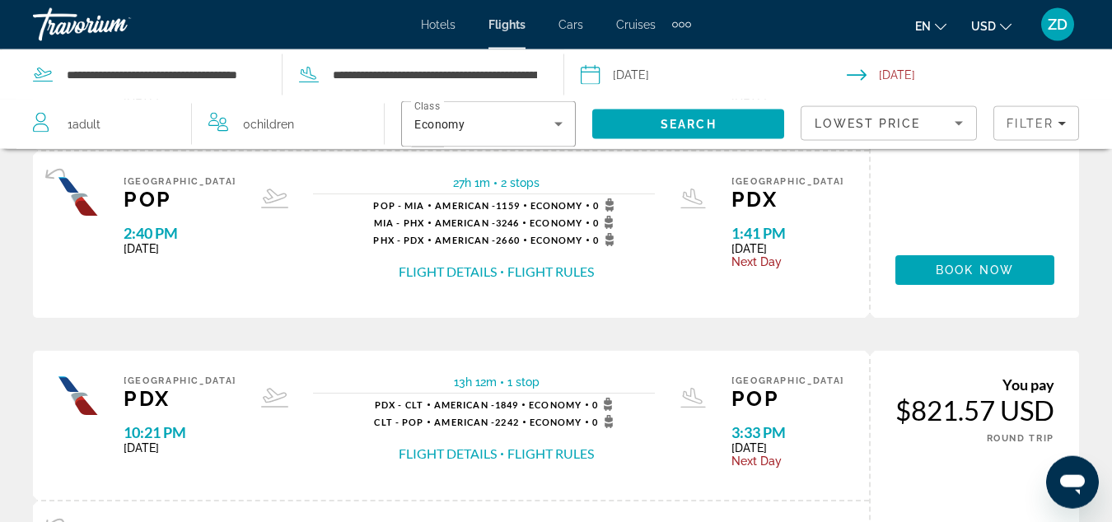
scroll to position [252, 0]
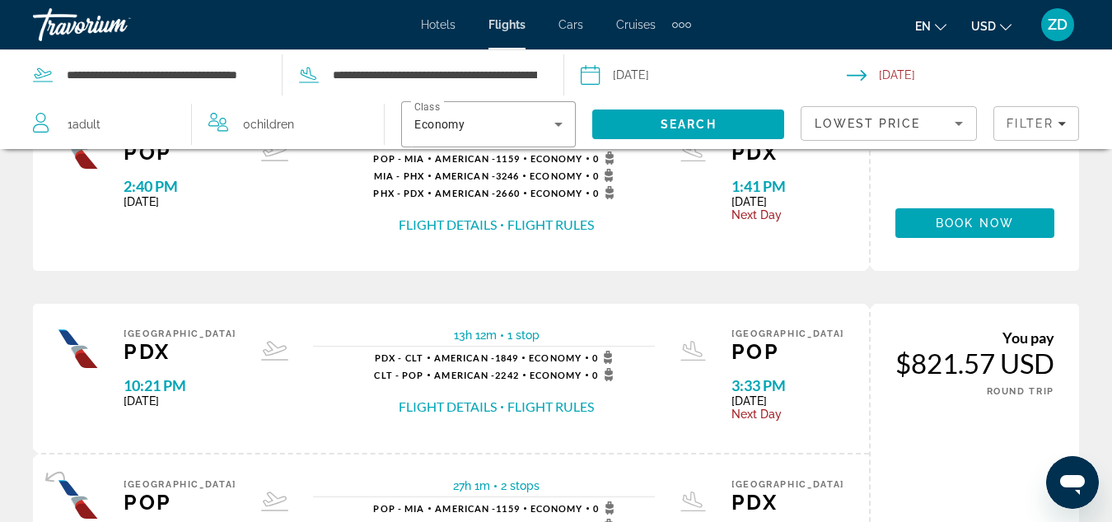
click at [536, 412] on button "Flight Rules" at bounding box center [550, 407] width 86 height 18
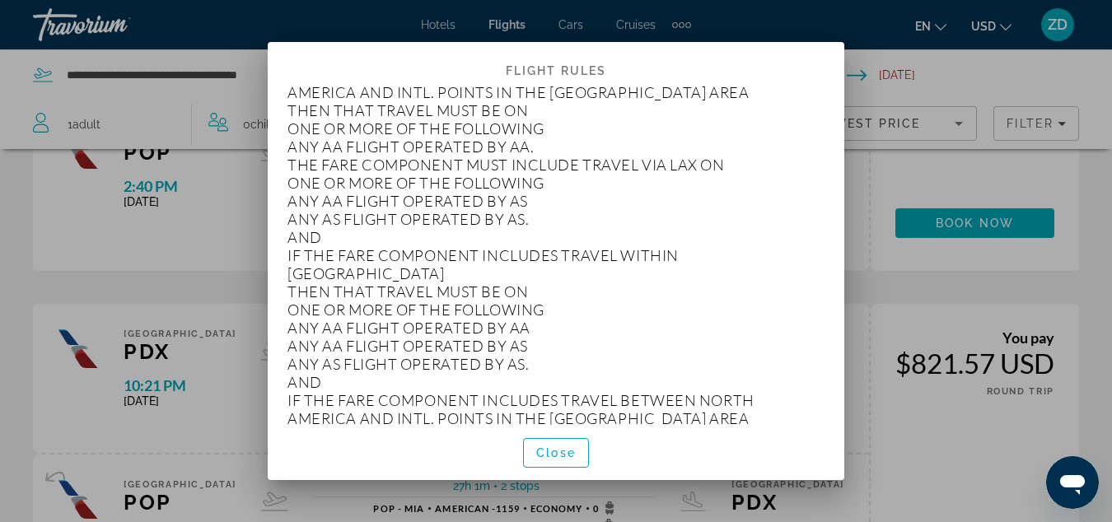
scroll to position [1413, 0]
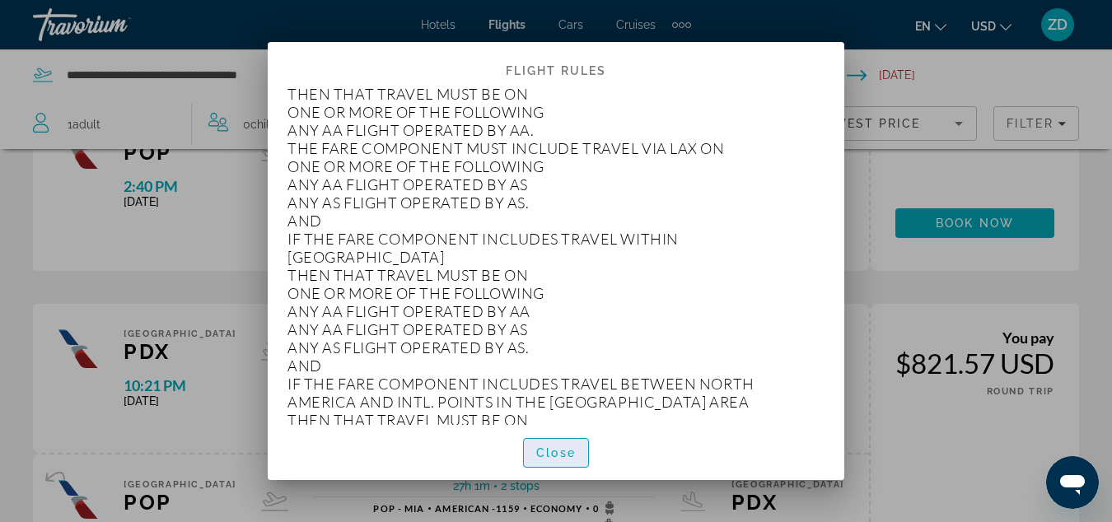
click at [557, 469] on span "button" at bounding box center [556, 453] width 64 height 40
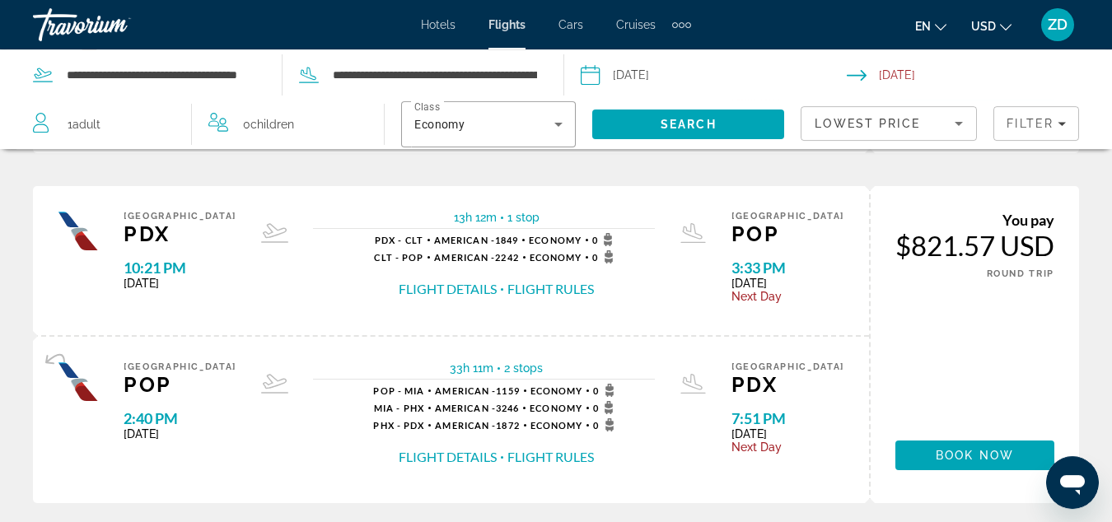
scroll to position [756, 0]
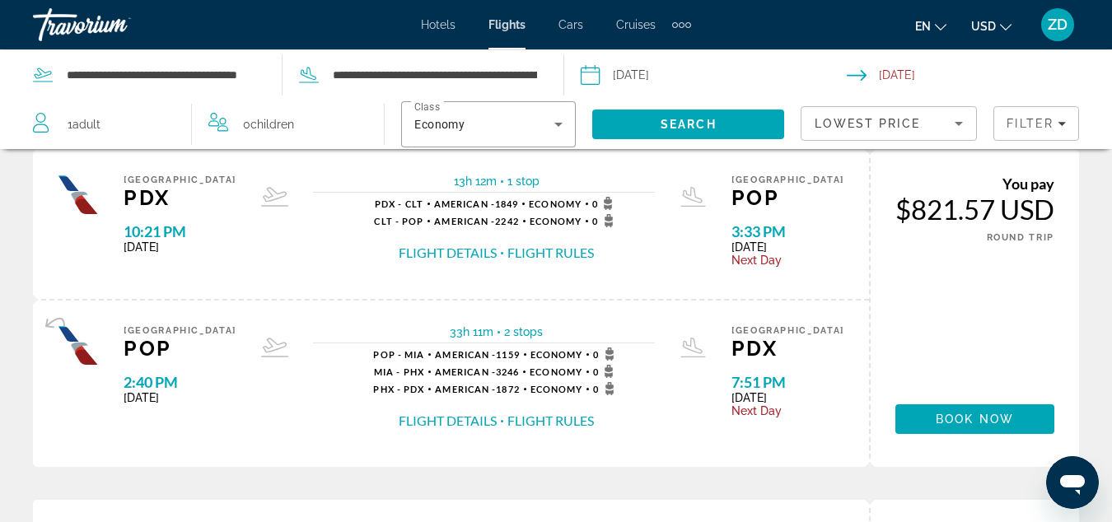
click at [411, 424] on button "Flight Details" at bounding box center [448, 421] width 98 height 18
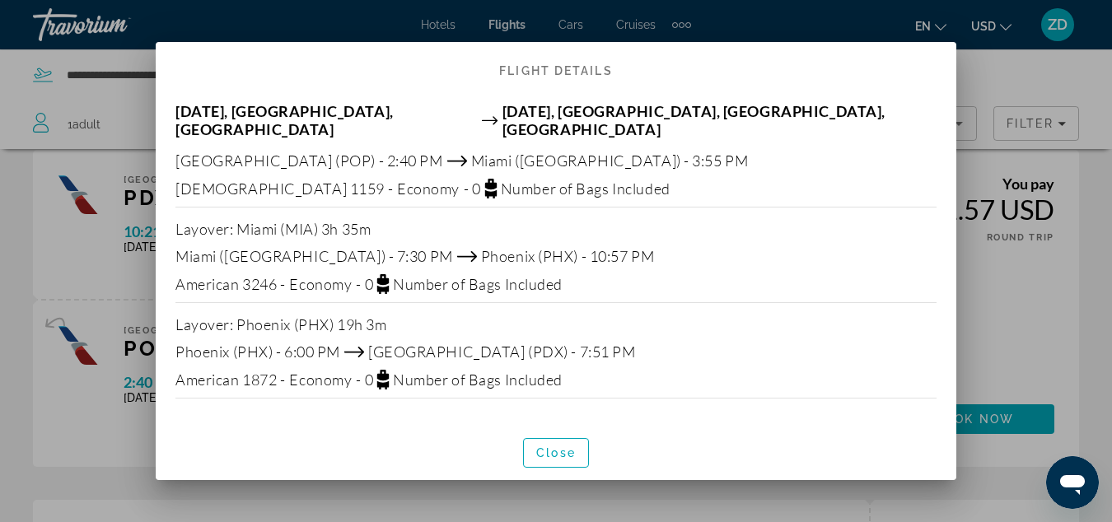
scroll to position [2, 0]
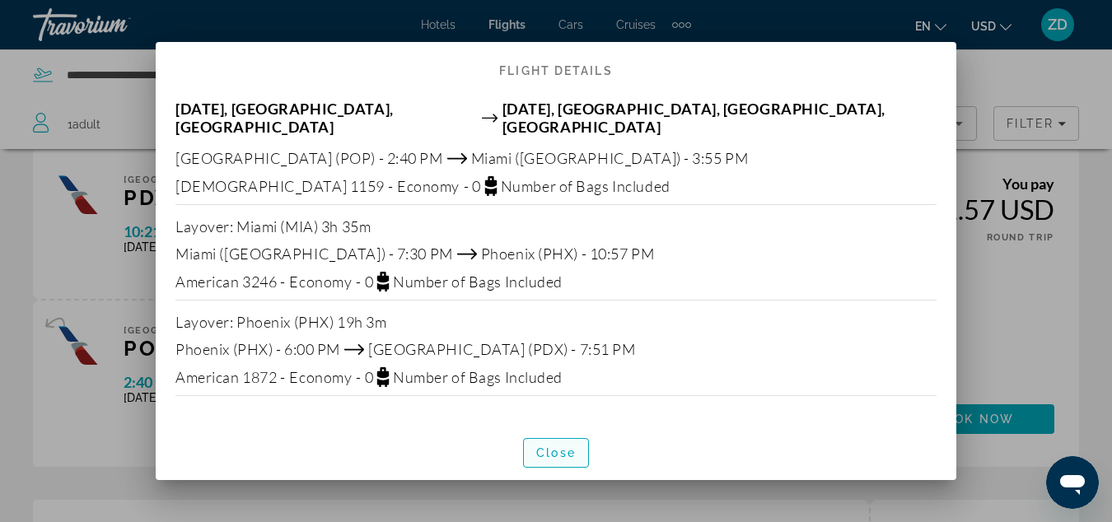
click at [556, 451] on span "Close" at bounding box center [556, 452] width 40 height 13
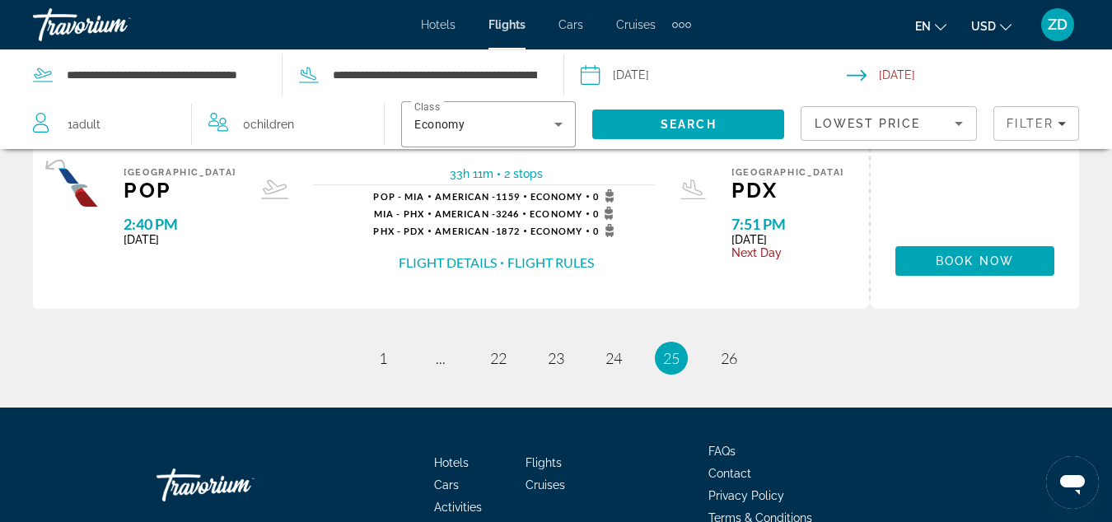
scroll to position [2104, 0]
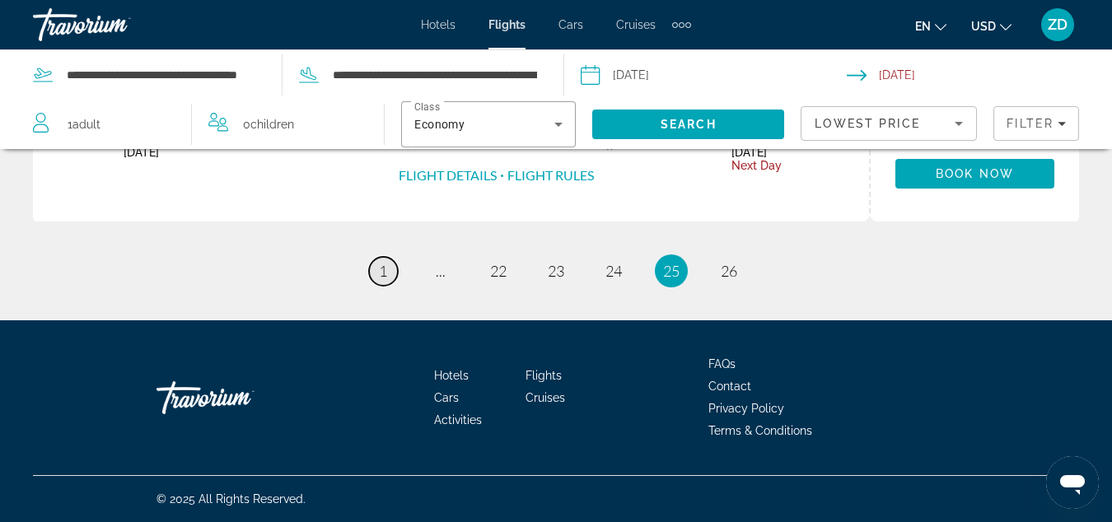
click at [389, 274] on link "page 1" at bounding box center [383, 271] width 29 height 29
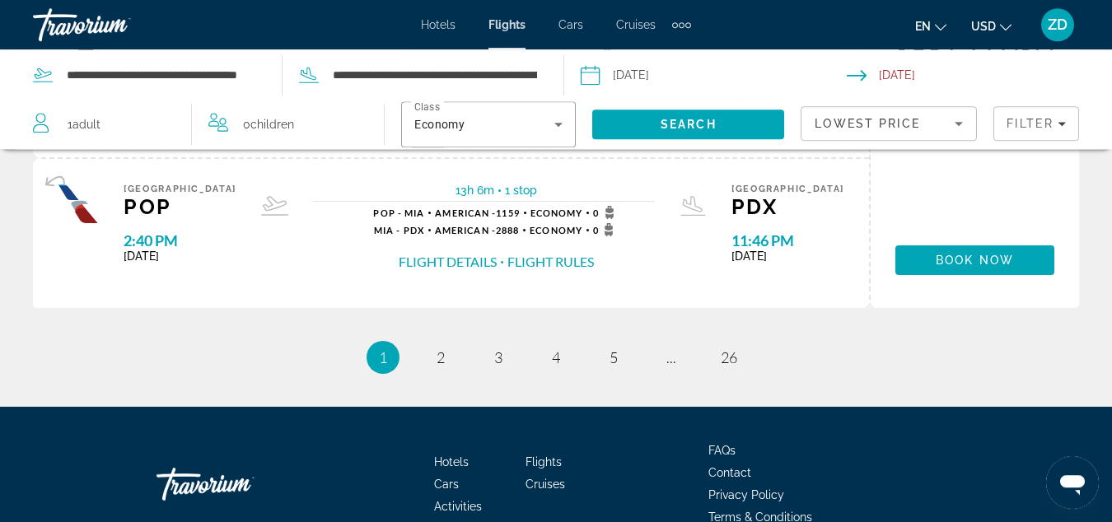
scroll to position [1932, 0]
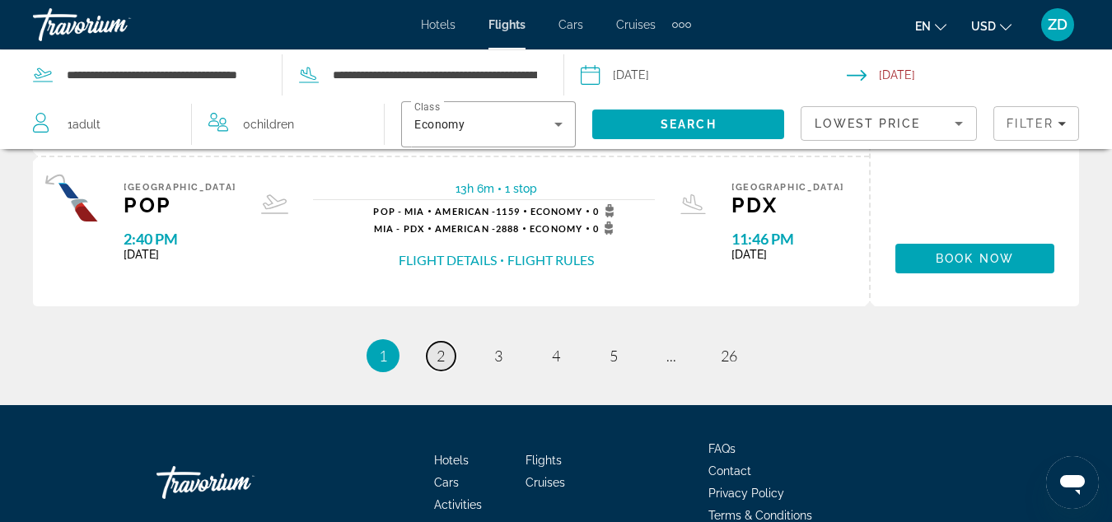
click at [436, 364] on link "page 2" at bounding box center [441, 356] width 29 height 29
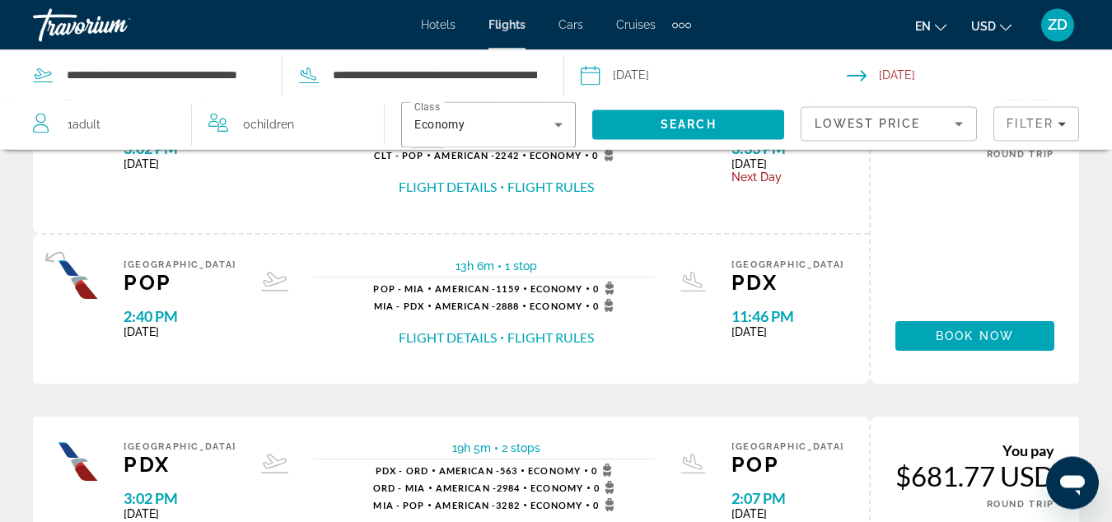
scroll to position [168, 0]
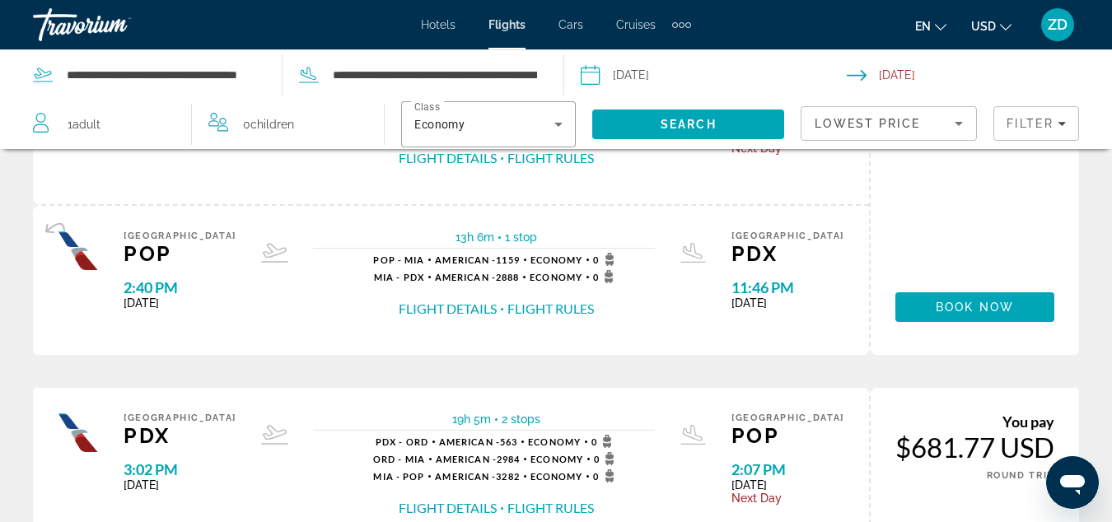
click at [414, 312] on button "Flight Details" at bounding box center [448, 309] width 98 height 18
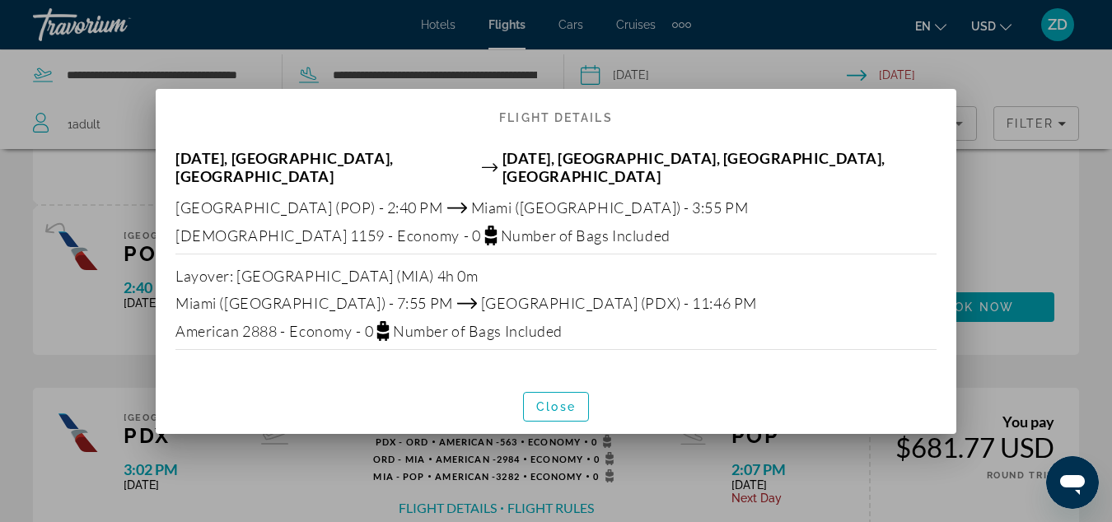
scroll to position [0, 0]
click at [558, 400] on span "Close" at bounding box center [556, 406] width 40 height 13
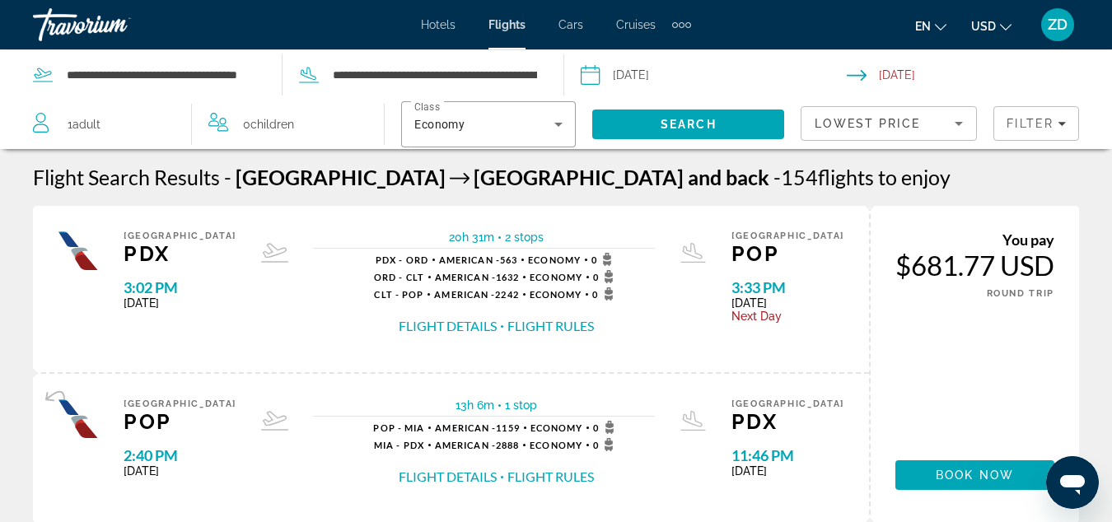
click at [432, 30] on span "Hotels" at bounding box center [438, 24] width 35 height 13
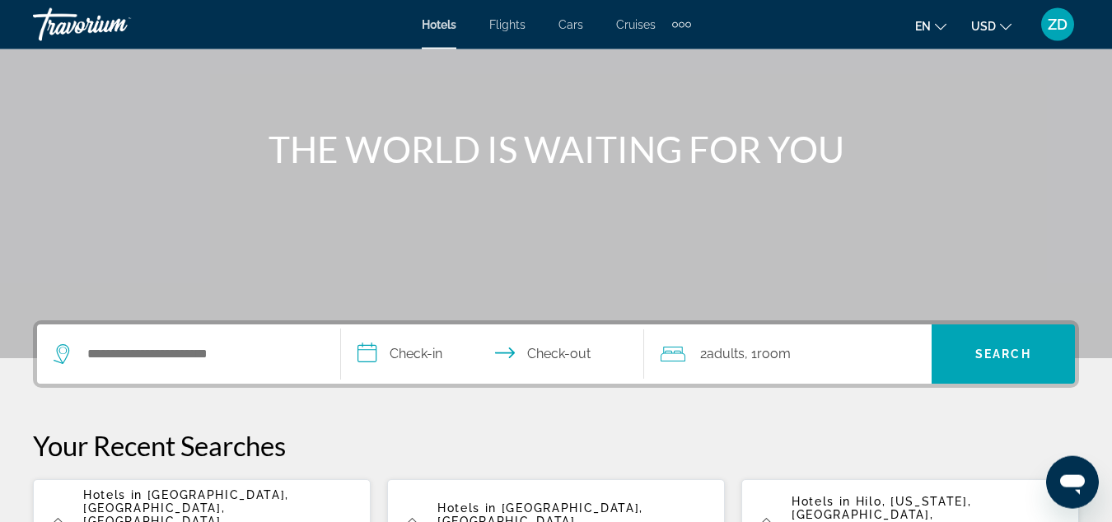
scroll to position [168, 0]
